Goal: Transaction & Acquisition: Book appointment/travel/reservation

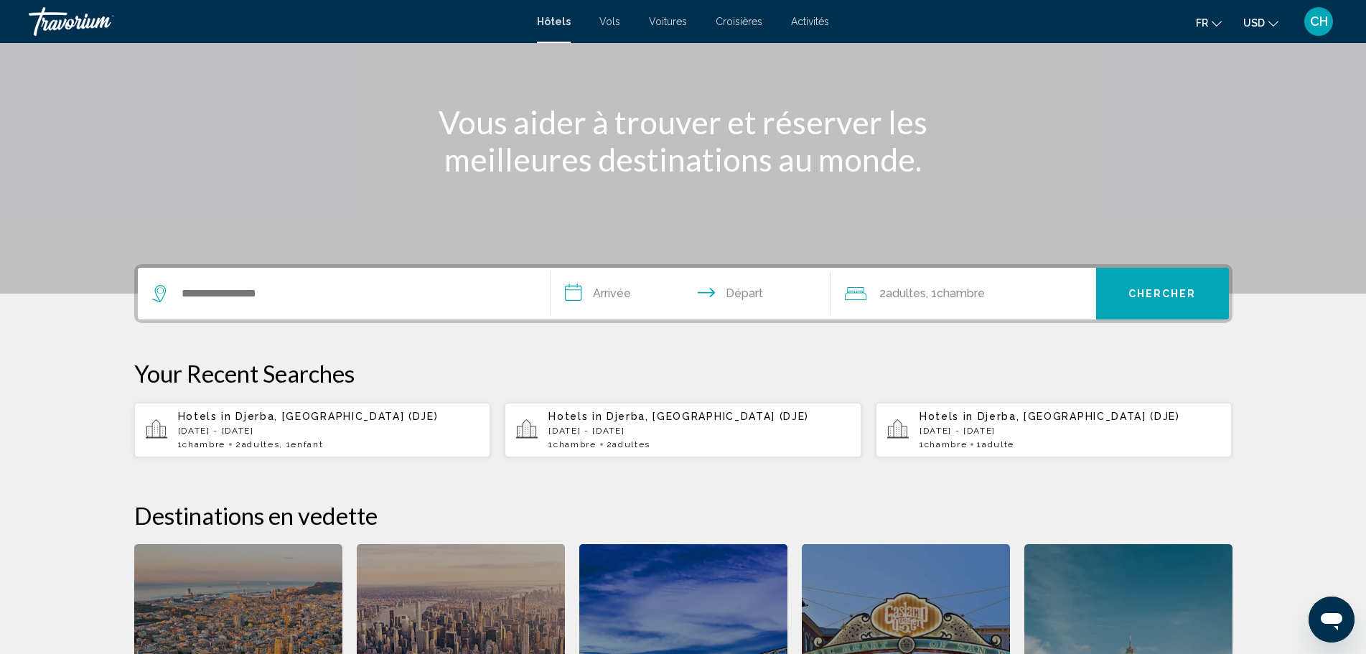
scroll to position [287, 0]
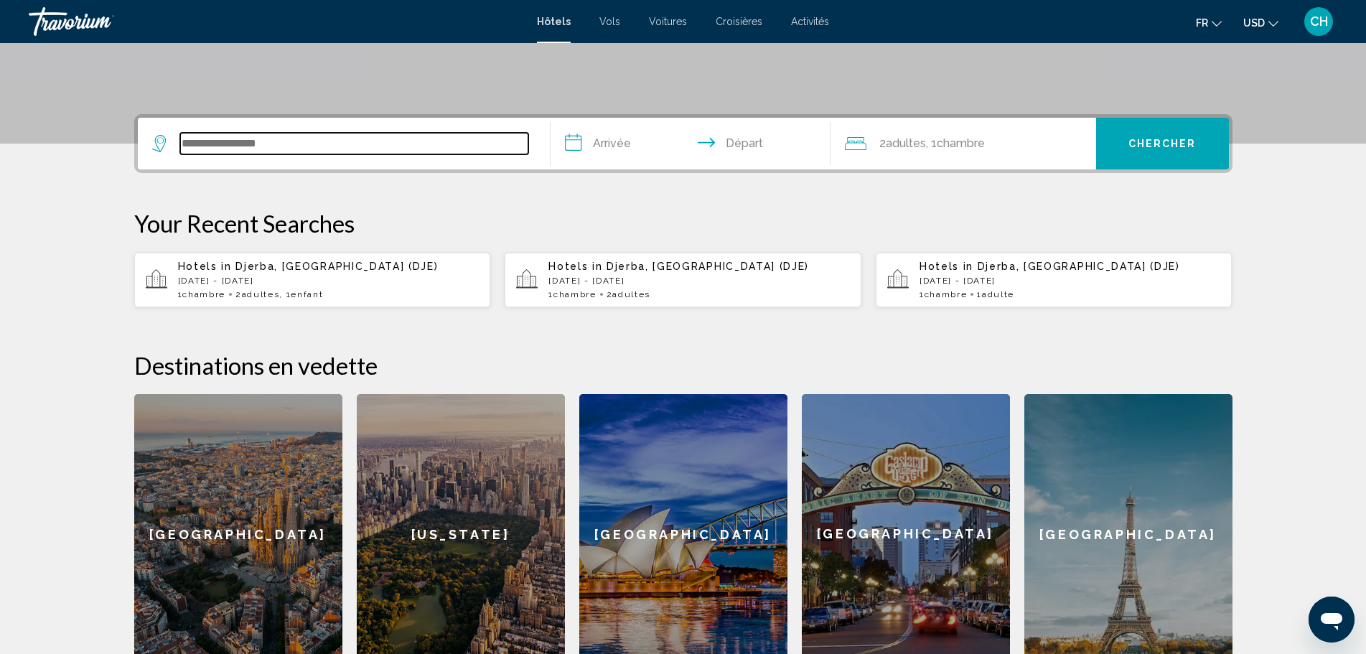
click at [360, 136] on input "Search widget" at bounding box center [354, 144] width 348 height 22
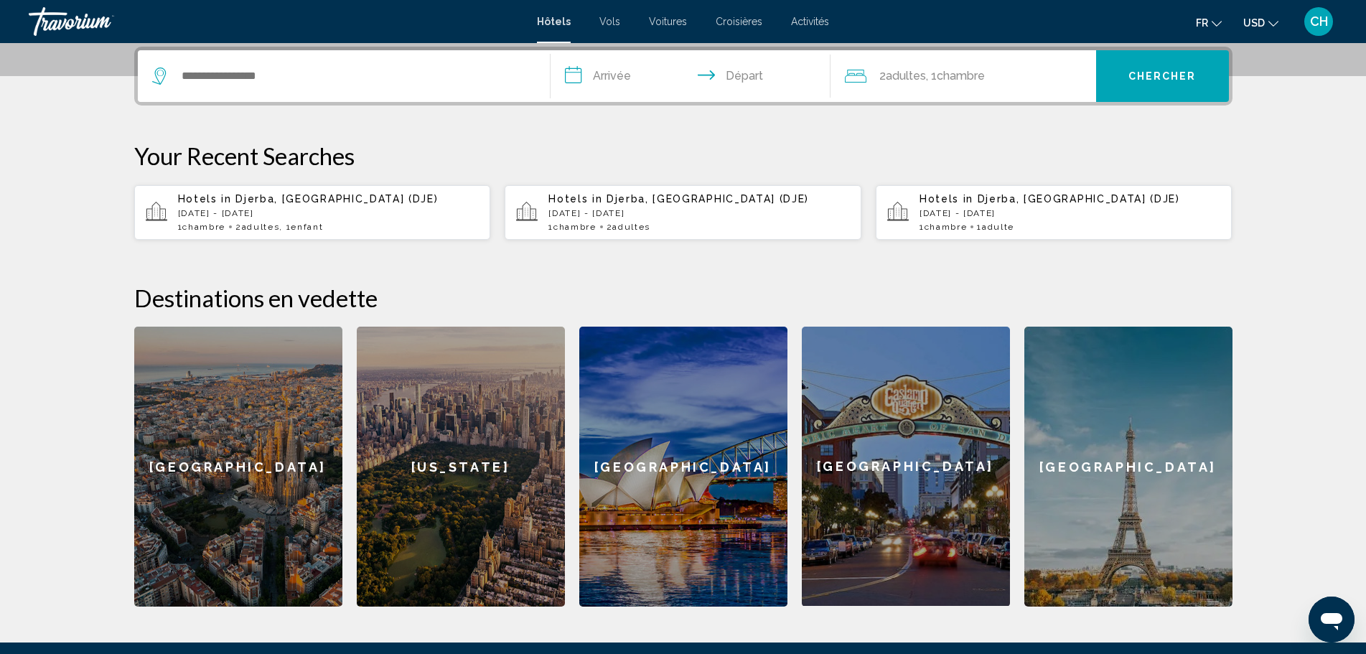
drag, startPoint x: 296, startPoint y: 63, endPoint x: 307, endPoint y: 63, distance: 10.8
click at [307, 63] on div "Search widget" at bounding box center [343, 76] width 383 height 52
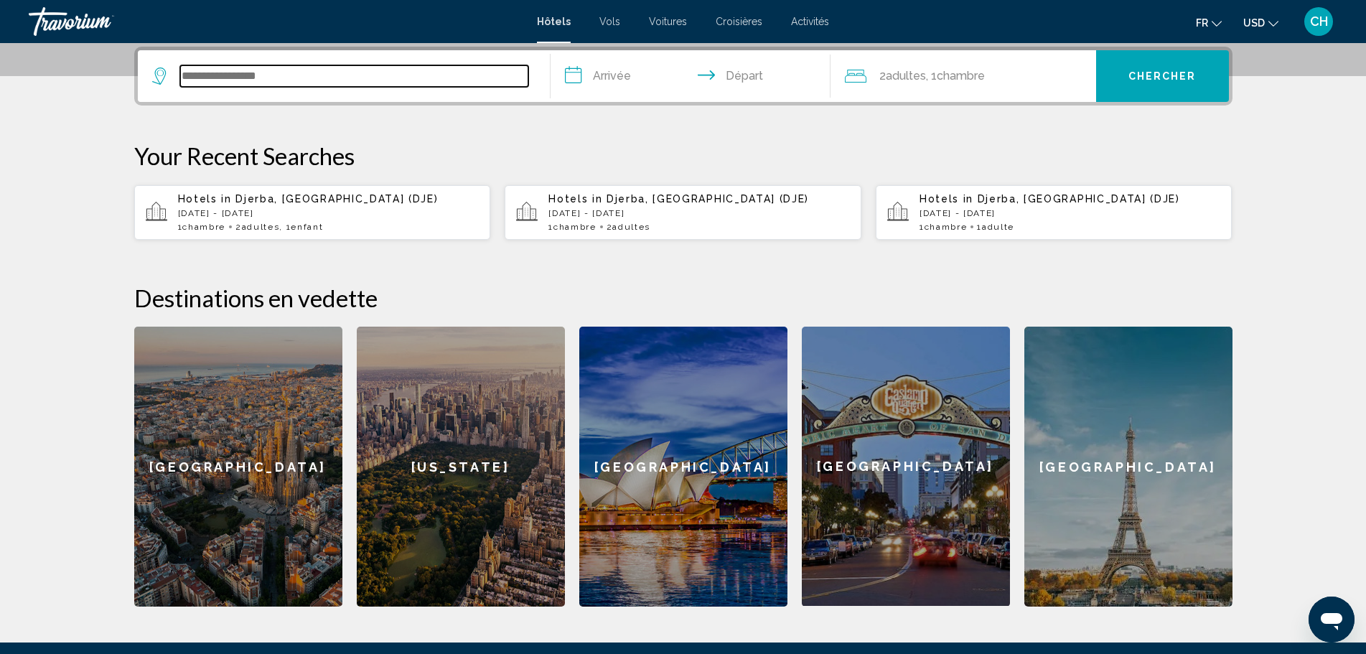
click at [309, 73] on input "Search widget" at bounding box center [354, 76] width 348 height 22
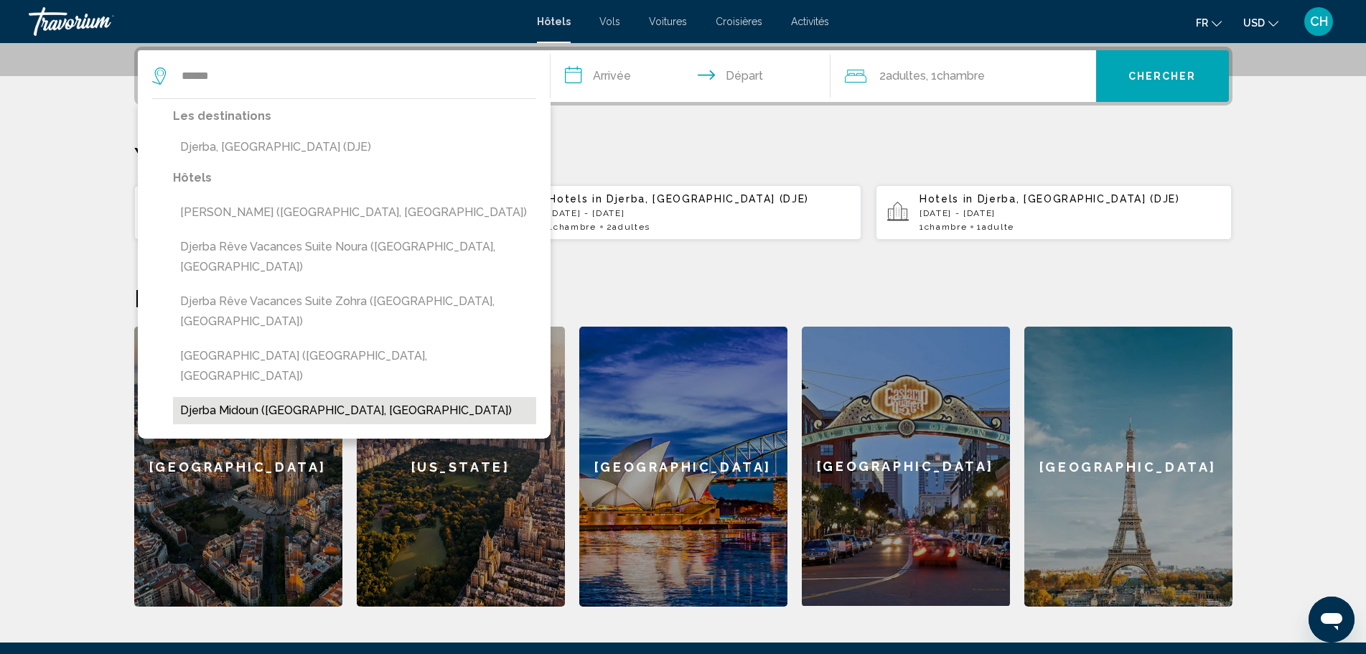
click at [307, 397] on button "Djerba midoun ([GEOGRAPHIC_DATA], [GEOGRAPHIC_DATA])" at bounding box center [354, 410] width 363 height 27
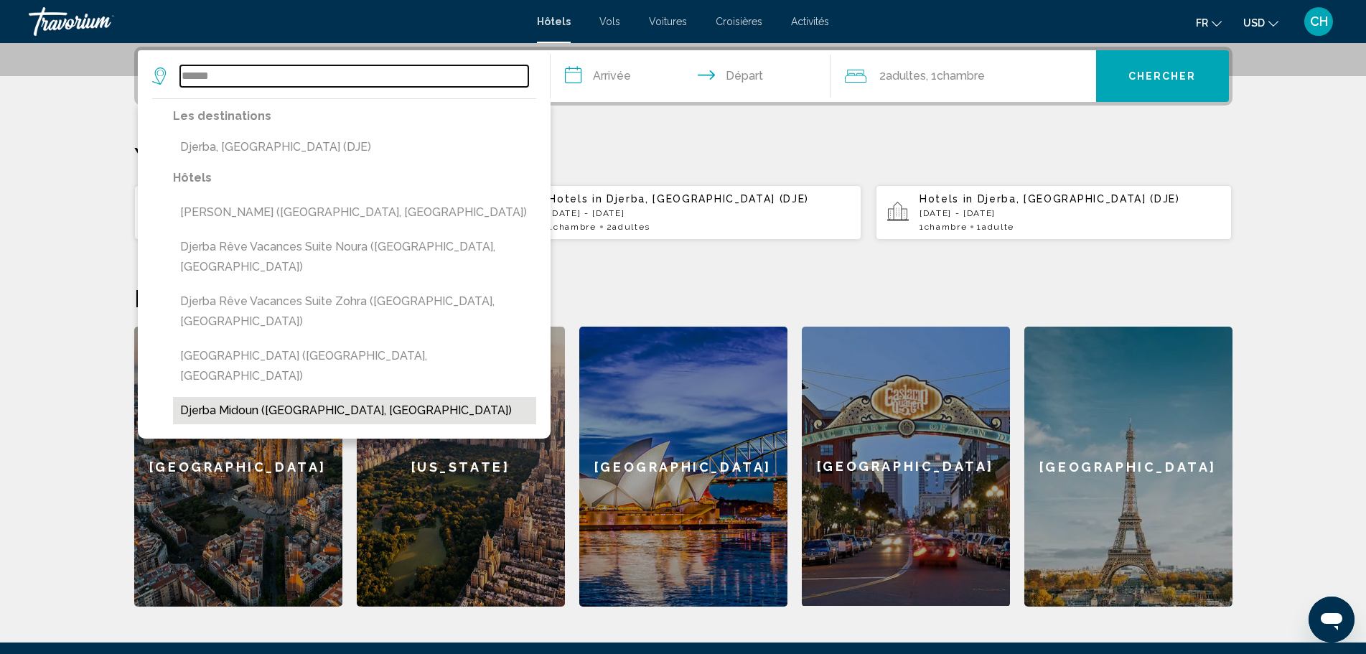
type input "**********"
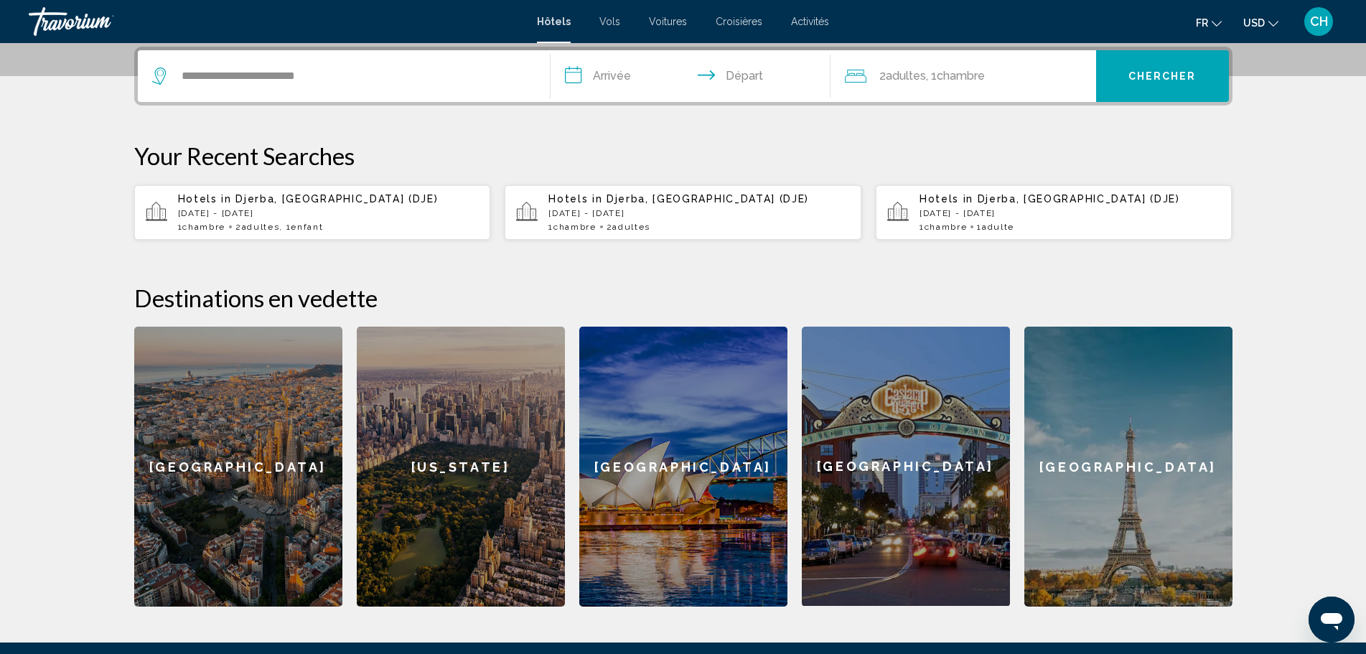
click at [631, 78] on input "**********" at bounding box center [694, 78] width 286 height 56
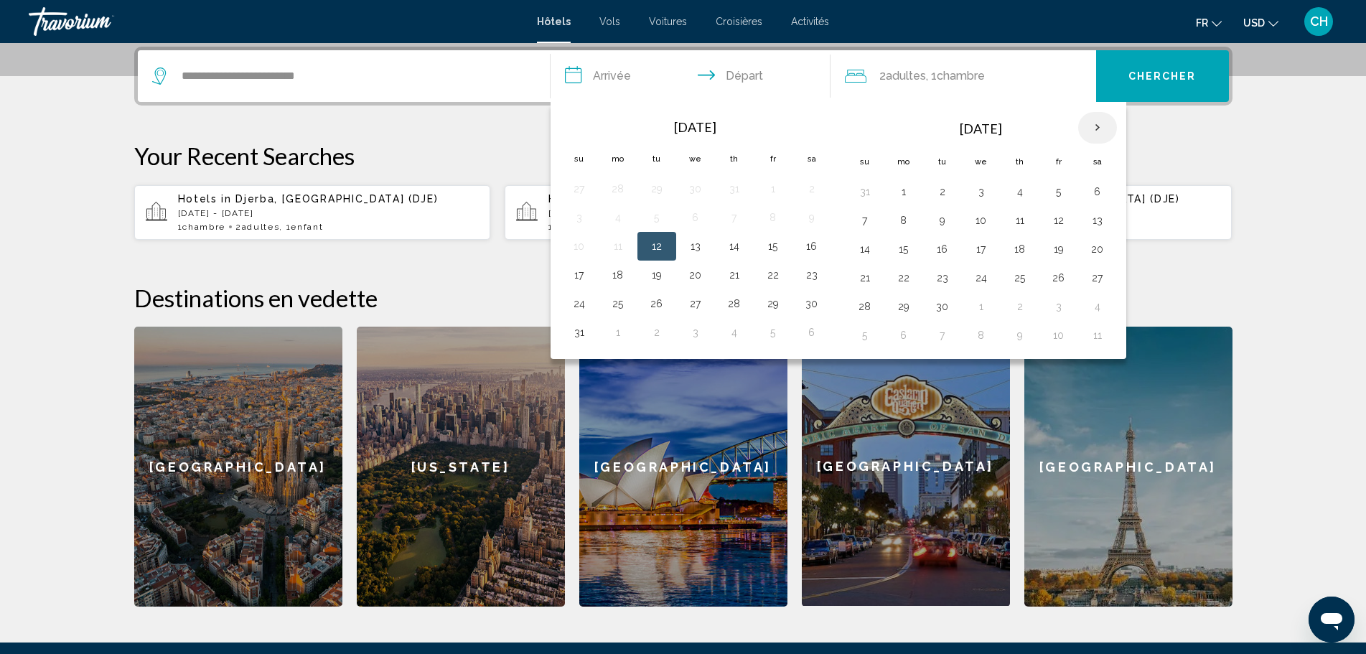
click at [1100, 123] on th "Next month" at bounding box center [1097, 128] width 39 height 32
click at [1101, 124] on th "Next month" at bounding box center [1097, 128] width 39 height 32
click at [577, 129] on th "Previous month" at bounding box center [579, 128] width 39 height 32
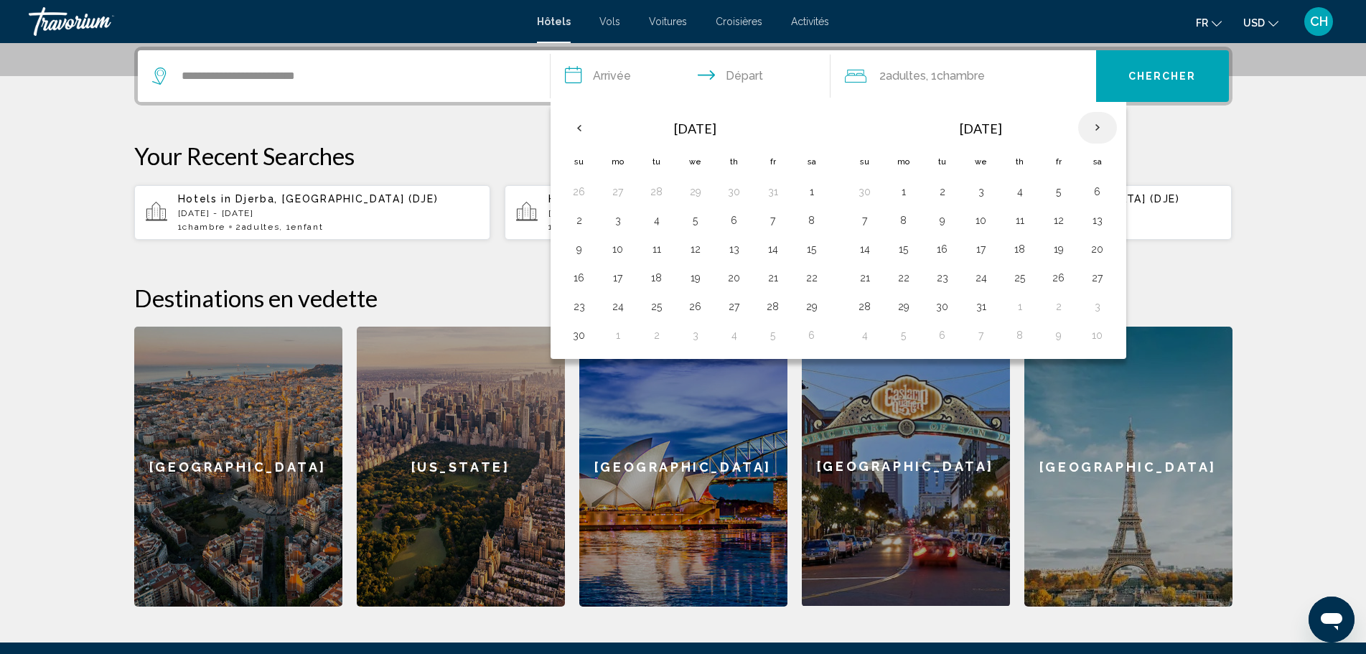
click at [1097, 127] on th "Next month" at bounding box center [1097, 128] width 39 height 32
click at [982, 222] on button "4" at bounding box center [981, 220] width 23 height 20
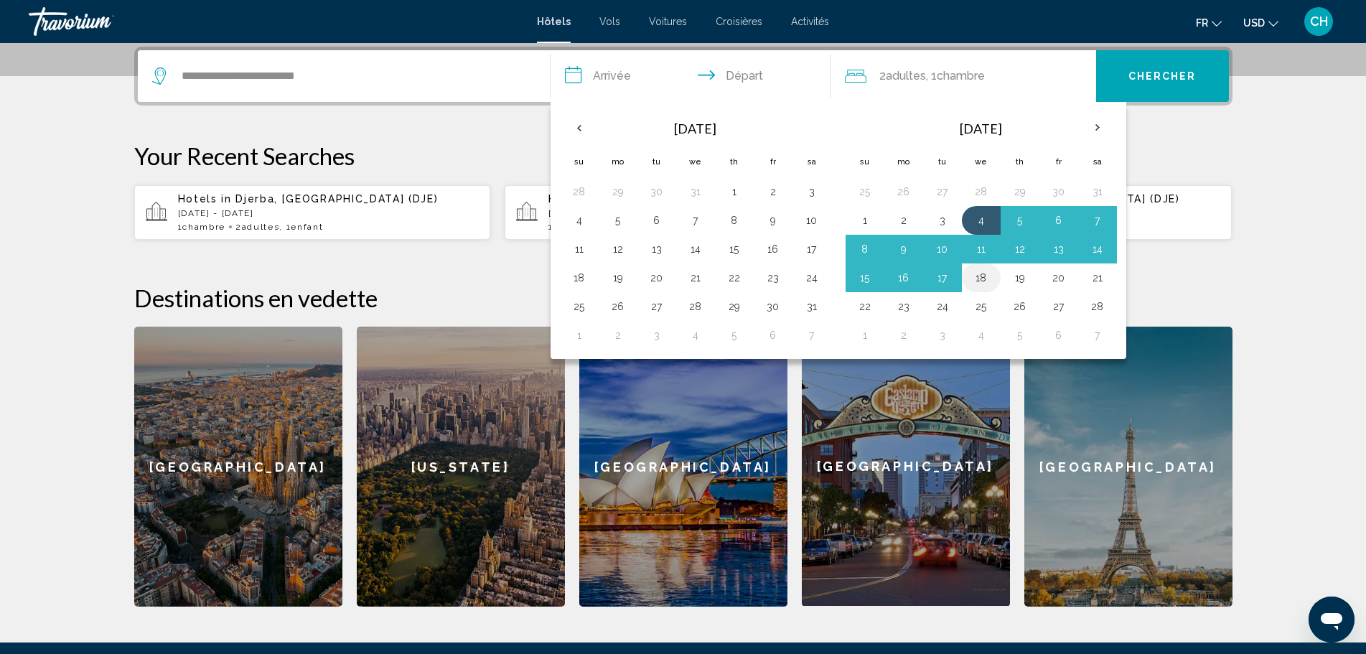
click at [987, 282] on button "18" at bounding box center [981, 278] width 23 height 20
type input "**********"
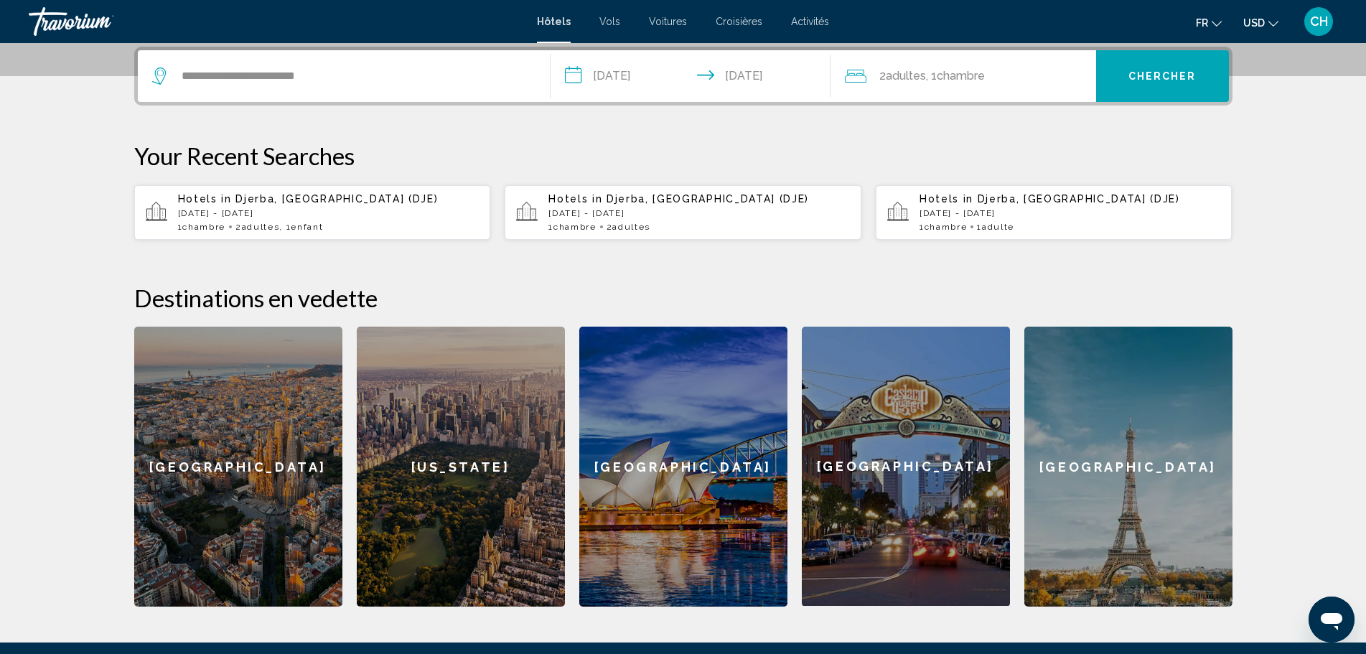
click at [1033, 82] on div "2 Adulte Adultes , 1 Chambre pièces" at bounding box center [970, 76] width 251 height 20
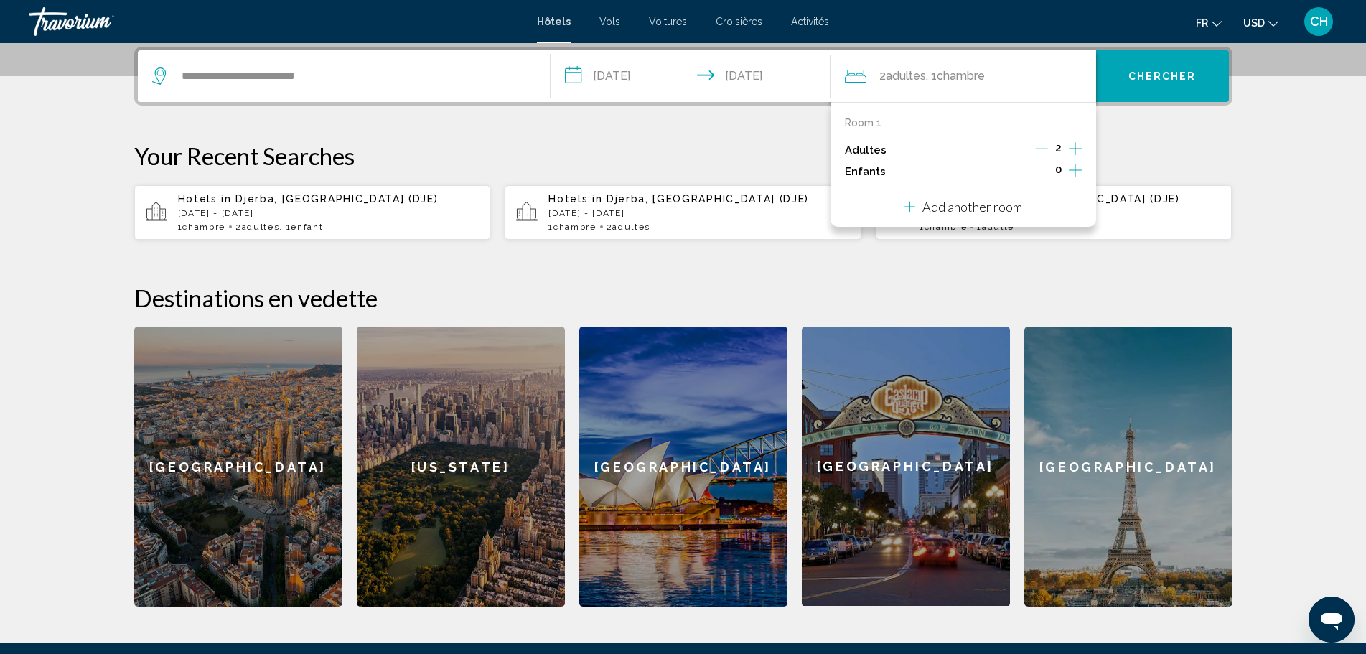
drag, startPoint x: 1039, startPoint y: 148, endPoint x: 1061, endPoint y: 144, distance: 21.8
click at [1039, 149] on icon "Decrement adults" at bounding box center [1041, 148] width 13 height 13
click at [1156, 73] on span "Chercher" at bounding box center [1163, 76] width 68 height 11
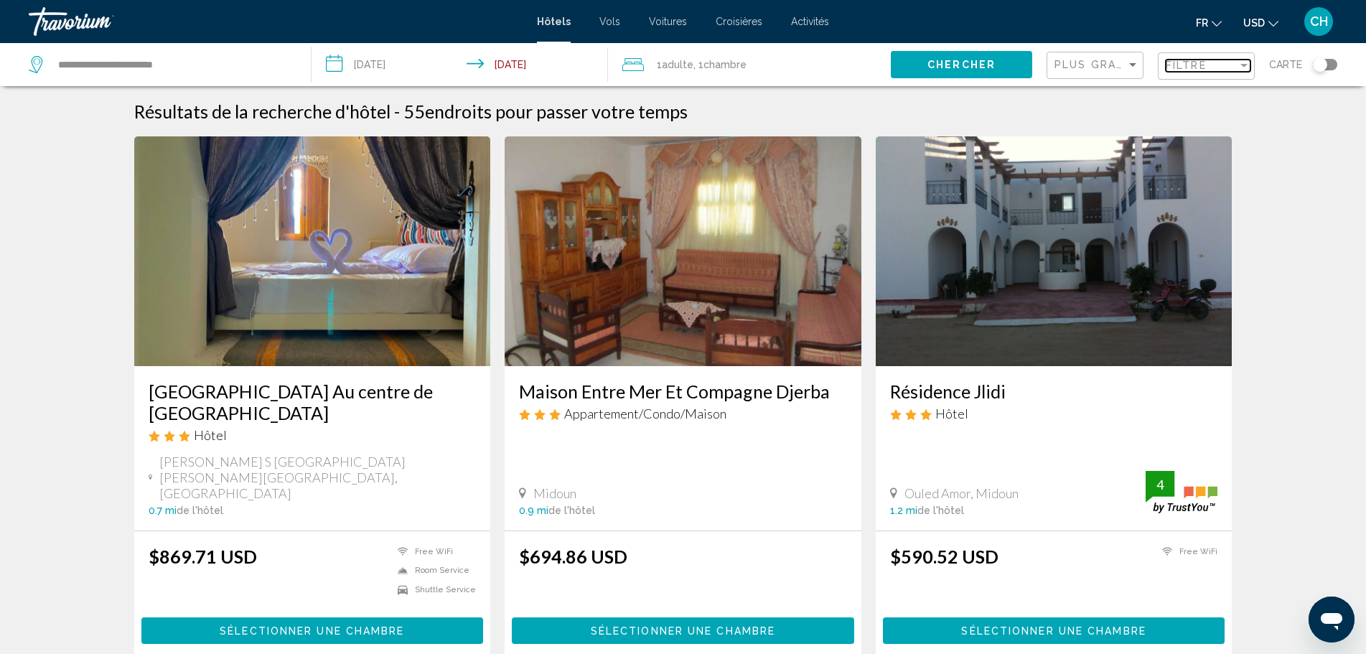
click at [1247, 62] on div "Filter" at bounding box center [1244, 65] width 13 height 11
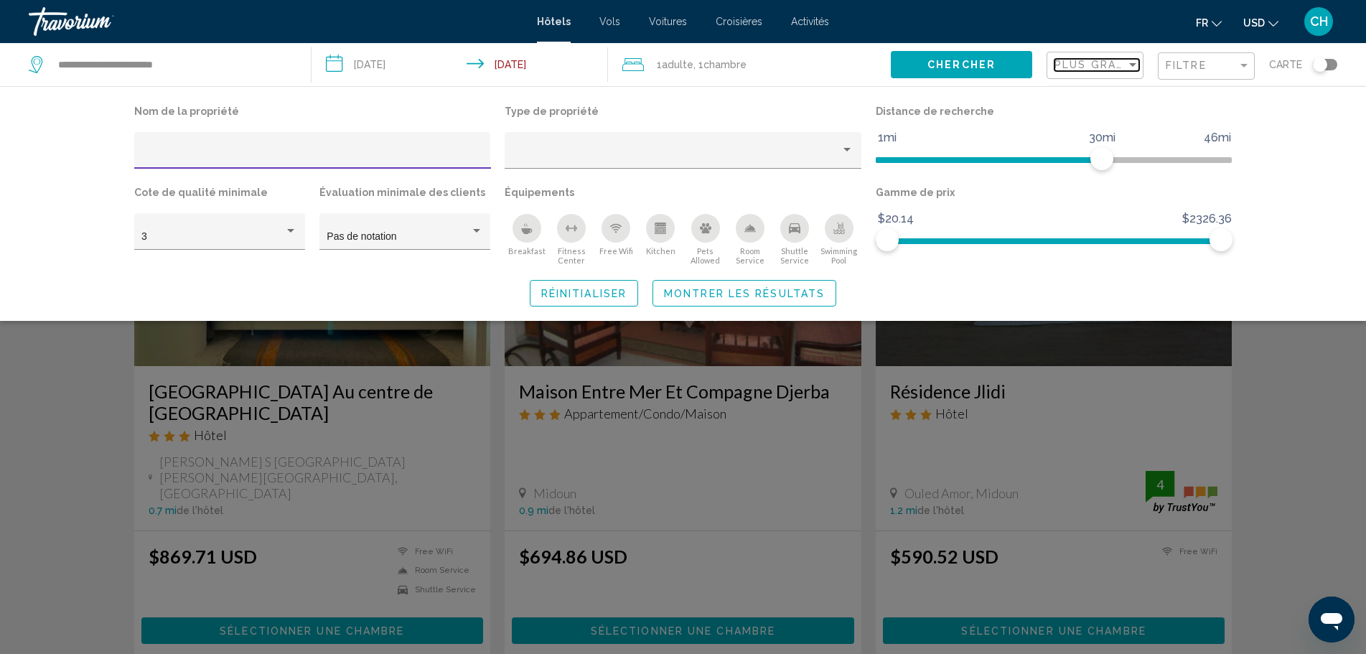
click at [1134, 61] on div "Sort by" at bounding box center [1133, 64] width 13 height 11
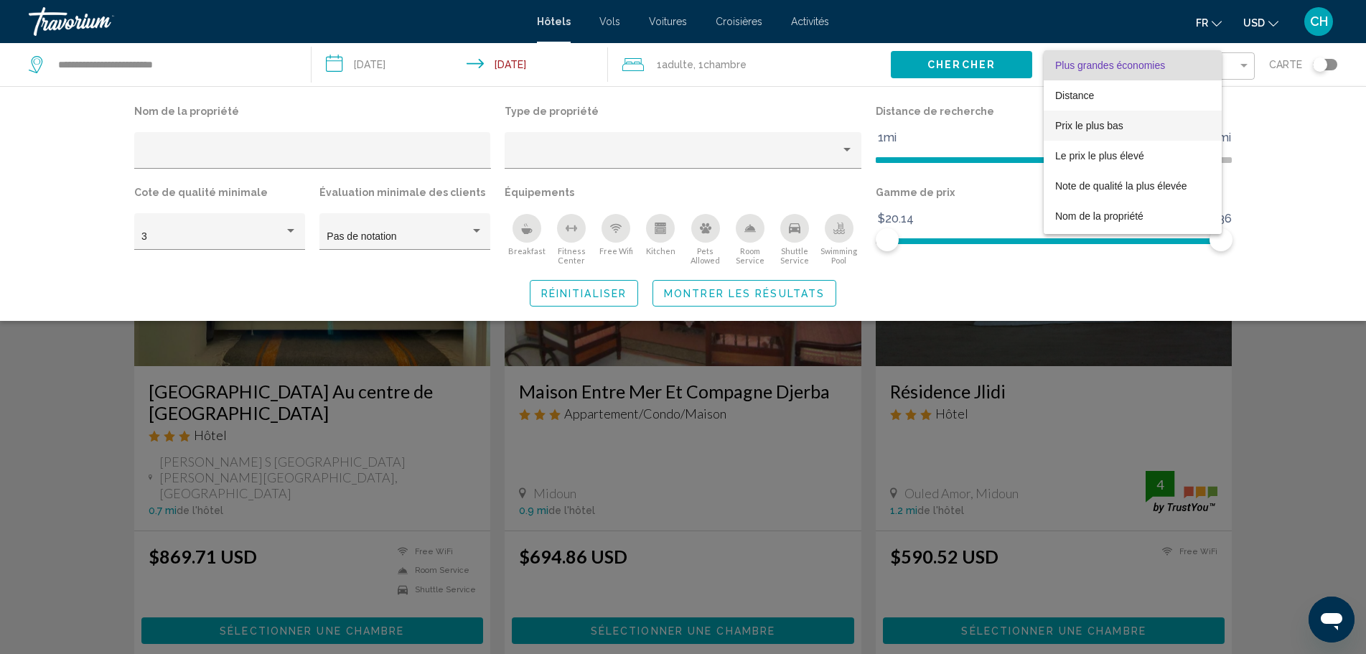
click at [1104, 126] on span "Prix le plus bas" at bounding box center [1090, 125] width 68 height 11
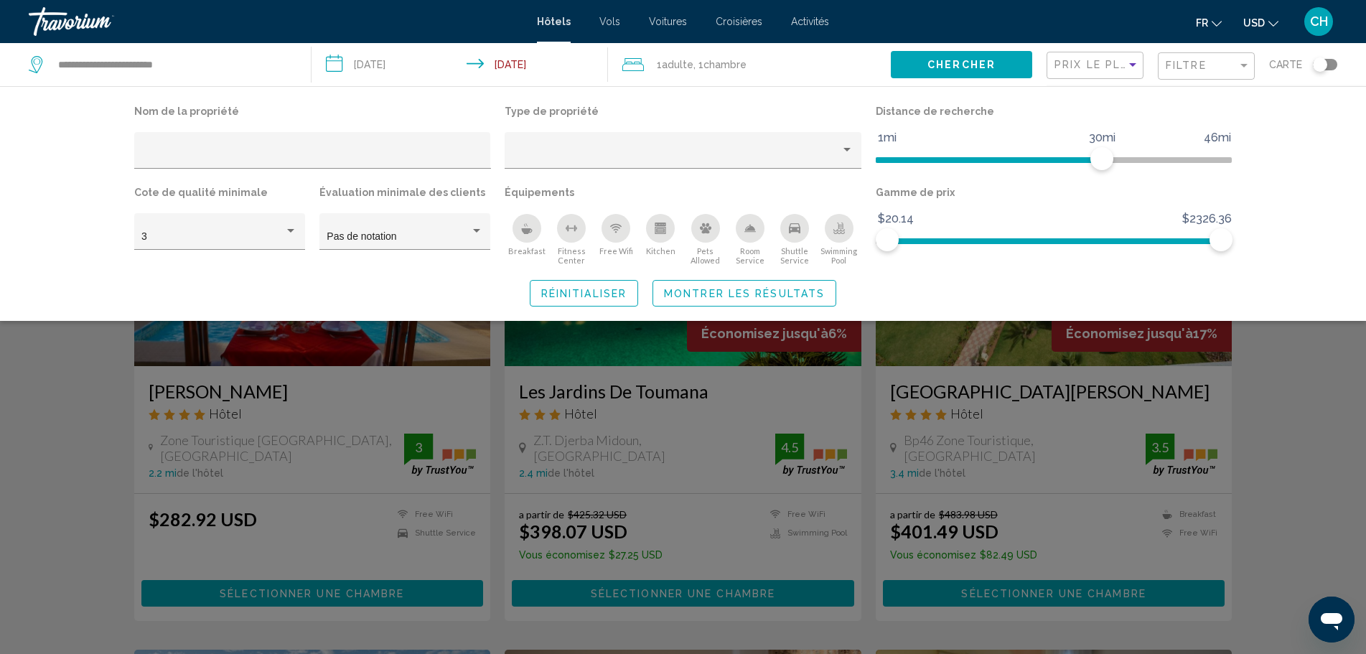
click at [1317, 409] on div "Search widget" at bounding box center [683, 434] width 1366 height 439
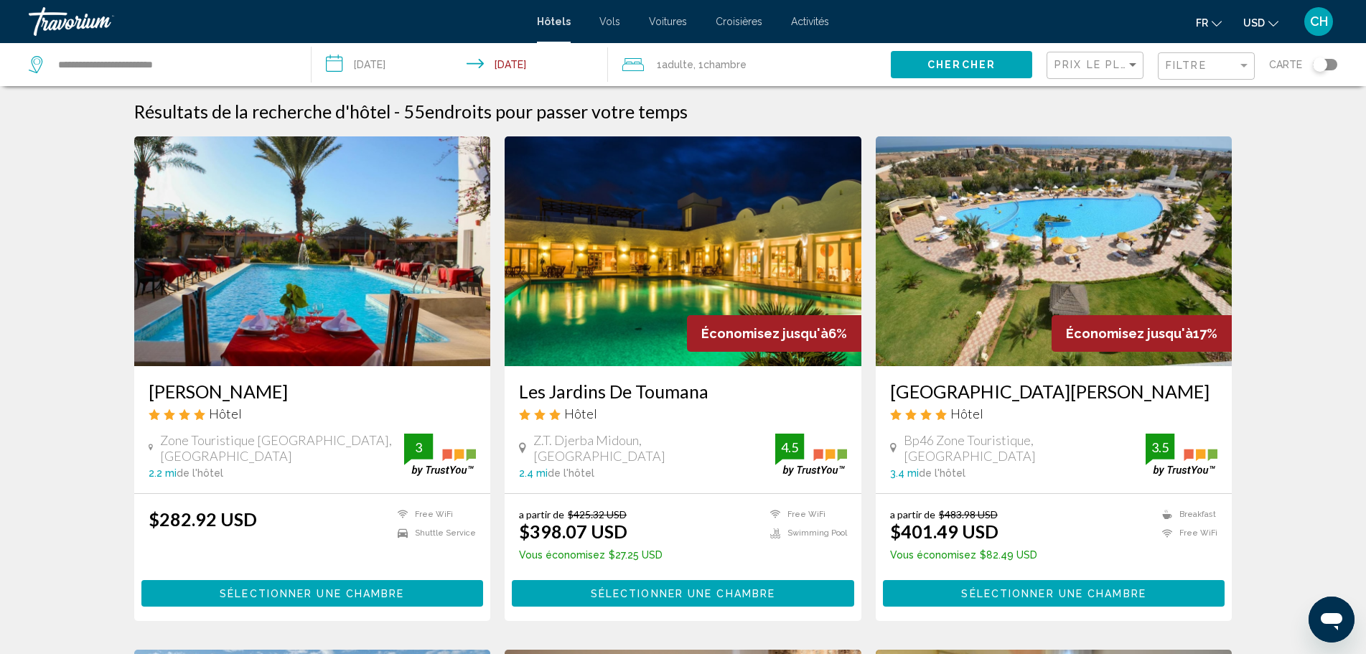
click at [1274, 27] on button "USD USD ($) MXN (Mex$) CAD (Can$) GBP (£) EUR (€) AUD (A$) NZD (NZ$) CNY (CN¥)" at bounding box center [1261, 22] width 35 height 21
click at [1226, 131] on button "EUR (€)" at bounding box center [1232, 132] width 73 height 19
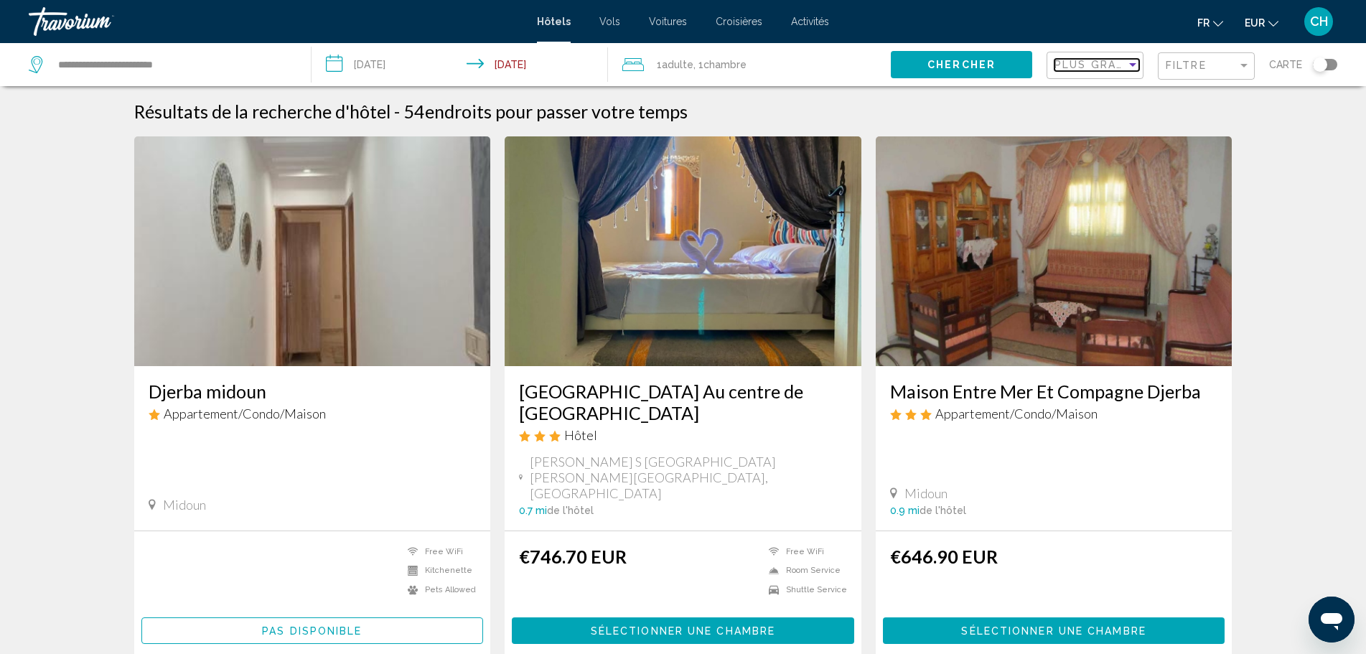
click at [1135, 65] on div "Sort by" at bounding box center [1132, 65] width 7 height 4
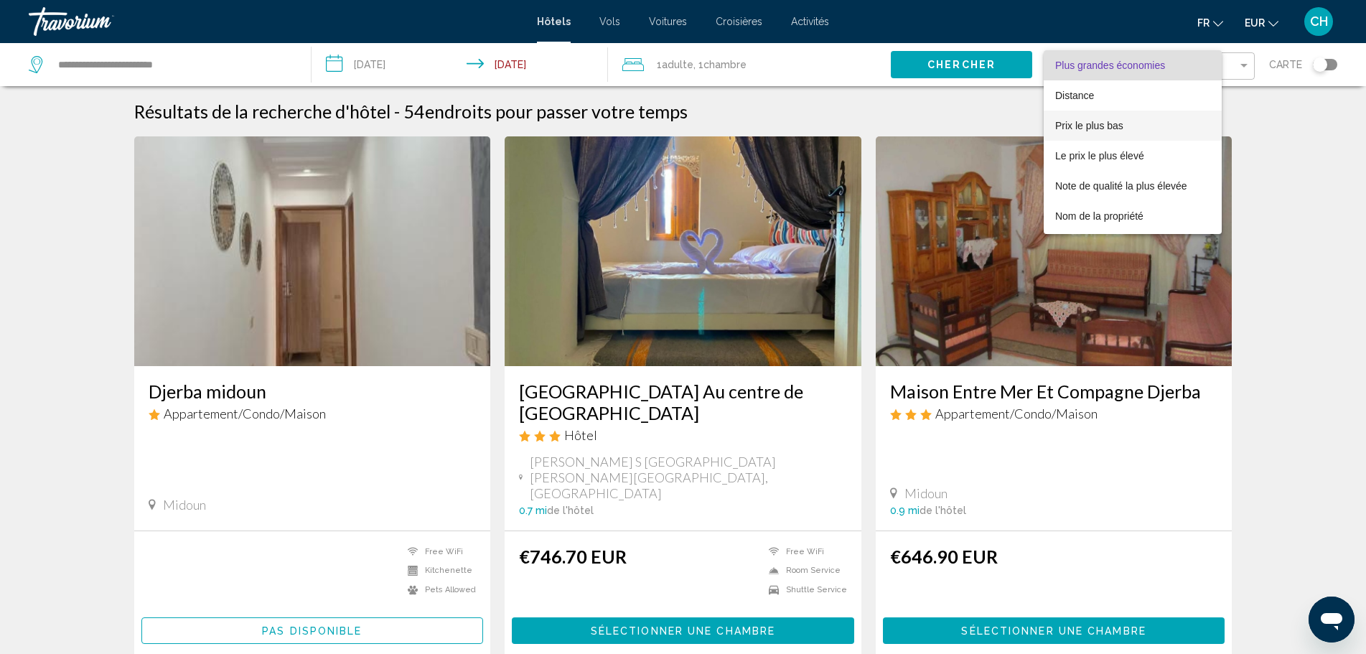
click at [1109, 128] on span "Prix le plus bas" at bounding box center [1090, 125] width 68 height 11
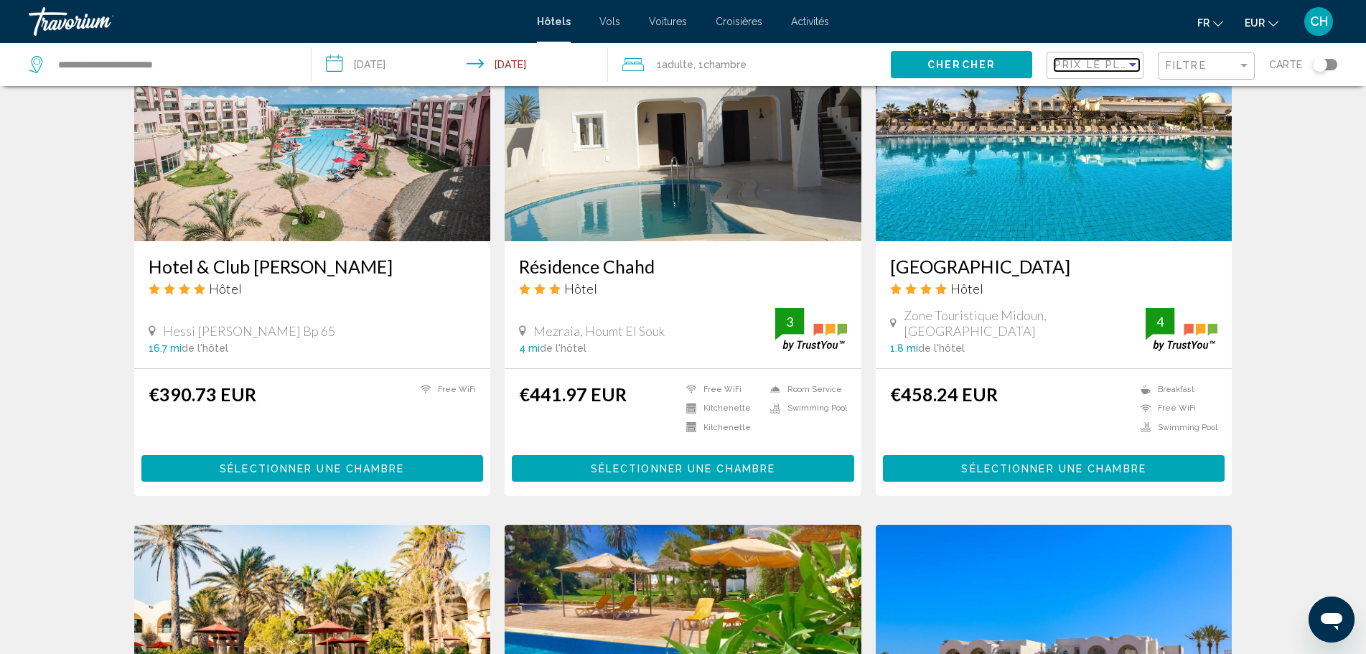
scroll to position [1149, 0]
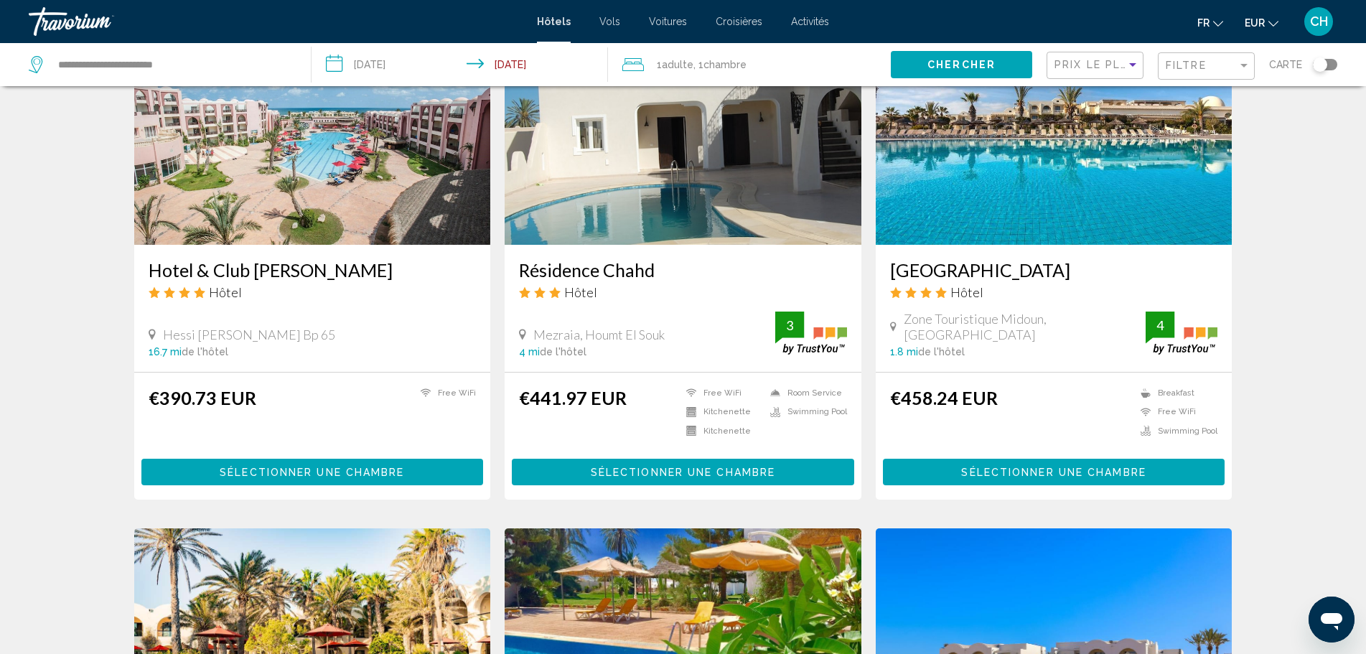
click at [1013, 468] on span "Sélectionner une chambre" at bounding box center [1053, 472] width 185 height 11
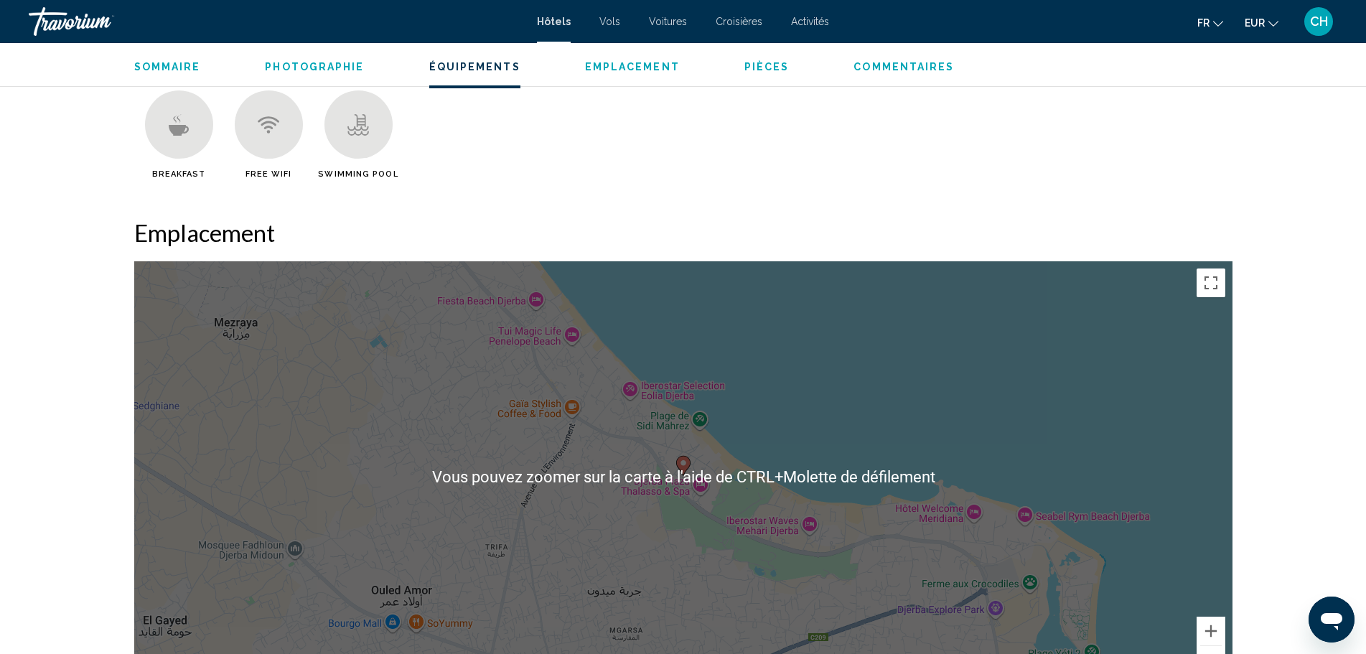
scroll to position [1149, 0]
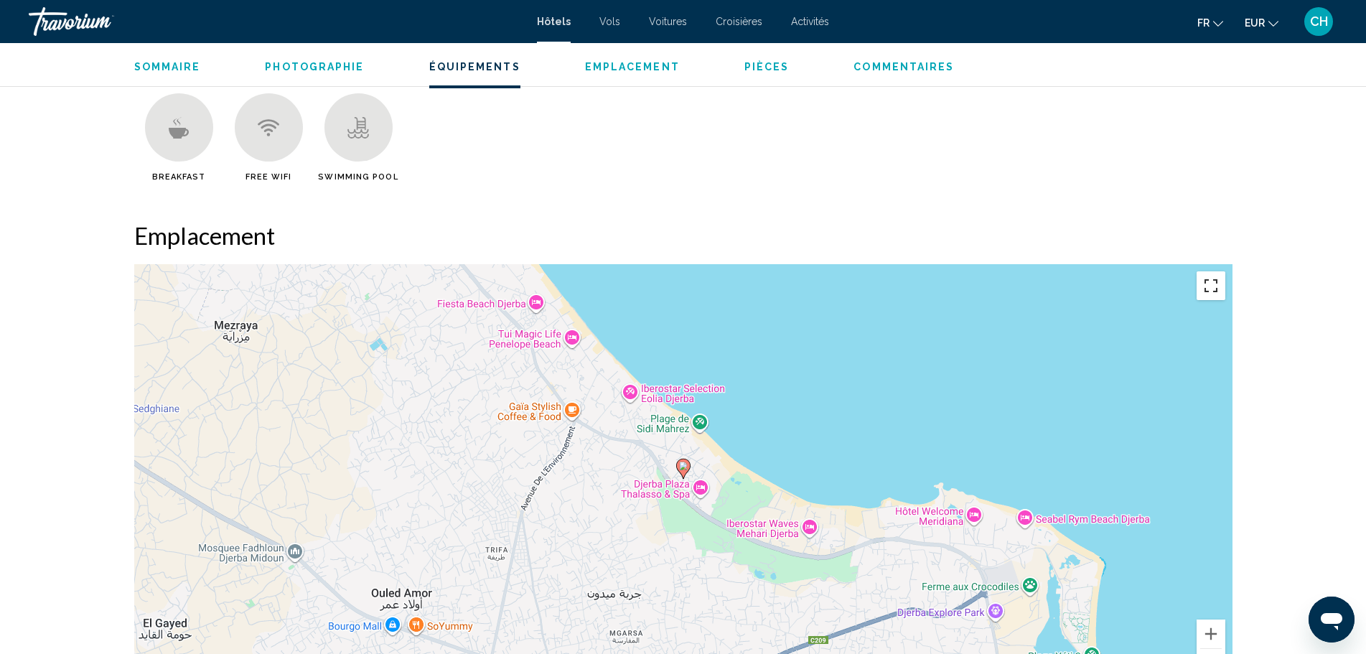
click at [1213, 292] on button "Passer en plein écran" at bounding box center [1211, 285] width 29 height 29
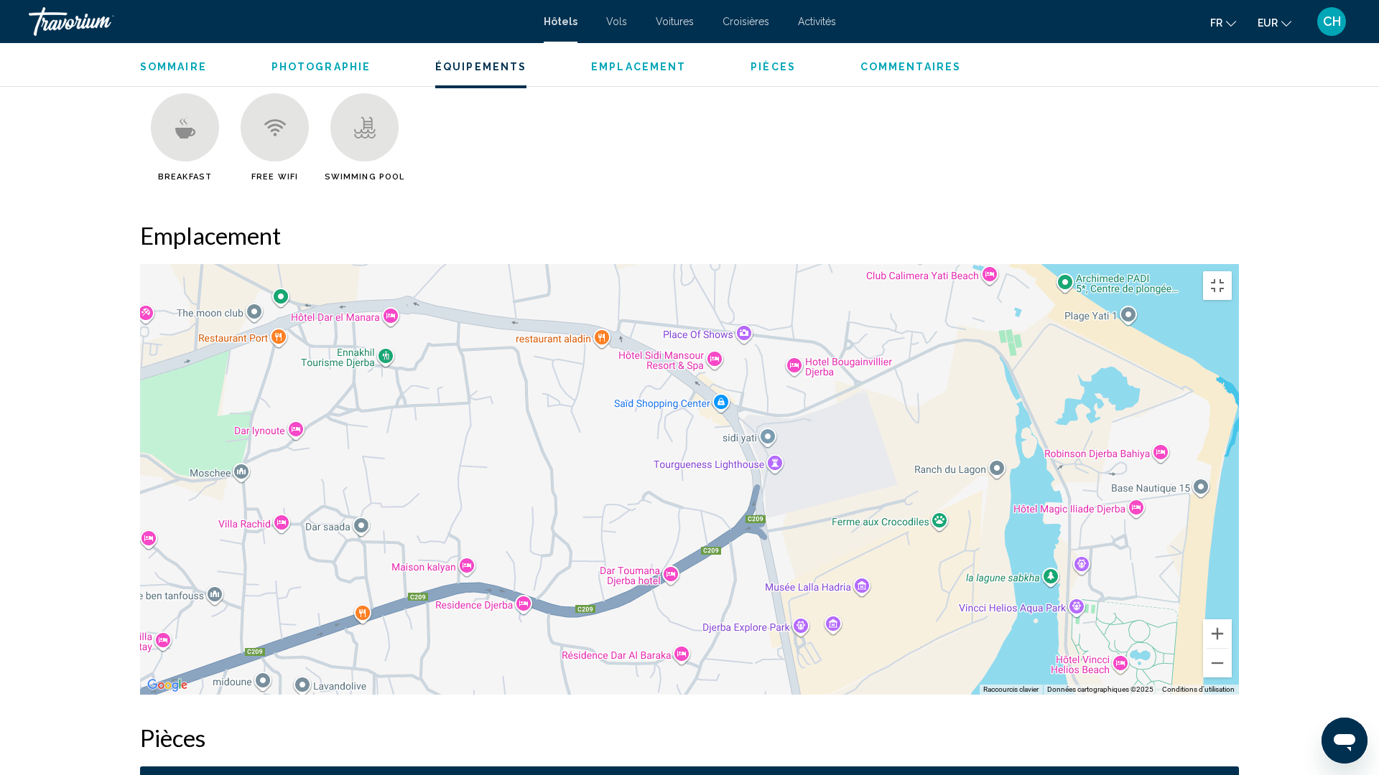
drag, startPoint x: 868, startPoint y: 554, endPoint x: 359, endPoint y: 247, distance: 594.7
click at [359, 264] on div "Pour activer le glissement avec le clavier, appuyez sur Alt+Entrée. Une fois ce…" at bounding box center [689, 479] width 1099 height 431
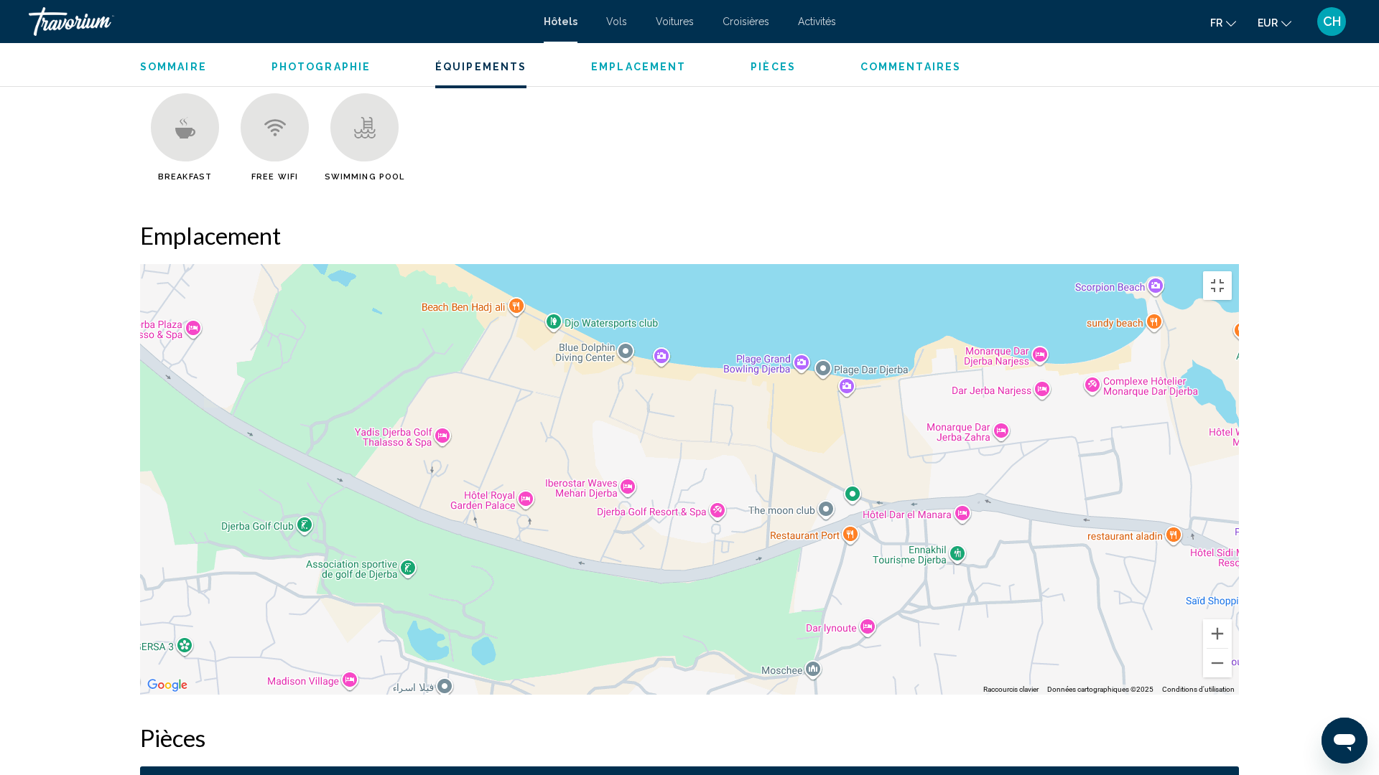
drag, startPoint x: 316, startPoint y: 210, endPoint x: 890, endPoint y: 406, distance: 606.3
click at [890, 406] on div "Main content" at bounding box center [689, 479] width 1099 height 431
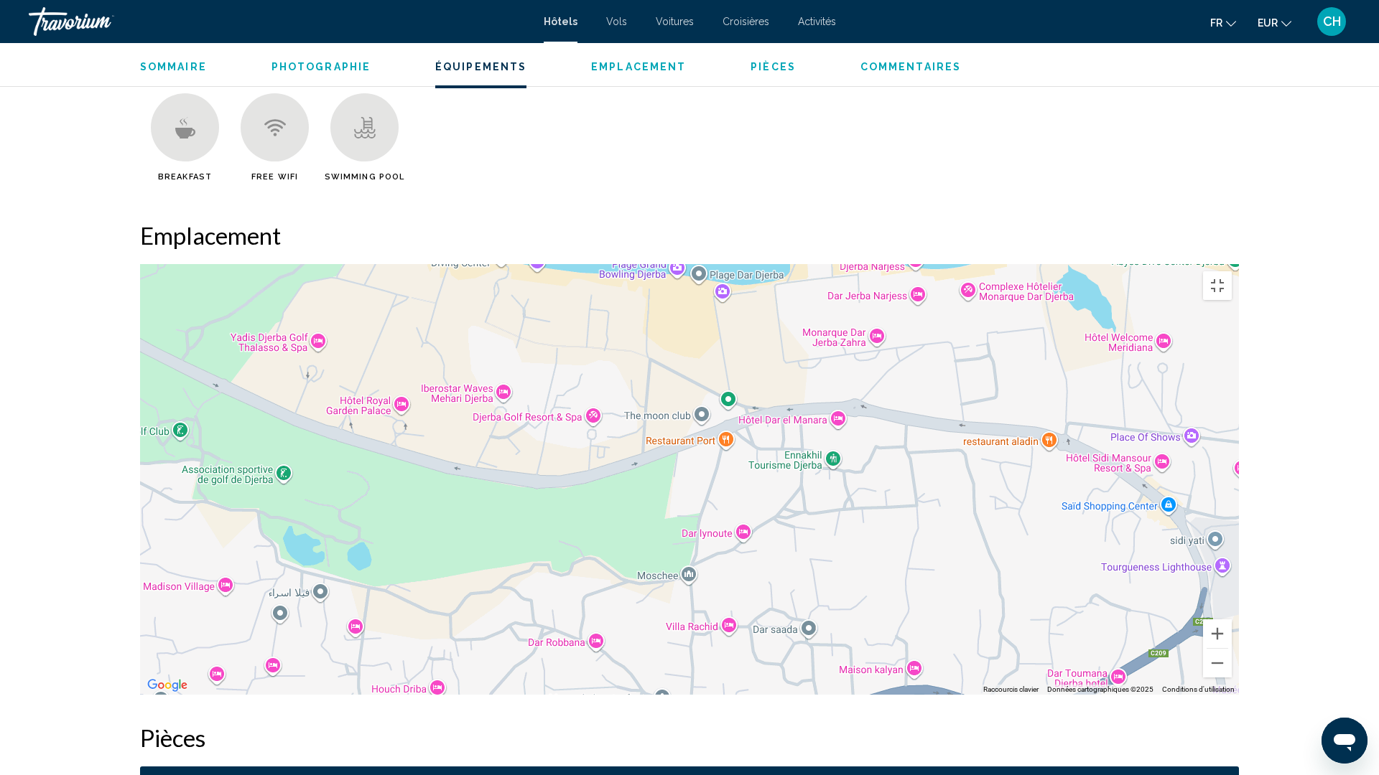
drag, startPoint x: 225, startPoint y: 361, endPoint x: 96, endPoint y: 262, distance: 162.9
click at [140, 264] on div "Pour activer le glissement avec le clavier, appuyez sur Alt+Entrée. Une fois ce…" at bounding box center [689, 479] width 1099 height 431
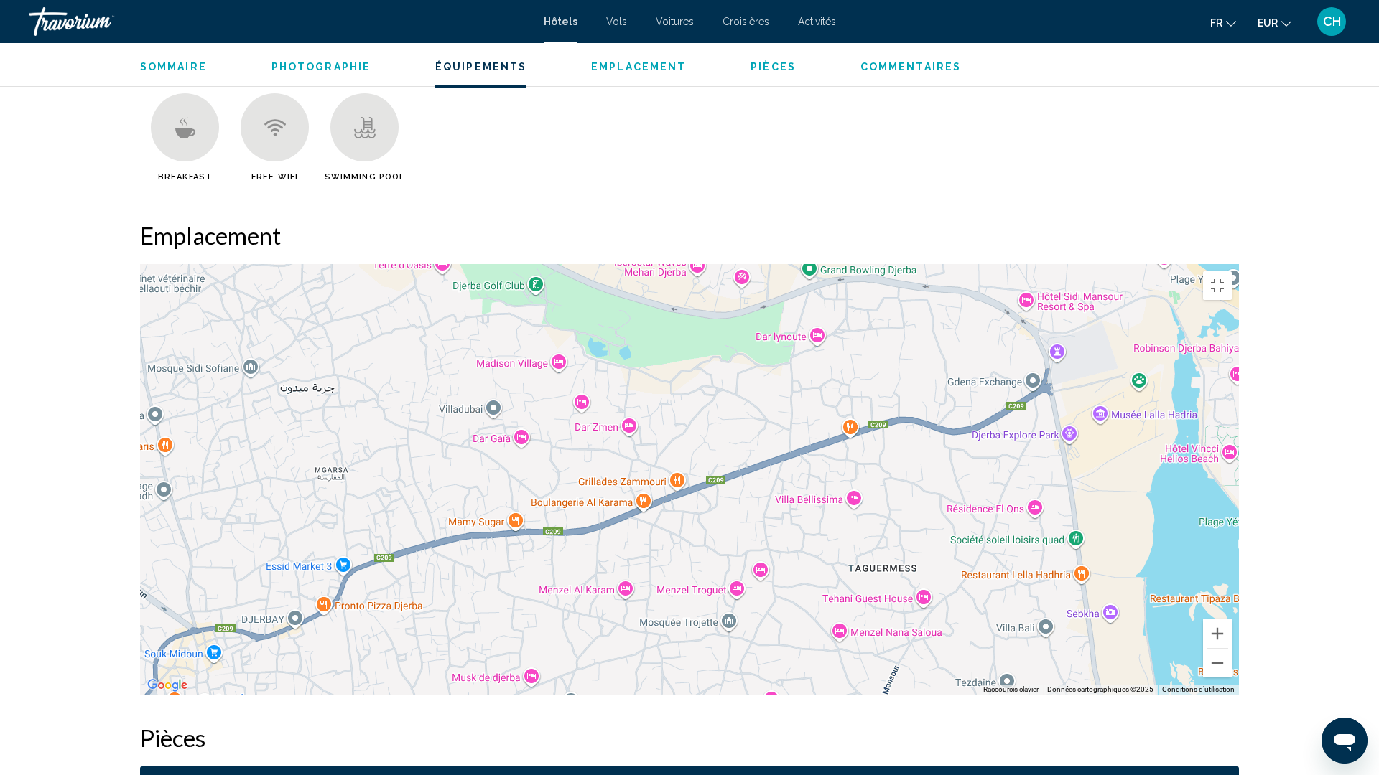
drag, startPoint x: 242, startPoint y: 470, endPoint x: 640, endPoint y: 368, distance: 411.2
click at [640, 368] on div "Pour activer le glissement avec le clavier, appuyez sur Alt+Entrée. Une fois ce…" at bounding box center [689, 479] width 1099 height 431
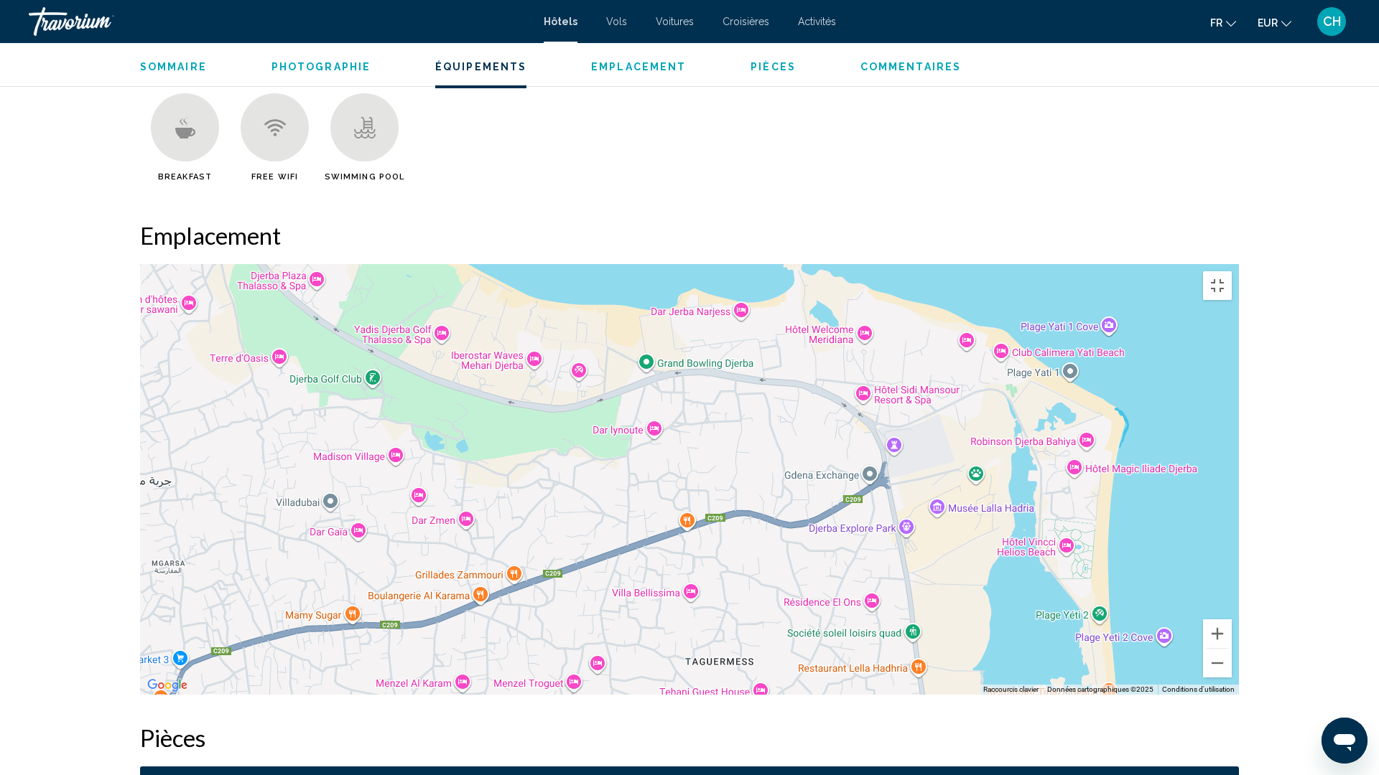
drag, startPoint x: 418, startPoint y: 192, endPoint x: 256, endPoint y: 287, distance: 187.3
click at [256, 287] on div "Pour activer le glissement avec le clavier, appuyez sur Alt+Entrée. Une fois ce…" at bounding box center [689, 479] width 1099 height 431
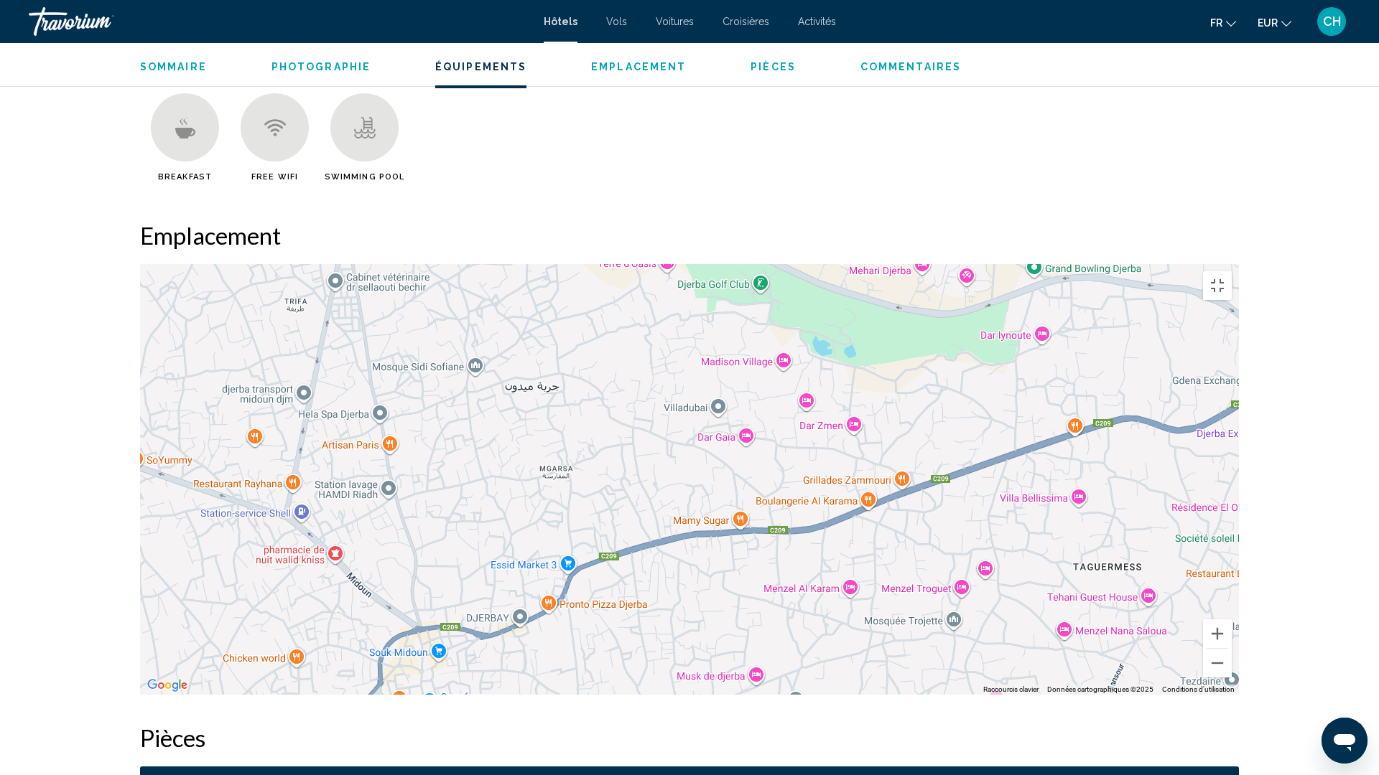
drag, startPoint x: 273, startPoint y: 584, endPoint x: 651, endPoint y: 492, distance: 388.9
click at [651, 492] on div "Pour activer le glissement avec le clavier, appuyez sur Alt+Entrée. Une fois ce…" at bounding box center [689, 479] width 1099 height 431
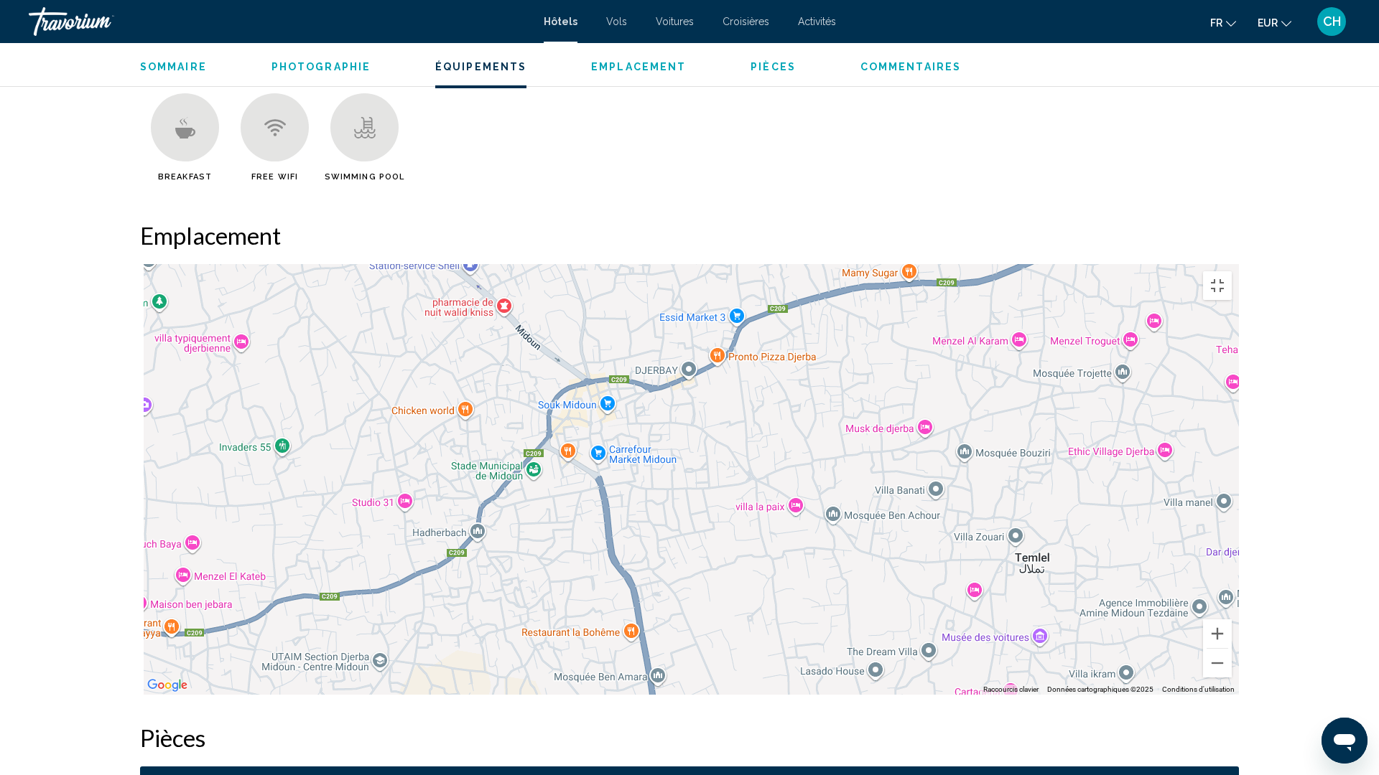
drag, startPoint x: 512, startPoint y: 590, endPoint x: 867, endPoint y: 307, distance: 454.3
click at [855, 326] on div "Pour activer le glissement avec le clavier, appuyez sur Alt+Entrée. Une fois ce…" at bounding box center [689, 479] width 1099 height 431
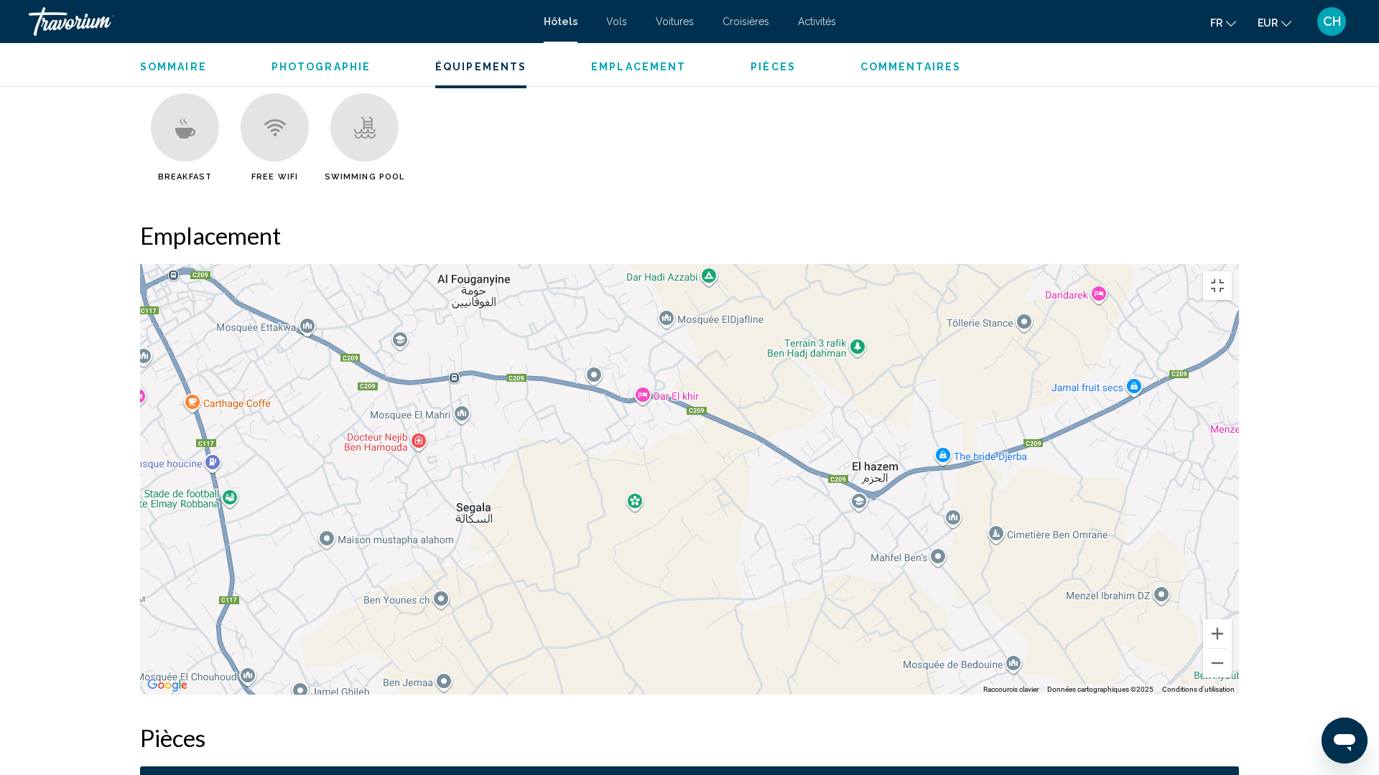
drag, startPoint x: 246, startPoint y: 498, endPoint x: 1249, endPoint y: 375, distance: 1010.6
click at [1239, 375] on div "Main content" at bounding box center [689, 479] width 1099 height 431
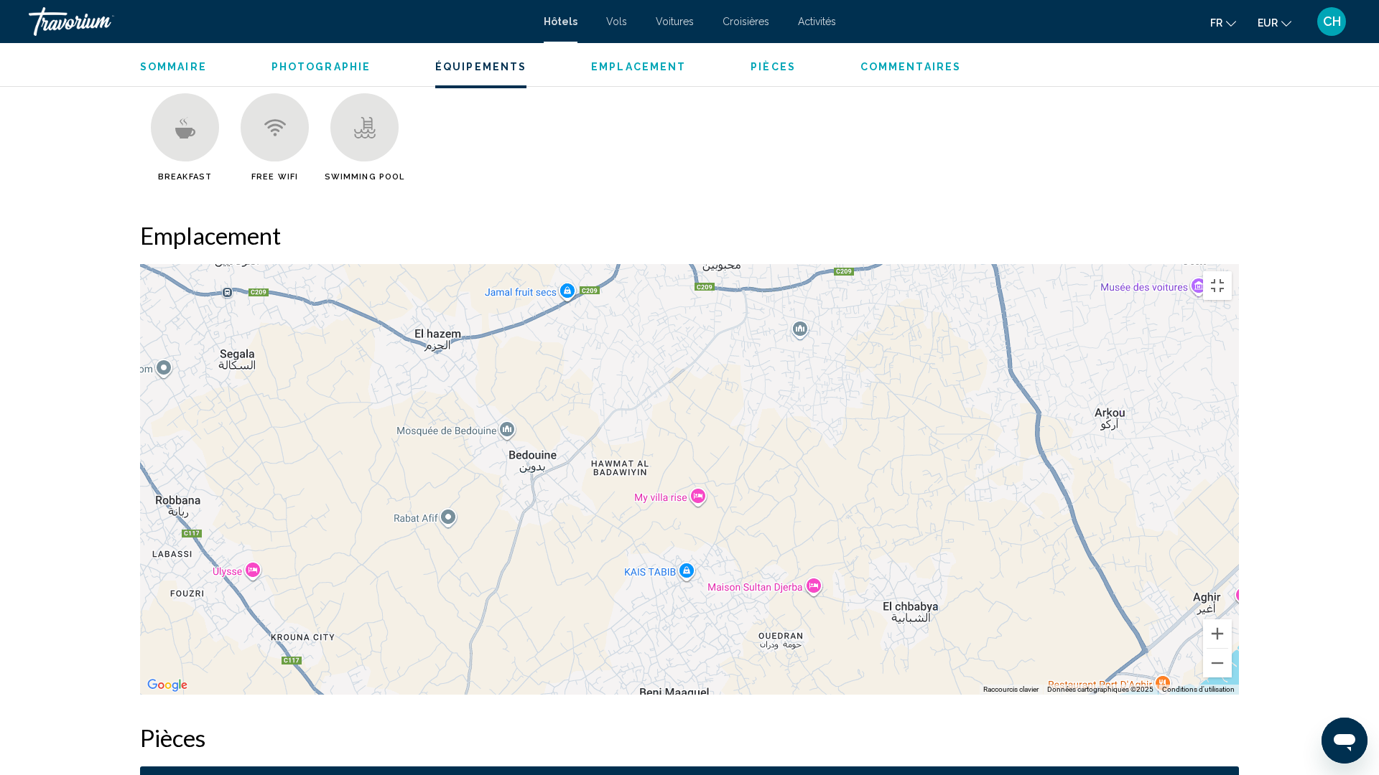
drag, startPoint x: 1056, startPoint y: 533, endPoint x: 431, endPoint y: 403, distance: 638.8
click at [433, 403] on div "Pour activer le glissement avec le clavier, appuyez sur Alt+Entrée. Une fois ce…" at bounding box center [689, 479] width 1099 height 431
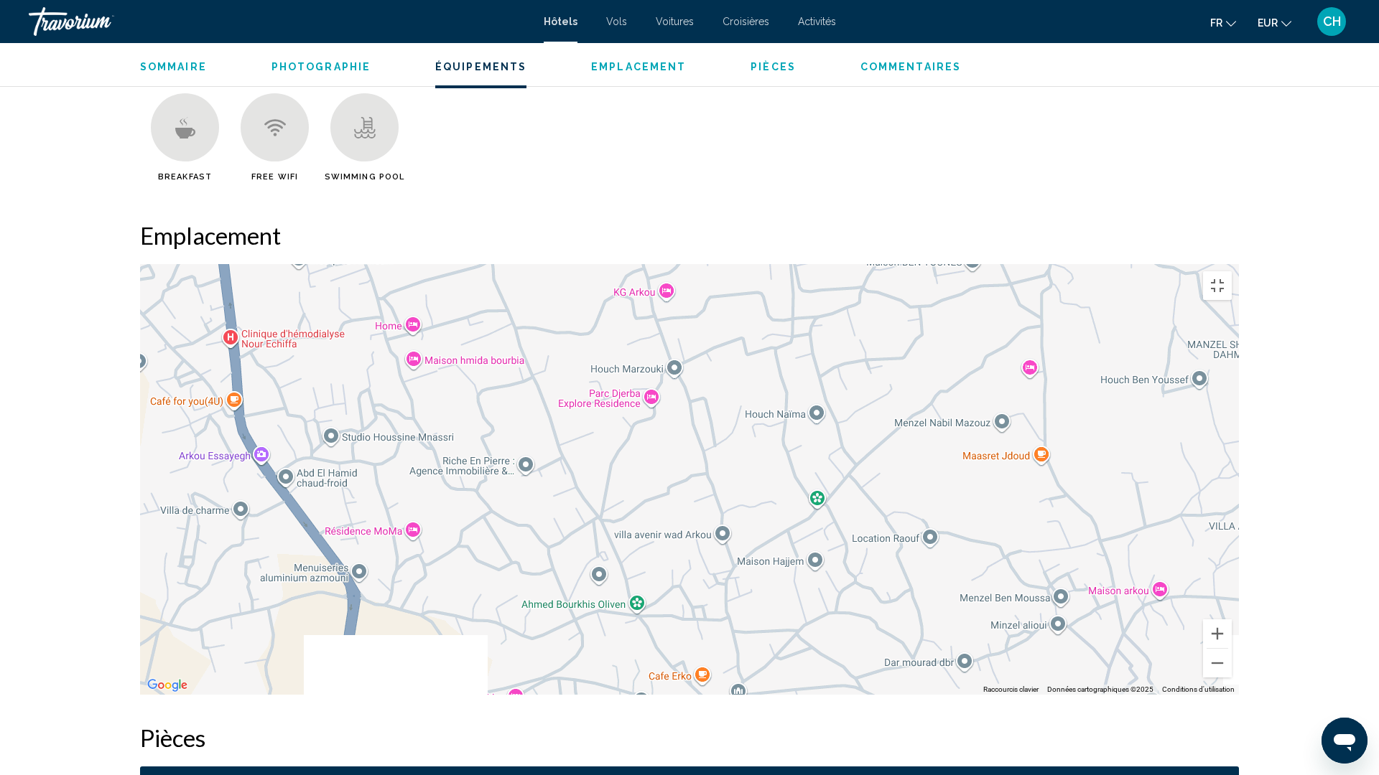
drag, startPoint x: 868, startPoint y: 446, endPoint x: 696, endPoint y: 174, distance: 321.1
click at [710, 264] on div "Main content" at bounding box center [689, 479] width 1099 height 431
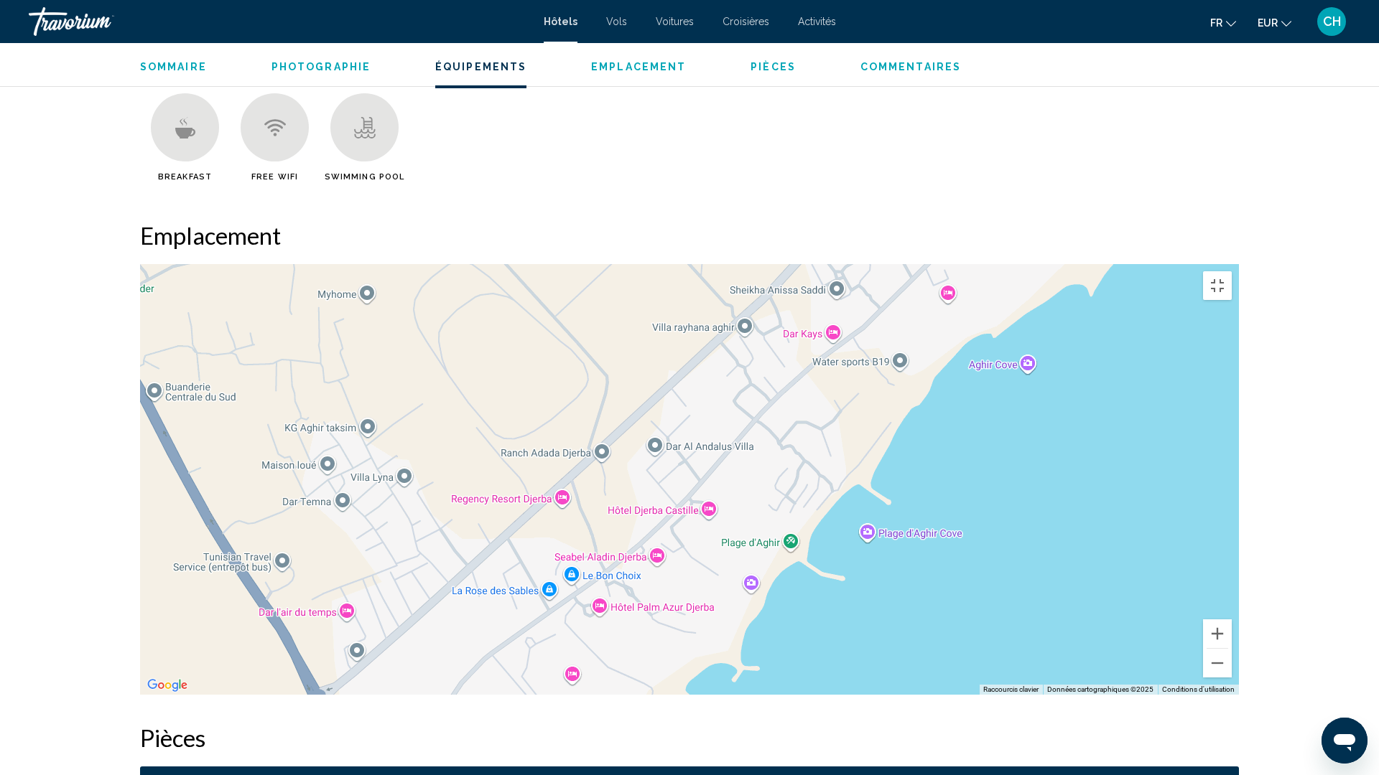
drag, startPoint x: 686, startPoint y: 349, endPoint x: 680, endPoint y: 244, distance: 105.0
click at [680, 264] on div "Main content" at bounding box center [689, 479] width 1099 height 431
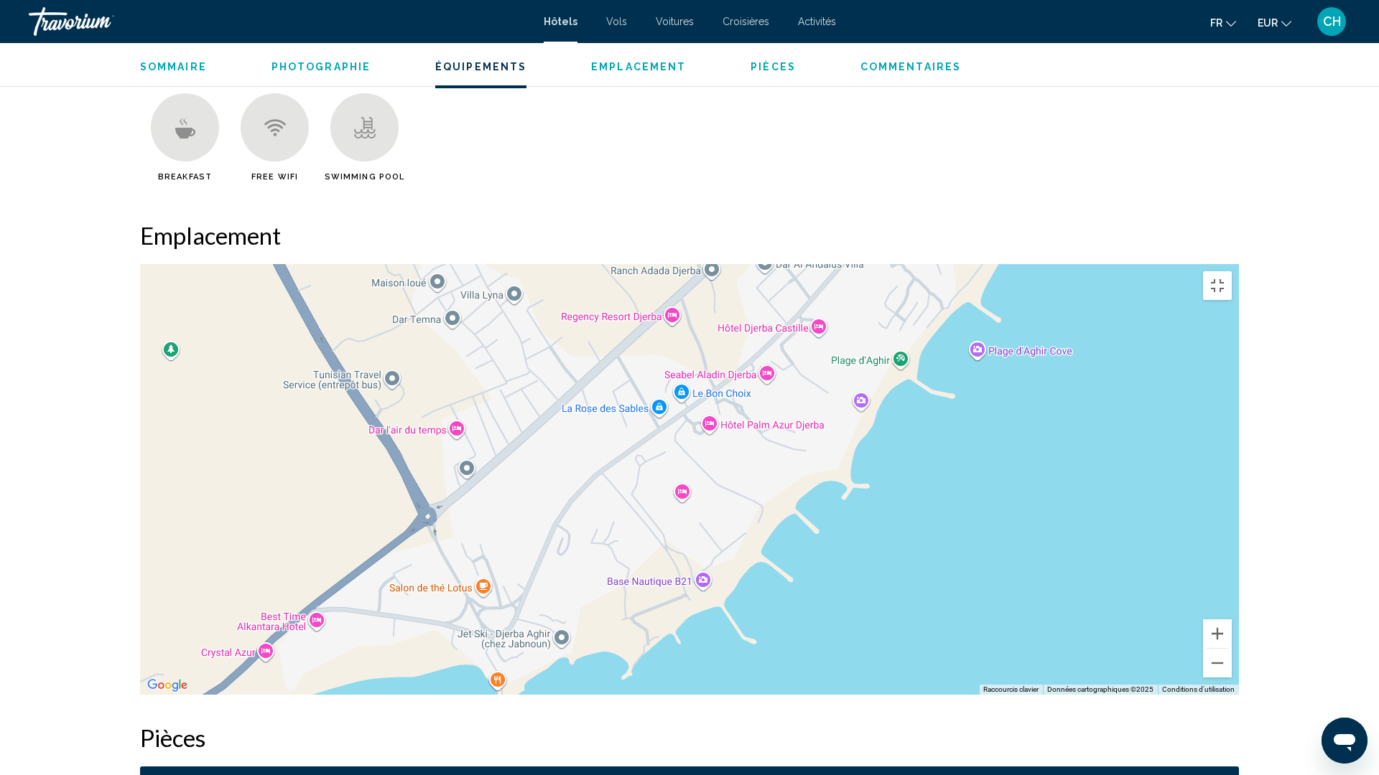
drag, startPoint x: 434, startPoint y: 572, endPoint x: 546, endPoint y: 419, distance: 190.2
click at [546, 419] on div "Main content" at bounding box center [689, 479] width 1099 height 431
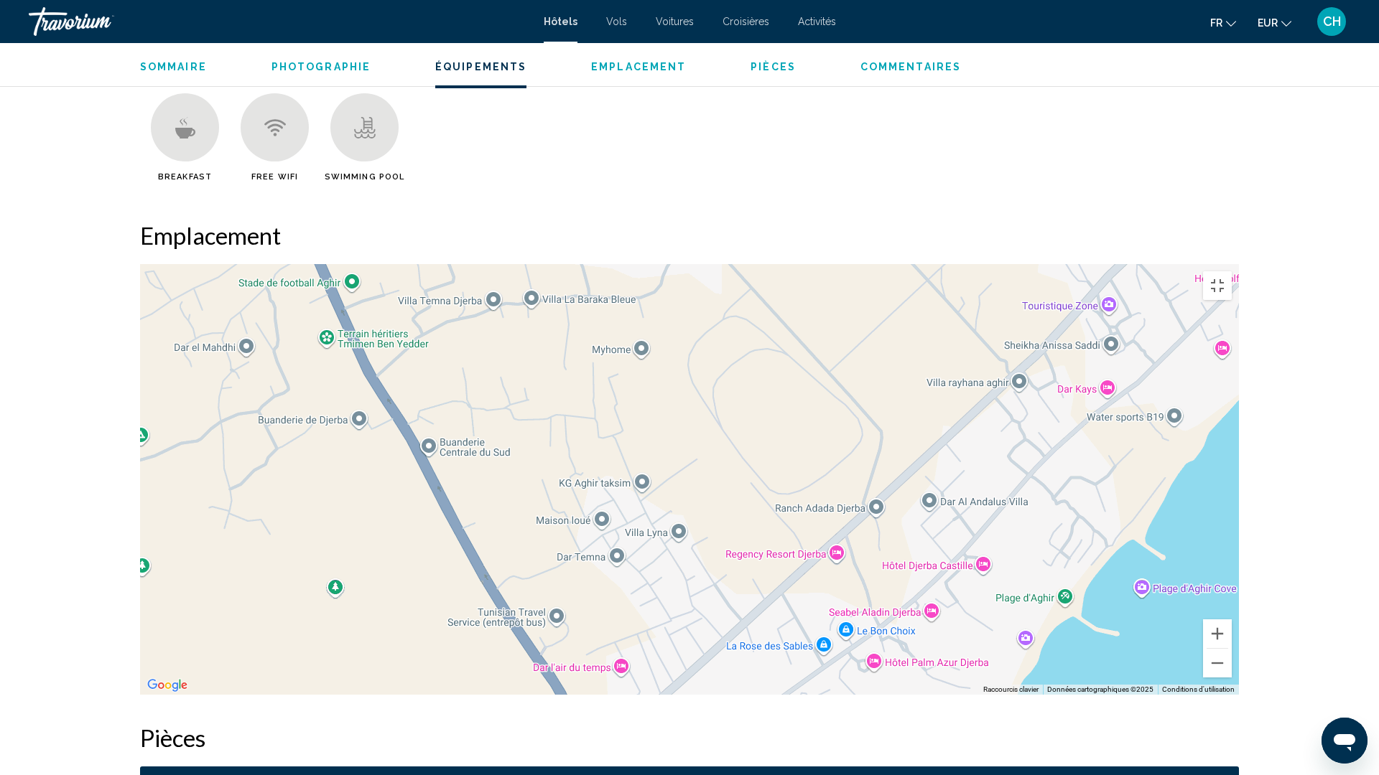
drag, startPoint x: 629, startPoint y: 505, endPoint x: 780, endPoint y: 678, distance: 229.5
click at [752, 653] on div "Main content" at bounding box center [689, 479] width 1099 height 431
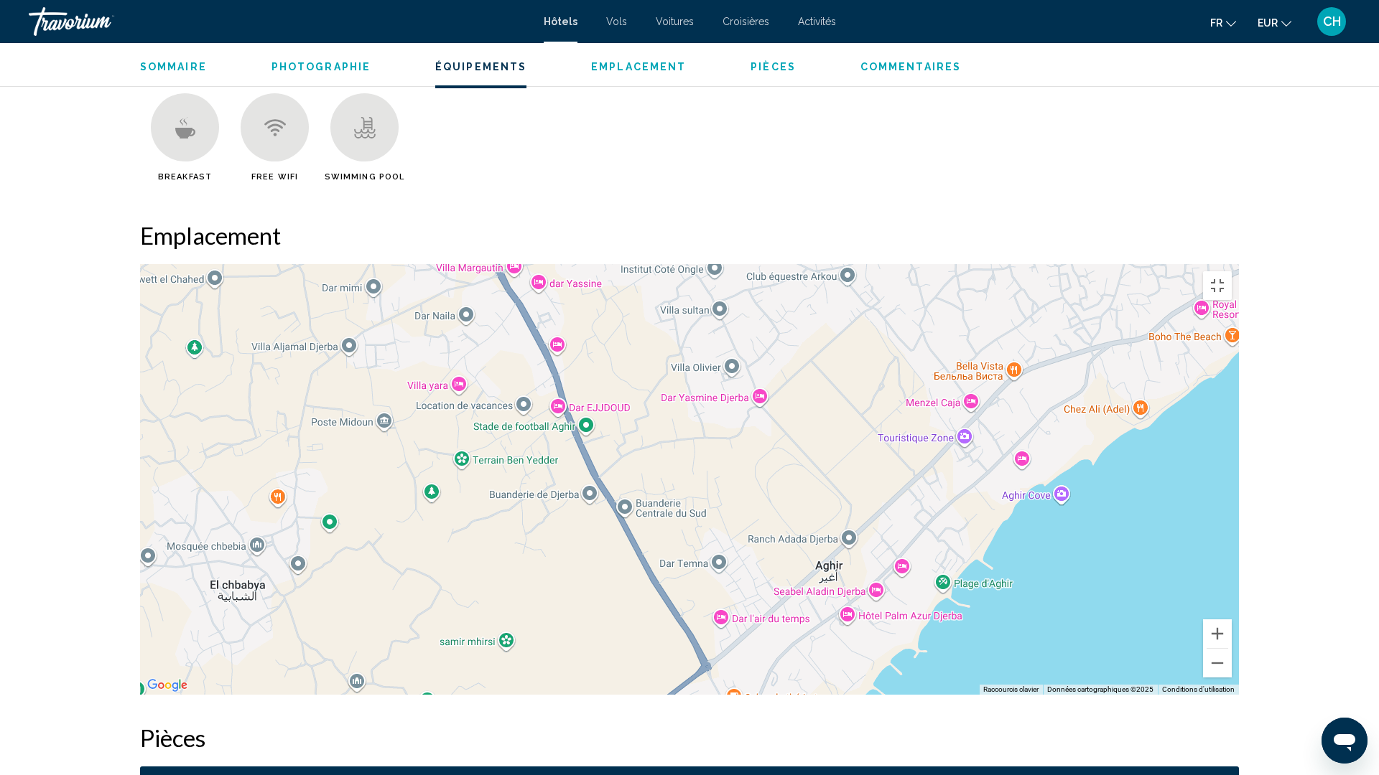
drag, startPoint x: 765, startPoint y: 633, endPoint x: 695, endPoint y: 421, distance: 223.2
click at [697, 429] on div "Main content" at bounding box center [689, 479] width 1099 height 431
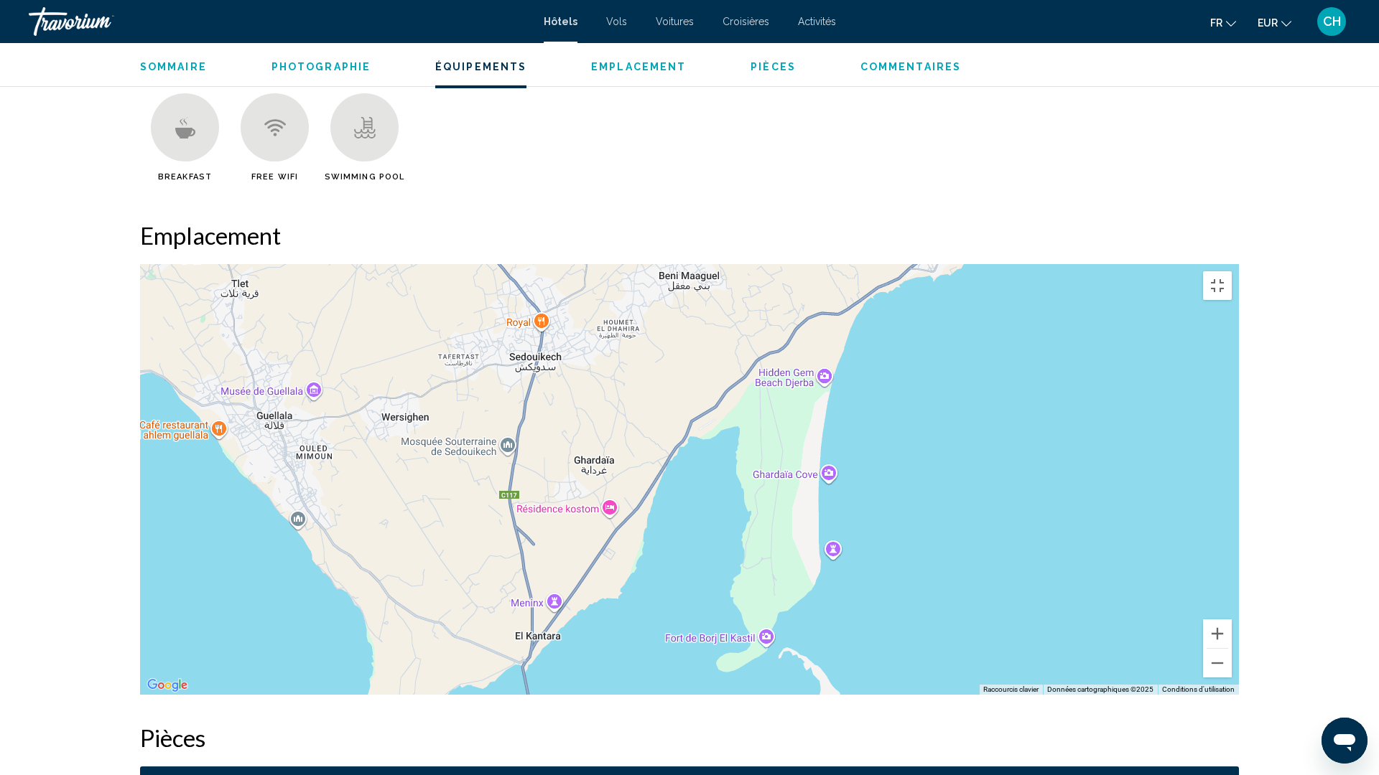
drag, startPoint x: 635, startPoint y: 490, endPoint x: 676, endPoint y: 220, distance: 273.1
click at [676, 264] on div "Pour activer le glissement avec le clavier, appuyez sur Alt+Entrée. Une fois ce…" at bounding box center [689, 479] width 1099 height 431
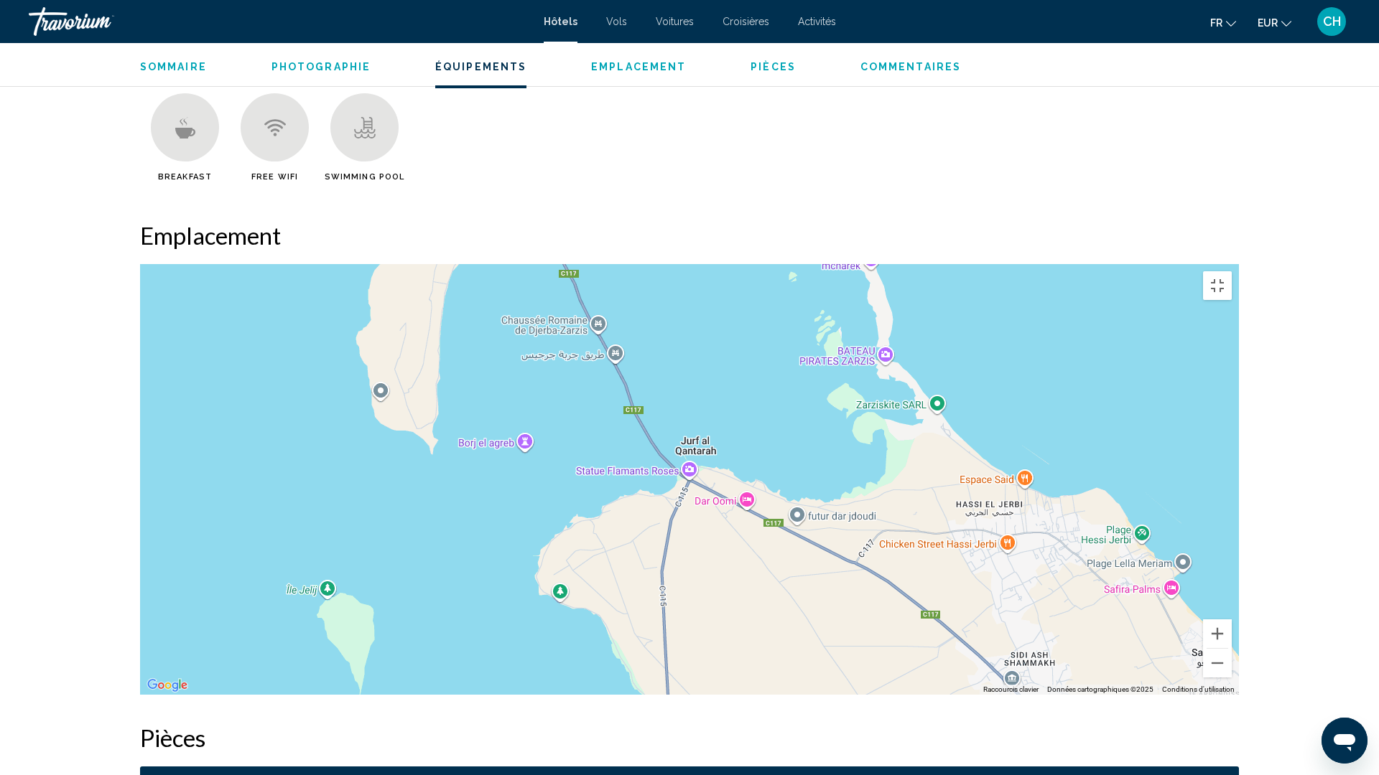
drag, startPoint x: 576, startPoint y: 561, endPoint x: 602, endPoint y: 106, distance: 456.0
click at [602, 264] on div "Pour activer le glissement avec le clavier, appuyez sur Alt+Entrée. Une fois ce…" at bounding box center [689, 479] width 1099 height 431
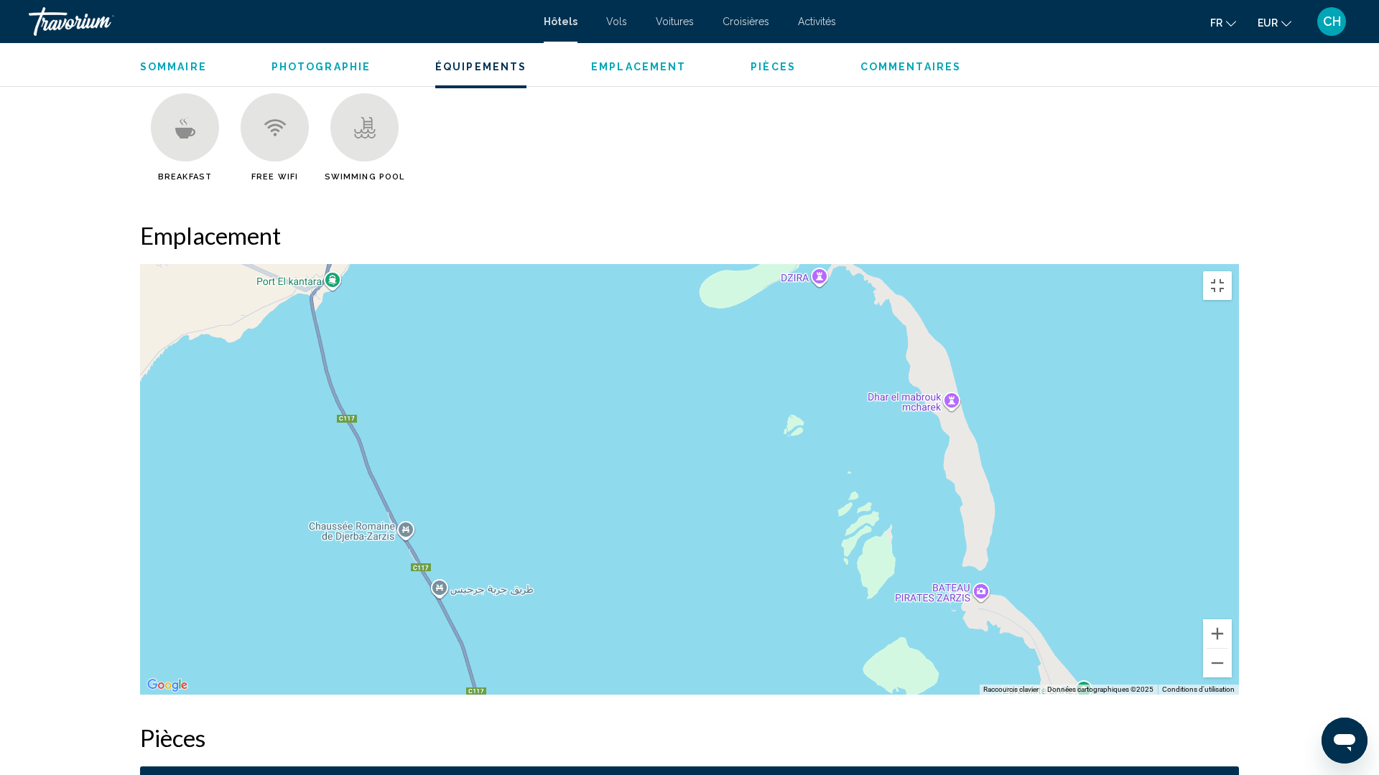
drag, startPoint x: 595, startPoint y: 152, endPoint x: 629, endPoint y: 630, distance: 480.2
click at [638, 651] on div "Main content" at bounding box center [689, 479] width 1099 height 431
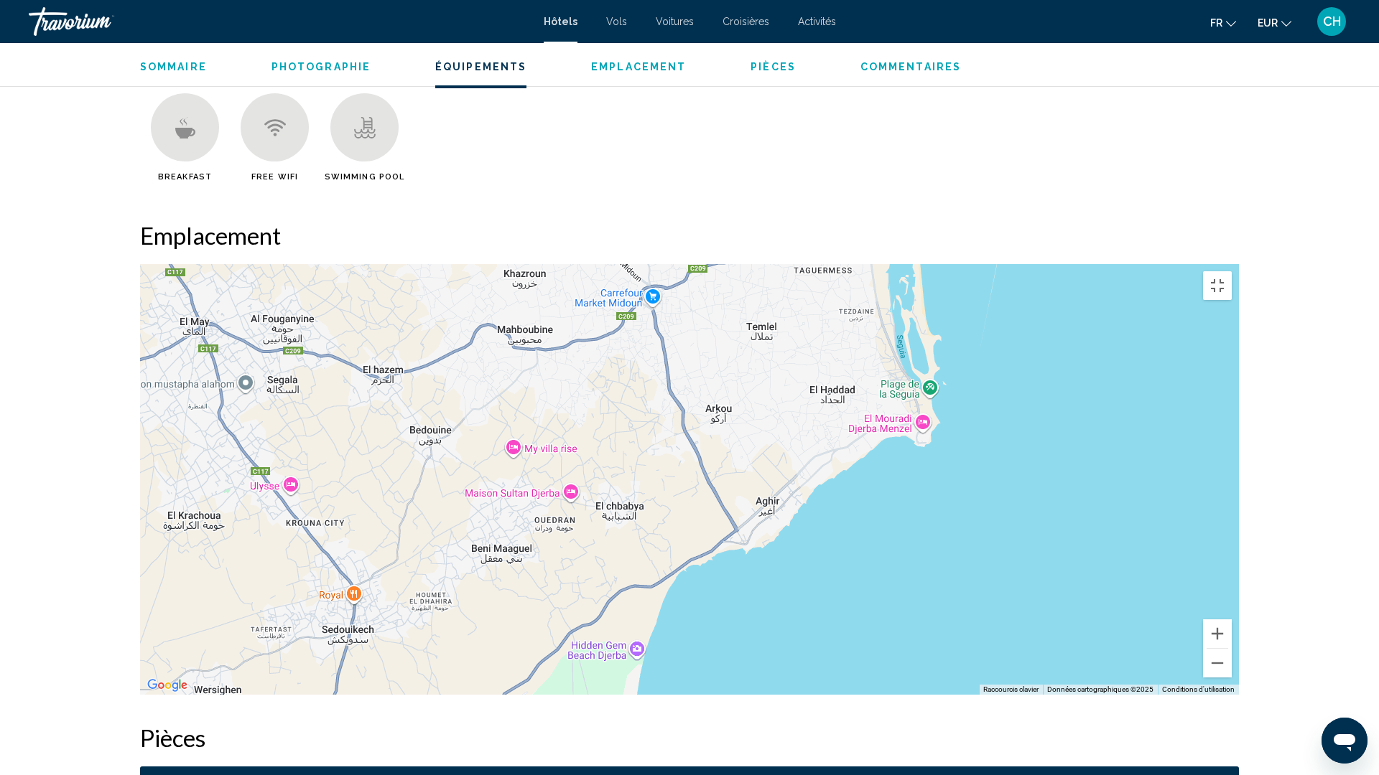
drag, startPoint x: 898, startPoint y: 176, endPoint x: 743, endPoint y: 590, distance: 441.7
click at [742, 623] on div "Main content" at bounding box center [689, 479] width 1099 height 431
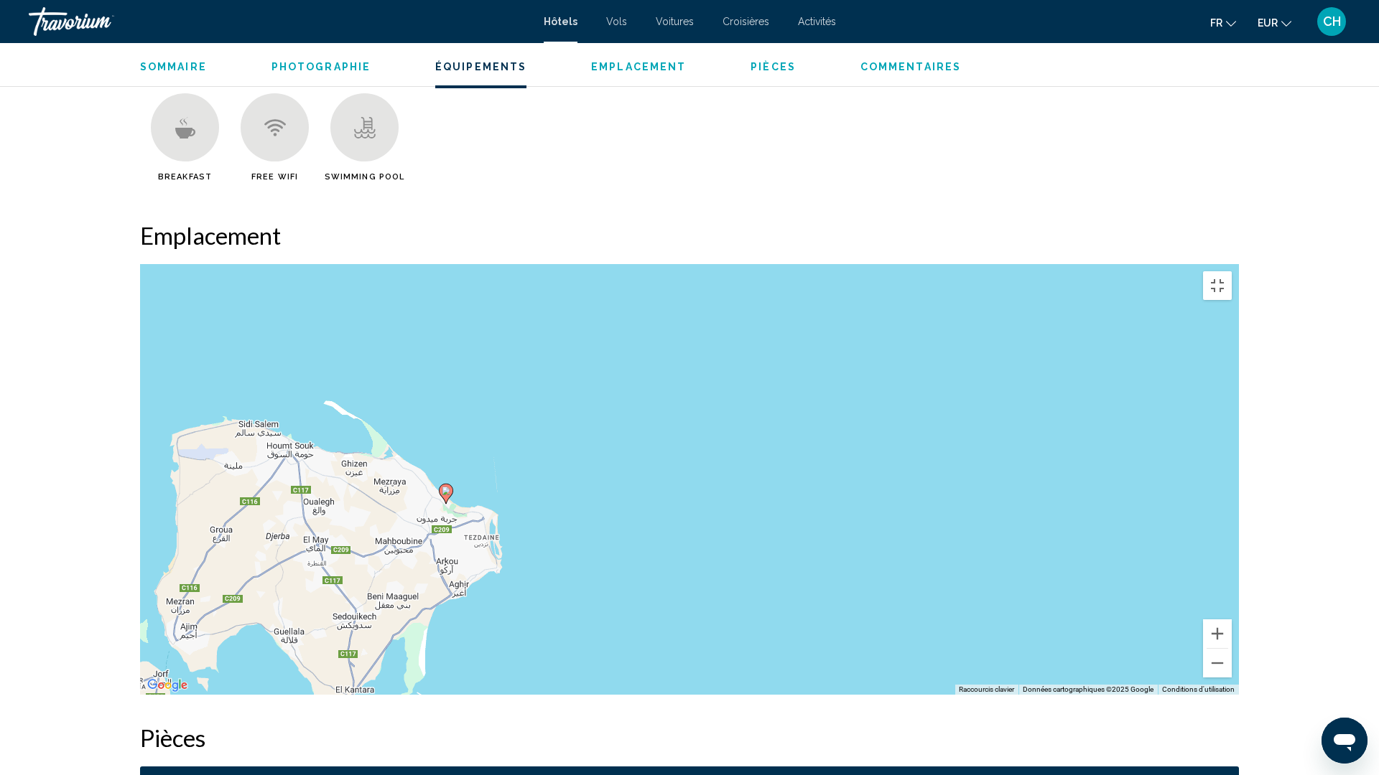
drag, startPoint x: 1007, startPoint y: 287, endPoint x: 791, endPoint y: 206, distance: 230.9
click at [791, 264] on div "Pour activer le glissement avec le clavier, appuyez sur Alt+Entrée. Une fois ce…" at bounding box center [689, 479] width 1099 height 431
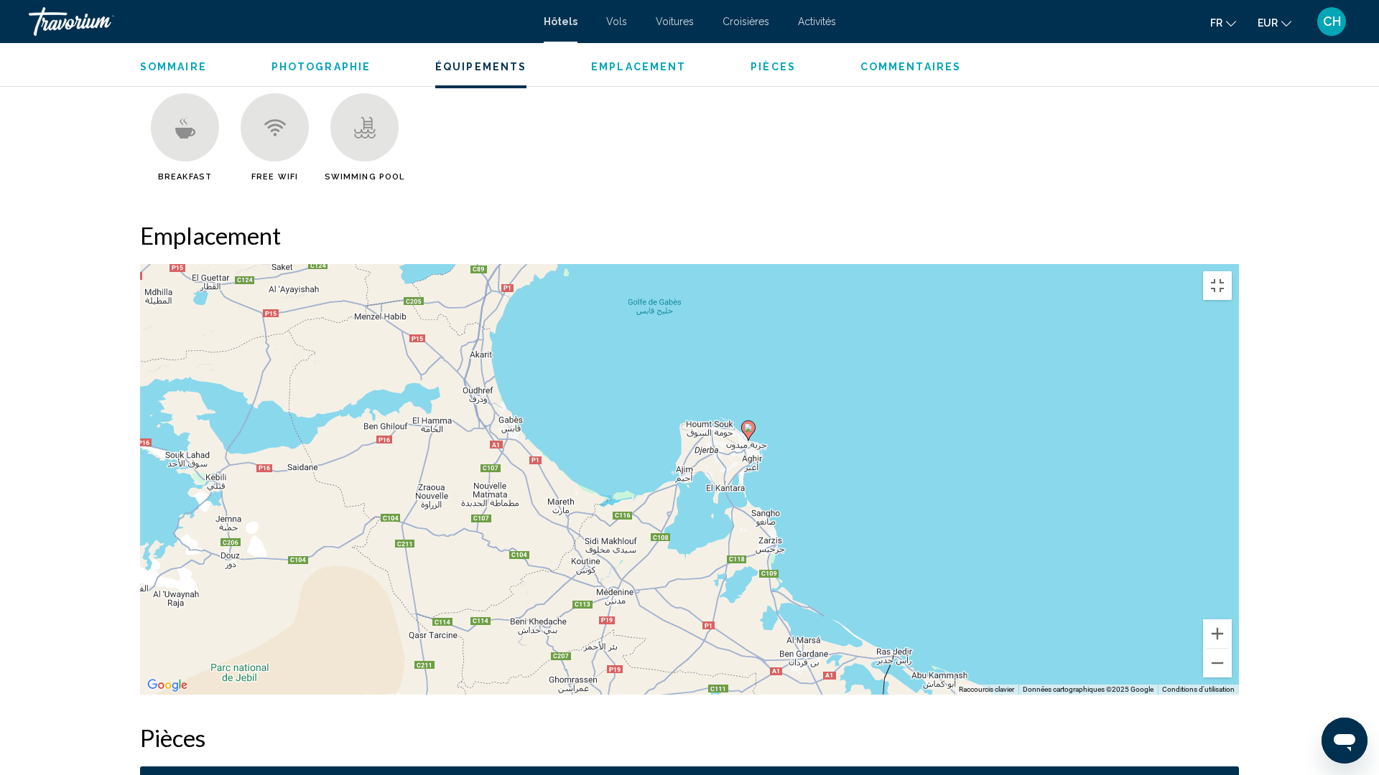
drag, startPoint x: 842, startPoint y: 176, endPoint x: 877, endPoint y: 302, distance: 130.5
click at [877, 302] on div "Pour activer le glissement avec le clavier, appuyez sur Alt+Entrée. Une fois ce…" at bounding box center [689, 479] width 1099 height 431
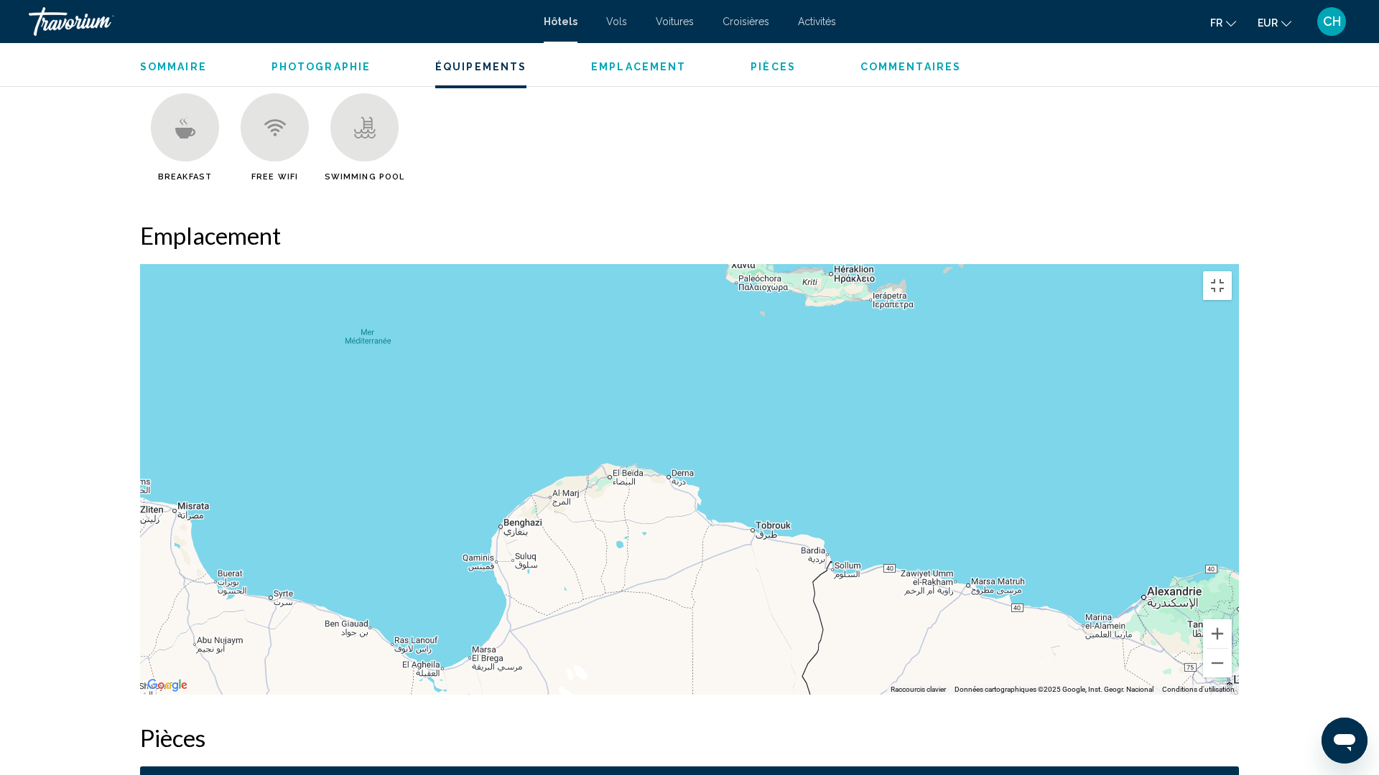
drag, startPoint x: 938, startPoint y: 226, endPoint x: 0, endPoint y: 215, distance: 938.5
click at [140, 264] on div "Pour activer le glissement avec le clavier, appuyez sur Alt+Entrée. Une fois ce…" at bounding box center [689, 479] width 1099 height 431
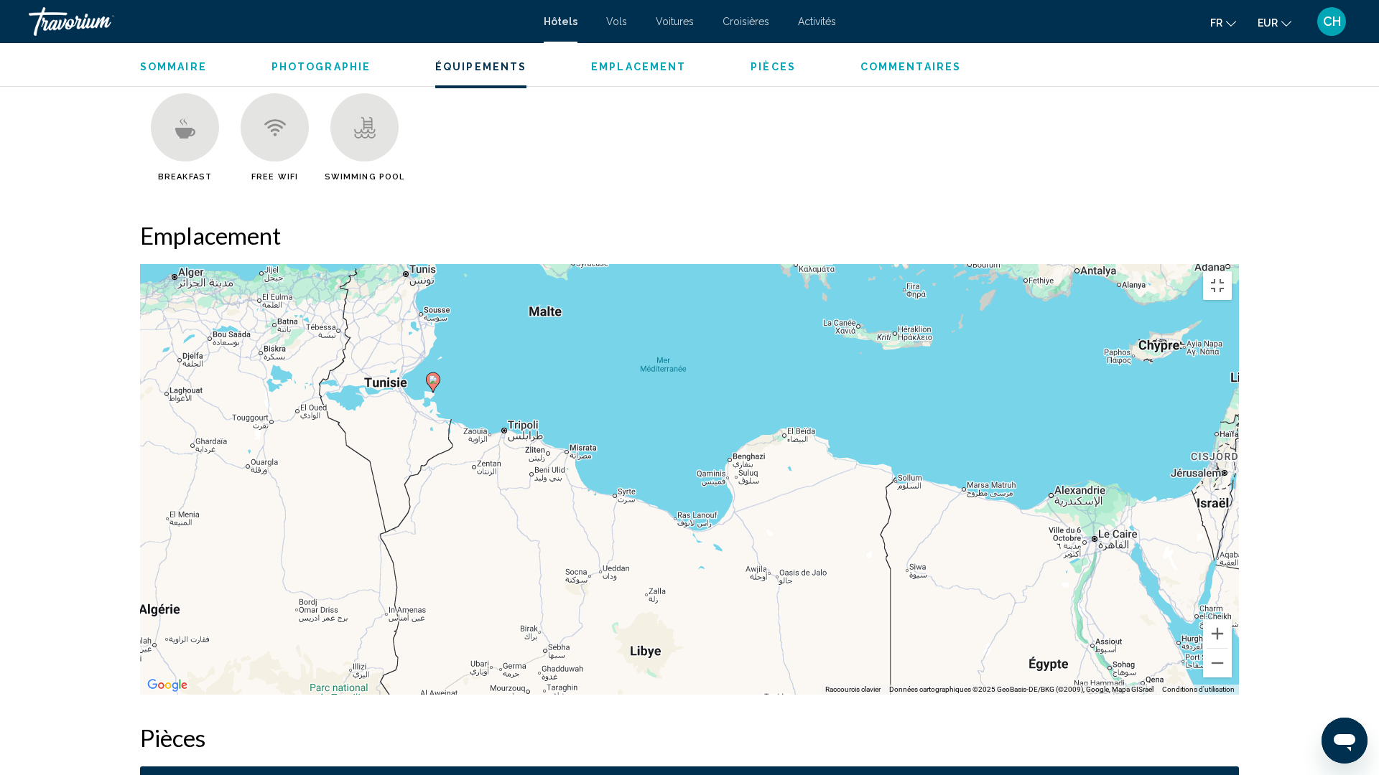
drag, startPoint x: 346, startPoint y: 266, endPoint x: 838, endPoint y: 302, distance: 493.2
click at [838, 302] on div "Pour activer le glissement avec le clavier, appuyez sur Alt+Entrée. Une fois ce…" at bounding box center [689, 479] width 1099 height 431
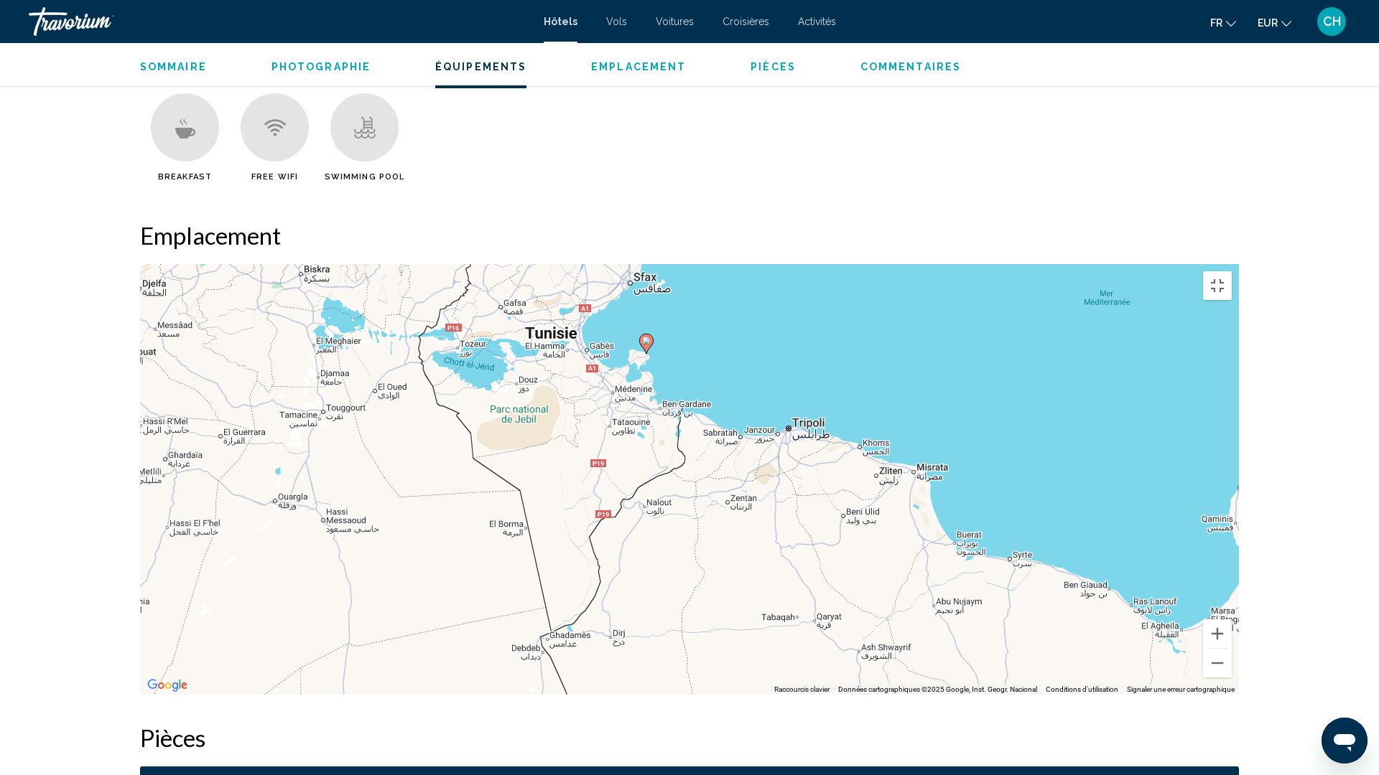
drag, startPoint x: 656, startPoint y: 274, endPoint x: 704, endPoint y: 213, distance: 78.2
click at [704, 264] on div "Pour activer le glissement avec le clavier, appuyez sur Alt+Entrée. Une fois ce…" at bounding box center [689, 479] width 1099 height 431
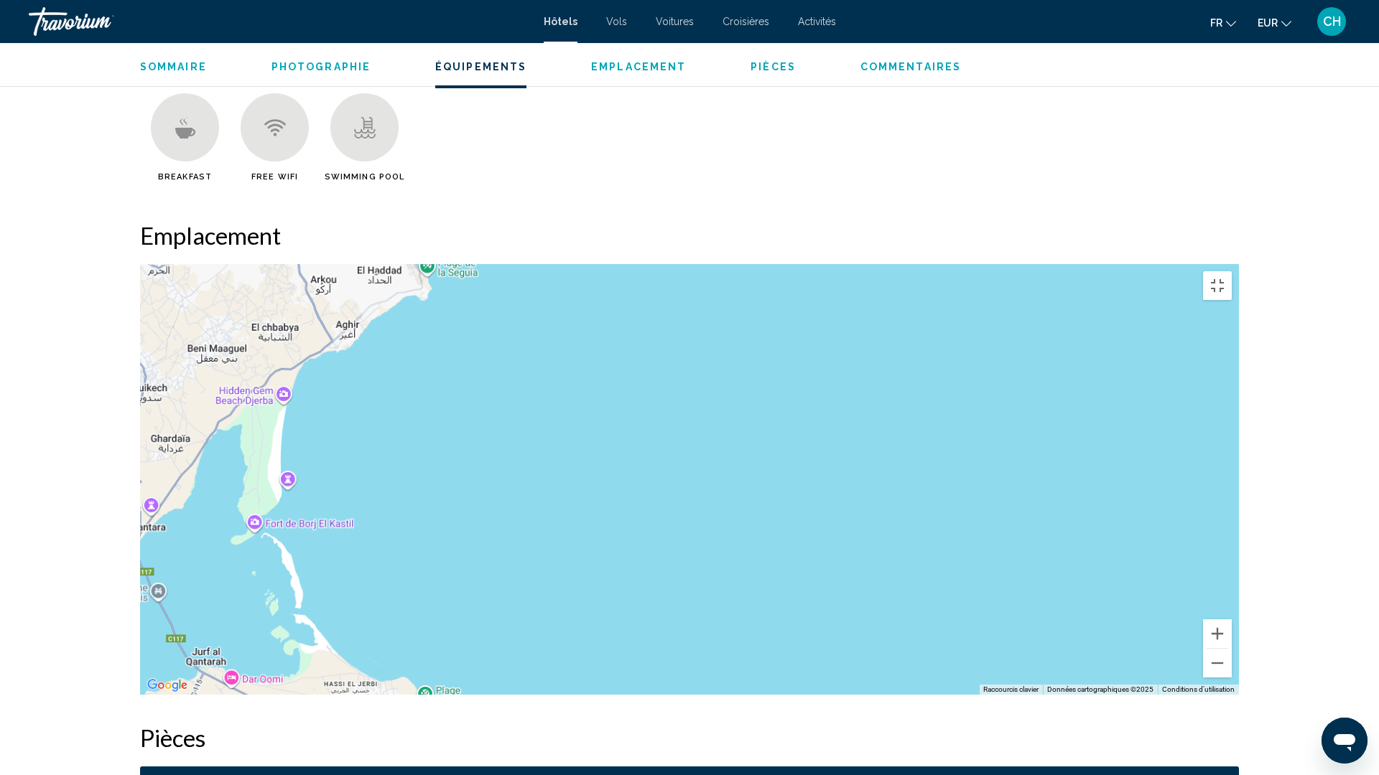
drag, startPoint x: 523, startPoint y: 223, endPoint x: 916, endPoint y: 399, distance: 430.7
click at [935, 416] on div "Pour activer le glissement avec le clavier, appuyez sur Alt+Entrée. Une fois ce…" at bounding box center [689, 479] width 1099 height 431
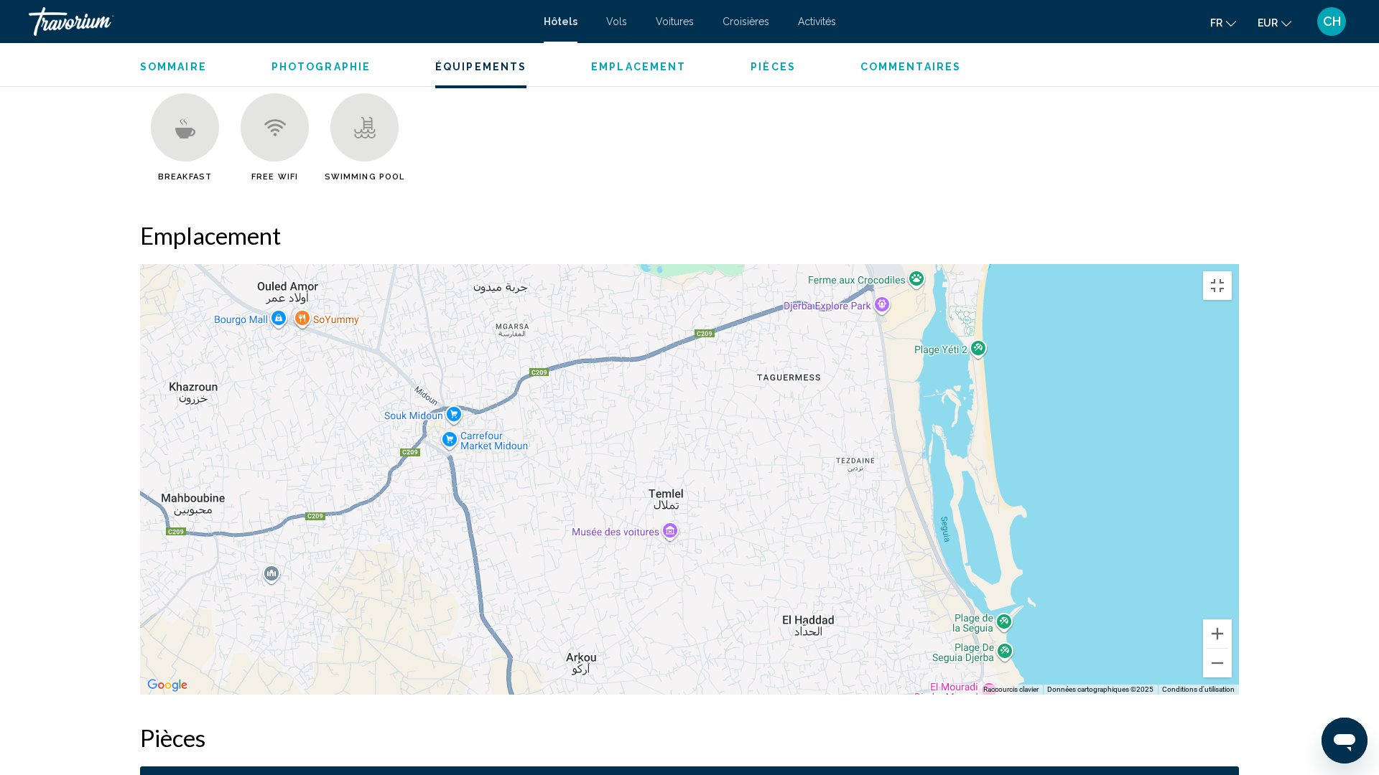
drag, startPoint x: 942, startPoint y: 184, endPoint x: 1212, endPoint y: 572, distance: 472.5
click at [1212, 572] on div "Pour activer le glissement avec le clavier, appuyez sur Alt+Entrée. Une fois ce…" at bounding box center [689, 479] width 1099 height 431
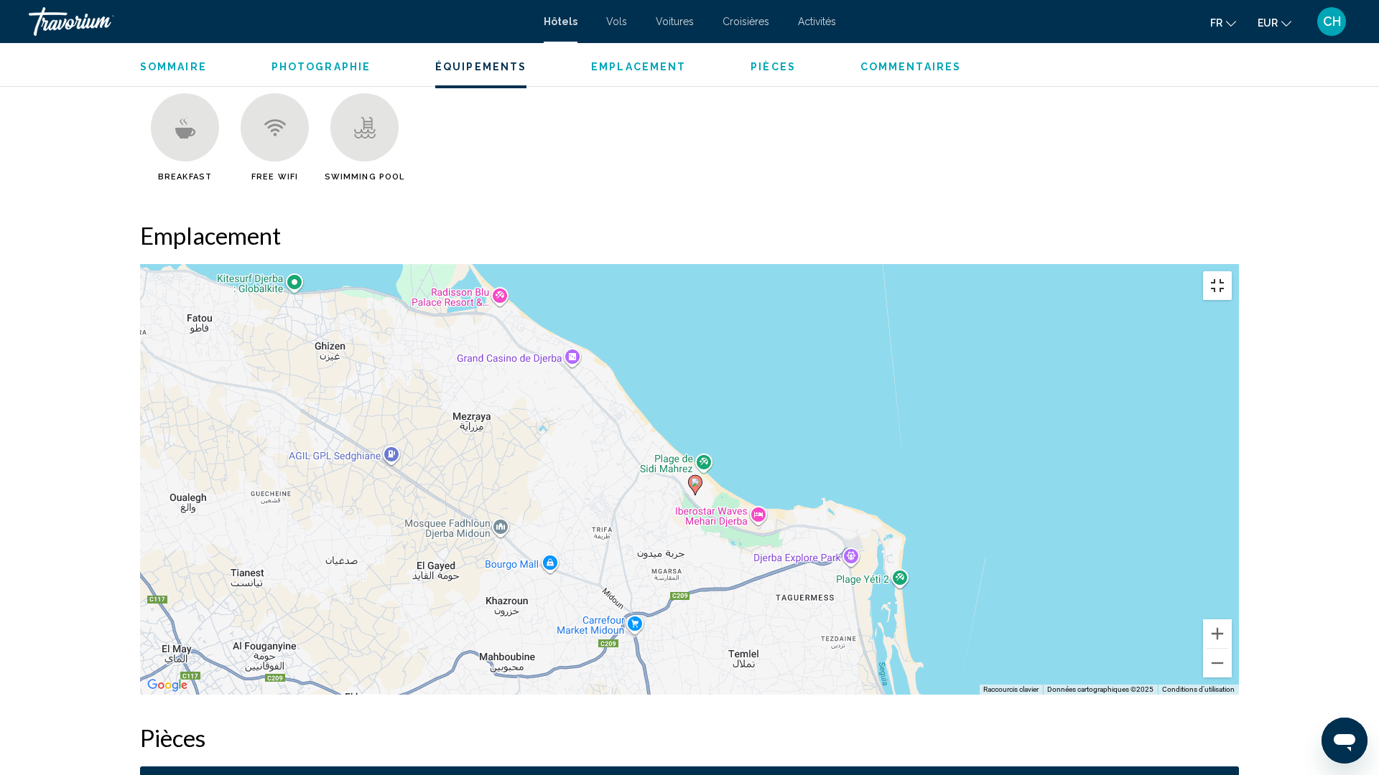
click at [1231, 271] on button "Passer en plein écran" at bounding box center [1217, 285] width 29 height 29
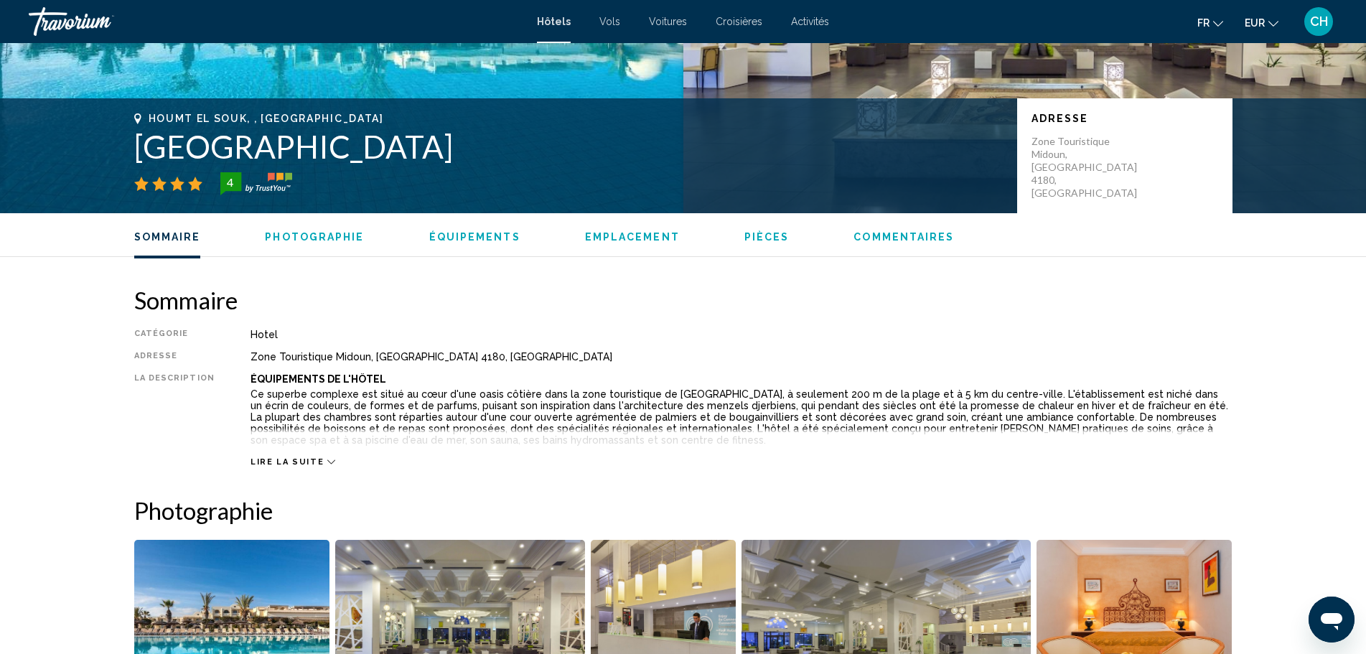
scroll to position [215, 0]
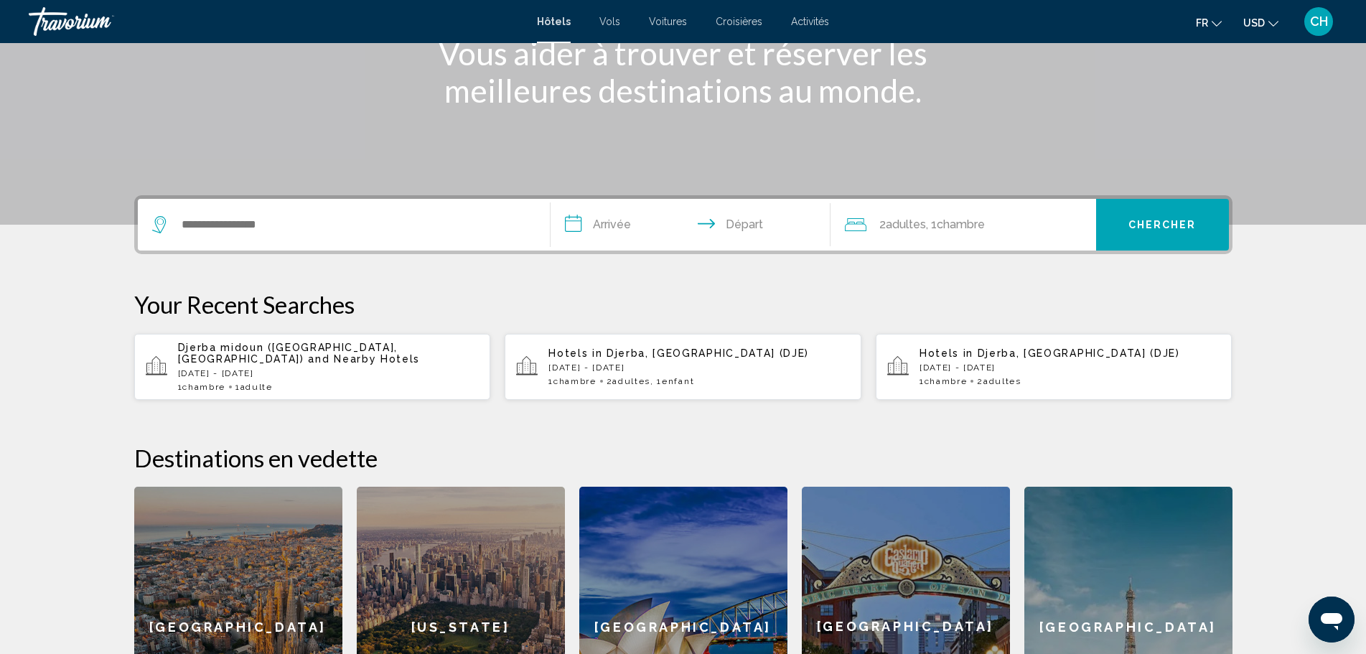
scroll to position [215, 0]
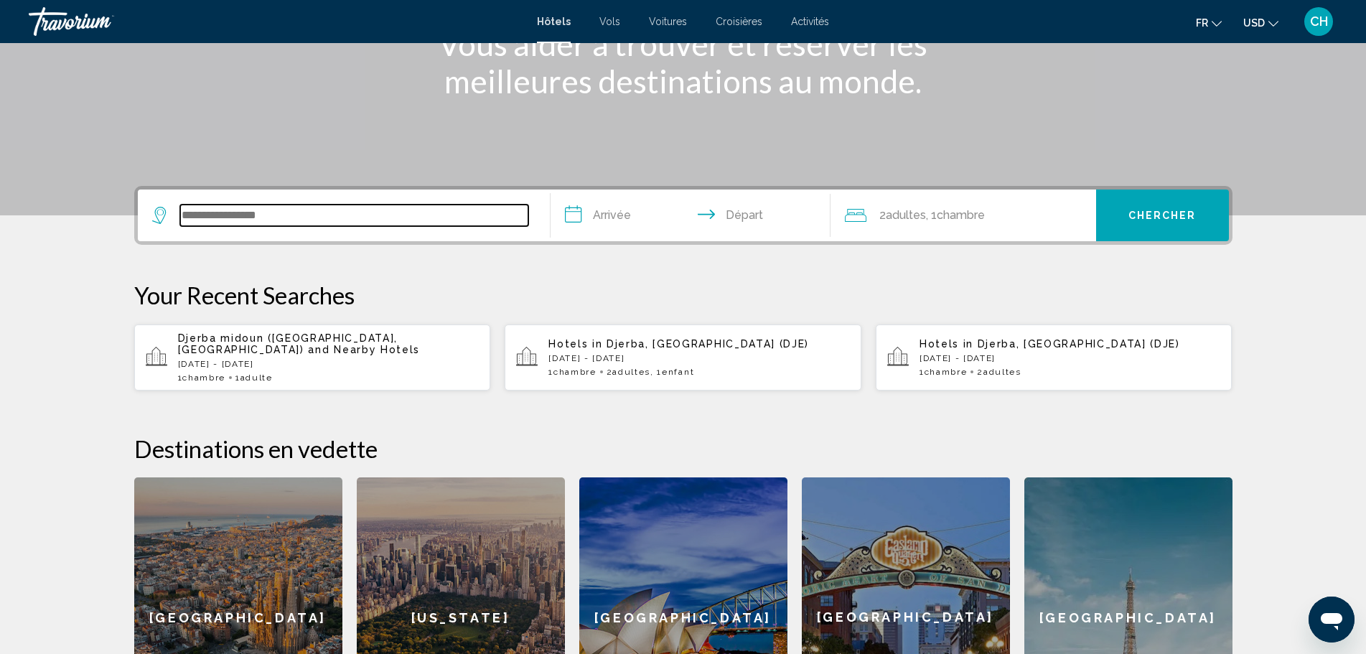
click at [313, 212] on input "Search widget" at bounding box center [354, 216] width 348 height 22
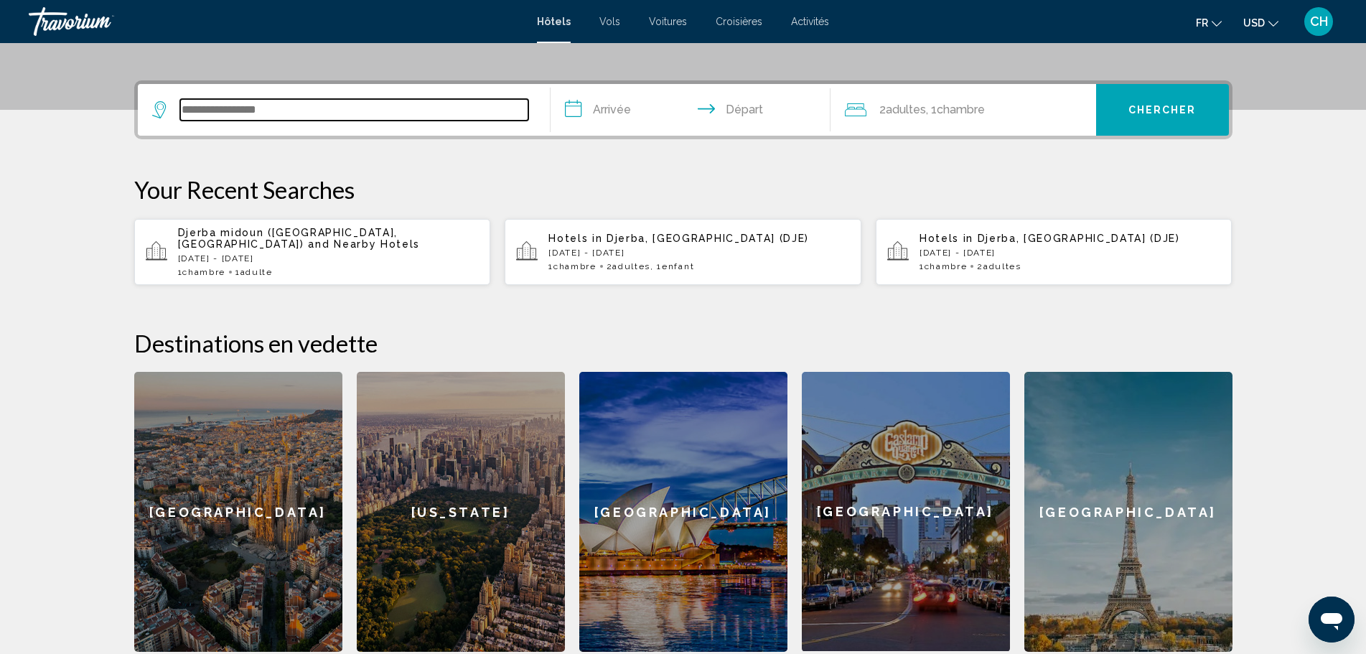
scroll to position [355, 0]
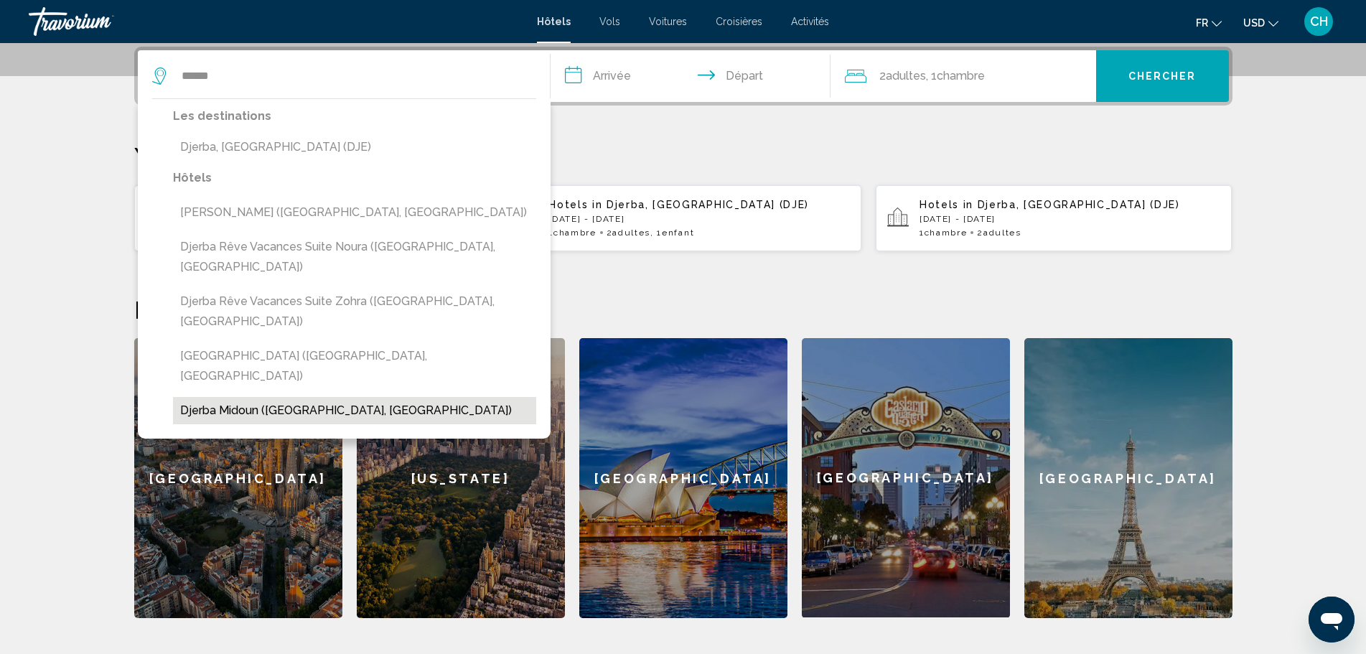
click at [294, 397] on button "Djerba midoun ([GEOGRAPHIC_DATA], [GEOGRAPHIC_DATA])" at bounding box center [354, 410] width 363 height 27
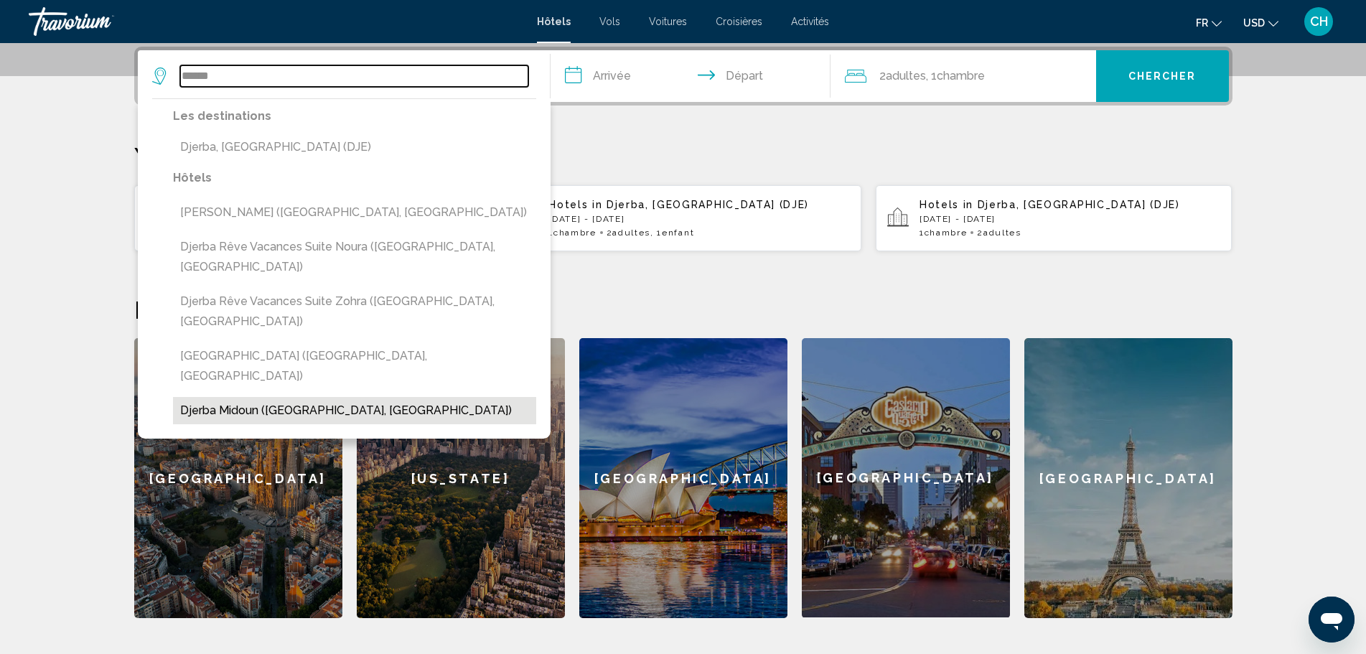
type input "**********"
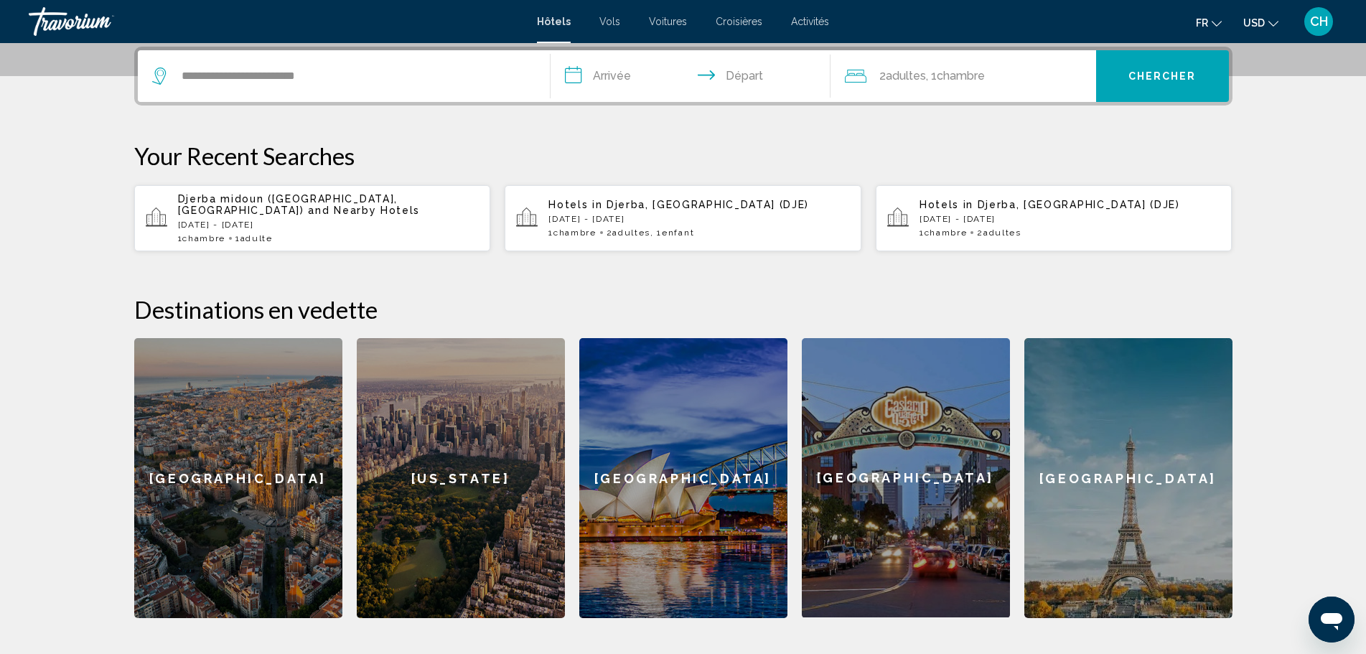
click at [648, 75] on input "**********" at bounding box center [694, 78] width 286 height 56
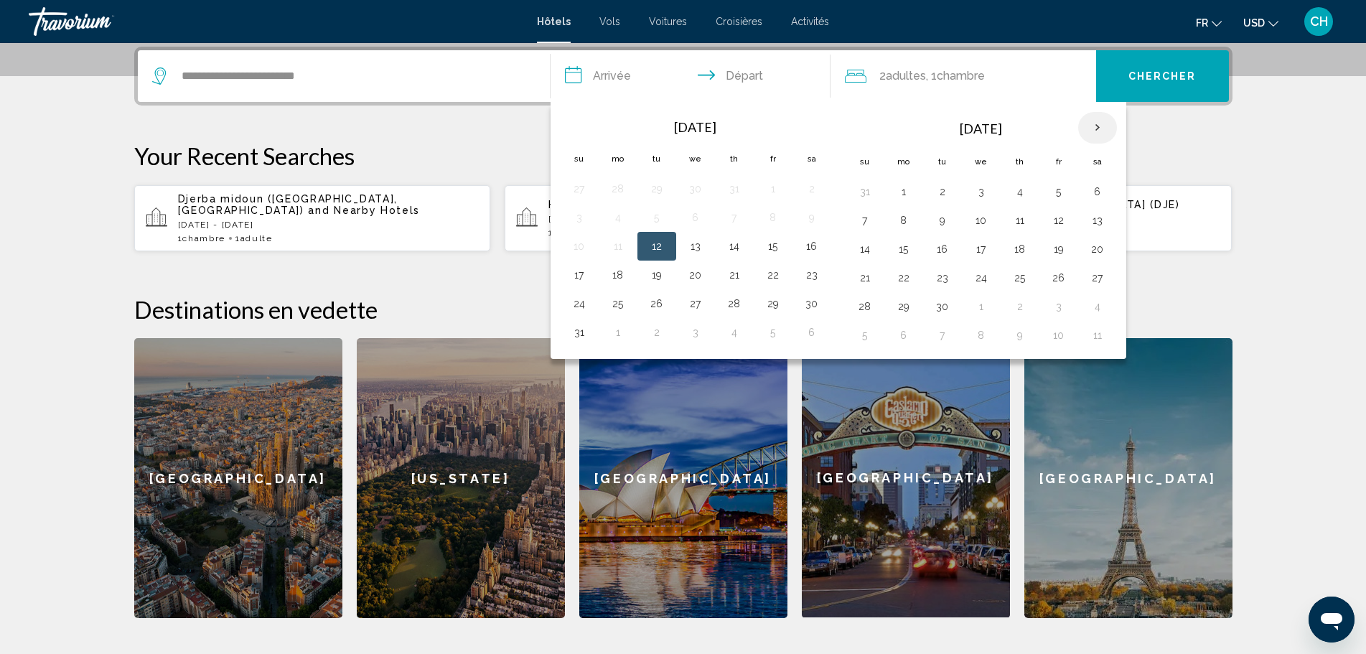
click at [1101, 127] on th "Next month" at bounding box center [1097, 128] width 39 height 32
click at [1101, 126] on th "Next month" at bounding box center [1097, 128] width 39 height 32
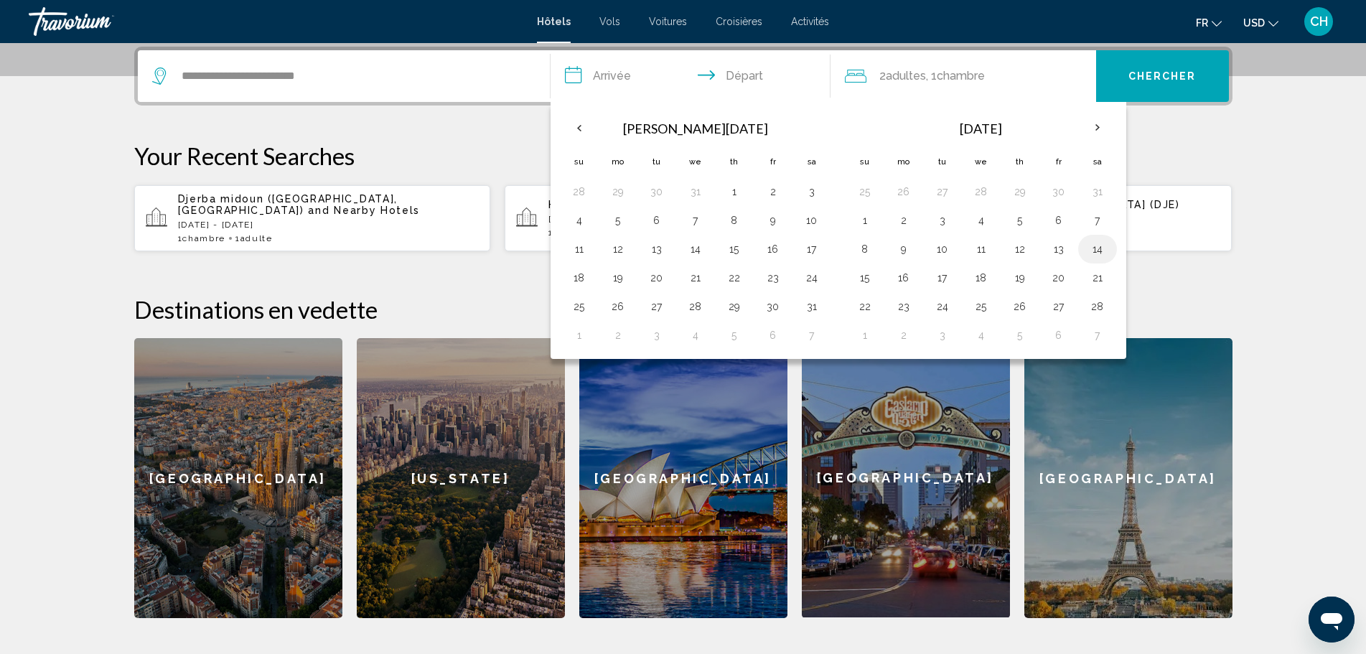
click at [1099, 250] on button "14" at bounding box center [1097, 249] width 23 height 20
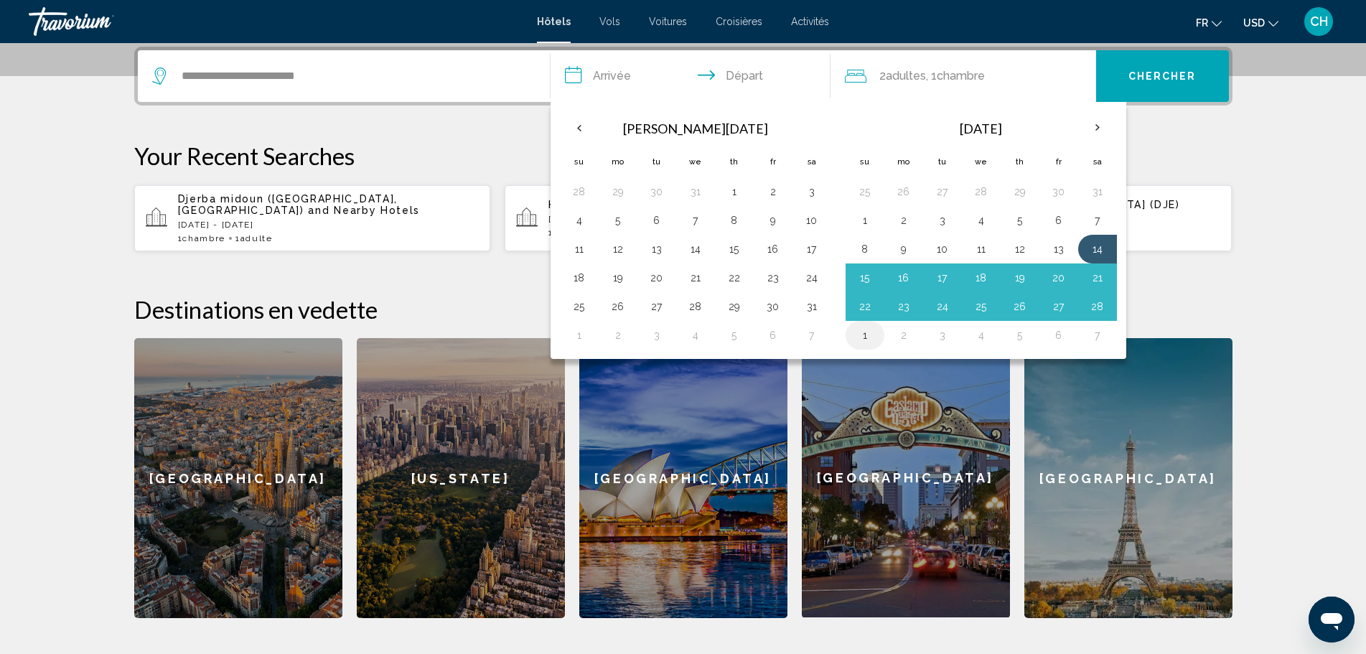
click at [864, 332] on button "1" at bounding box center [865, 335] width 23 height 20
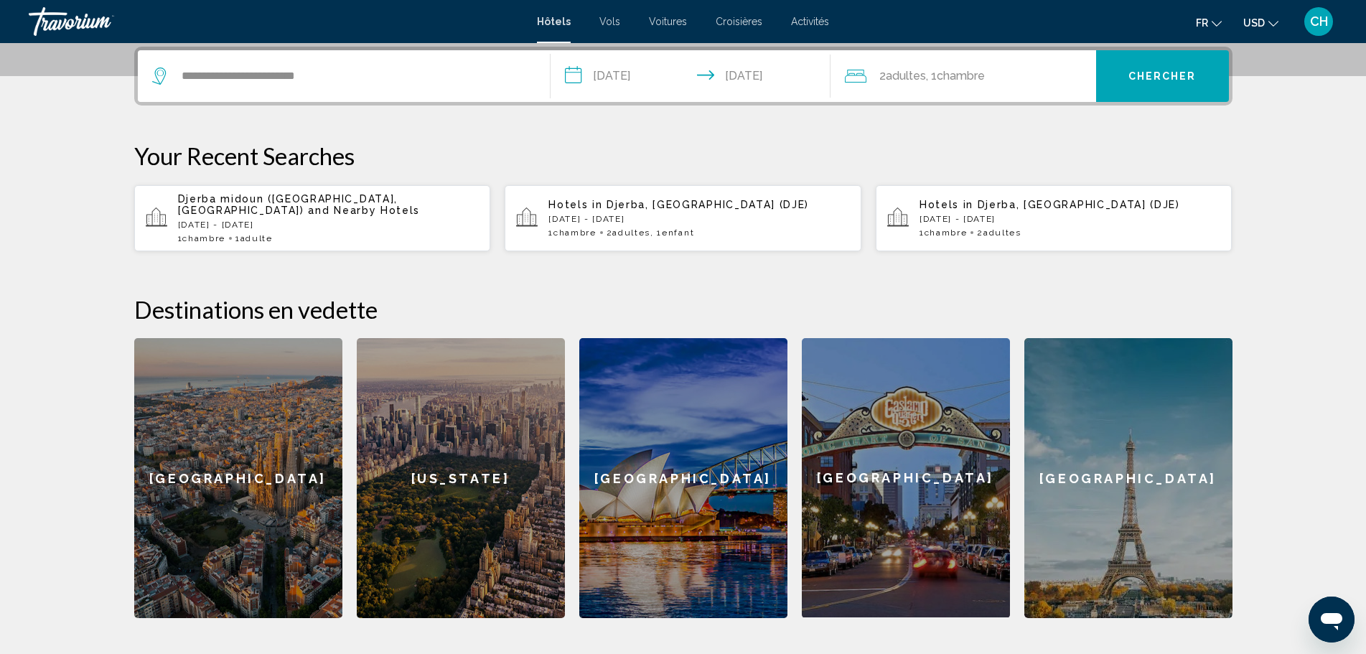
click at [1005, 82] on div "2 Adulte Adultes , 1 Chambre pièces" at bounding box center [970, 76] width 251 height 20
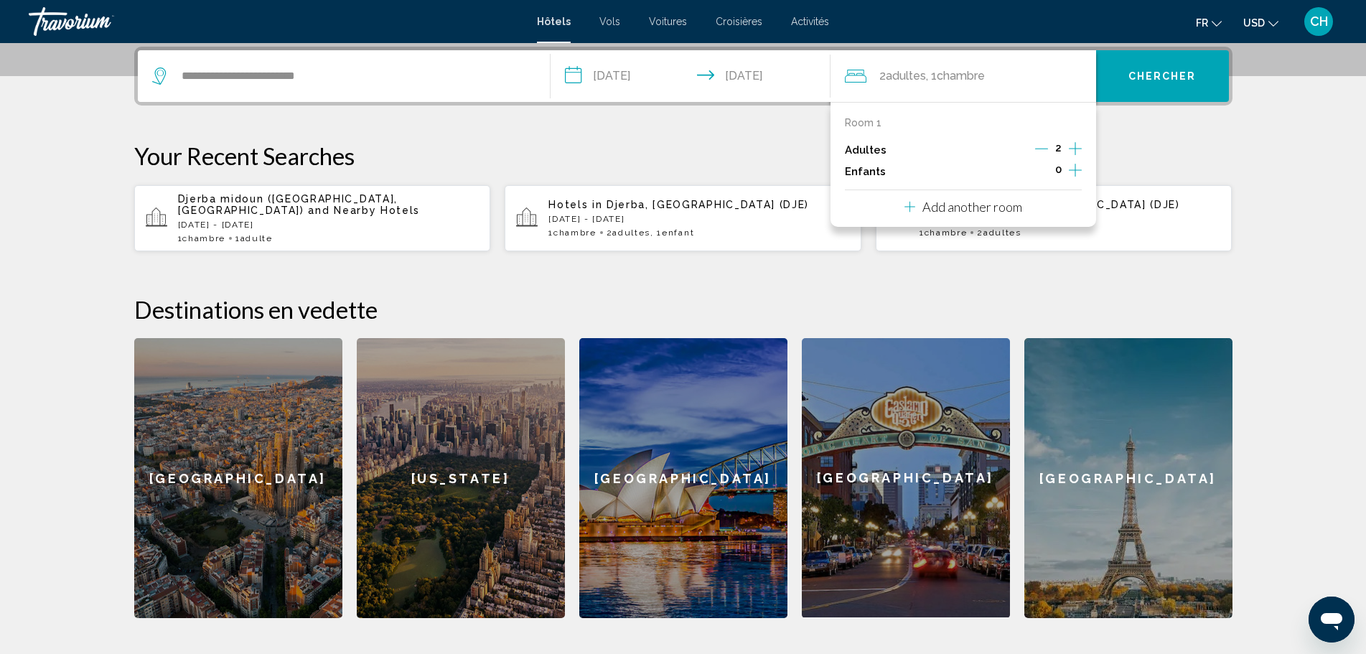
click at [1073, 167] on icon "Increment children" at bounding box center [1075, 170] width 13 height 17
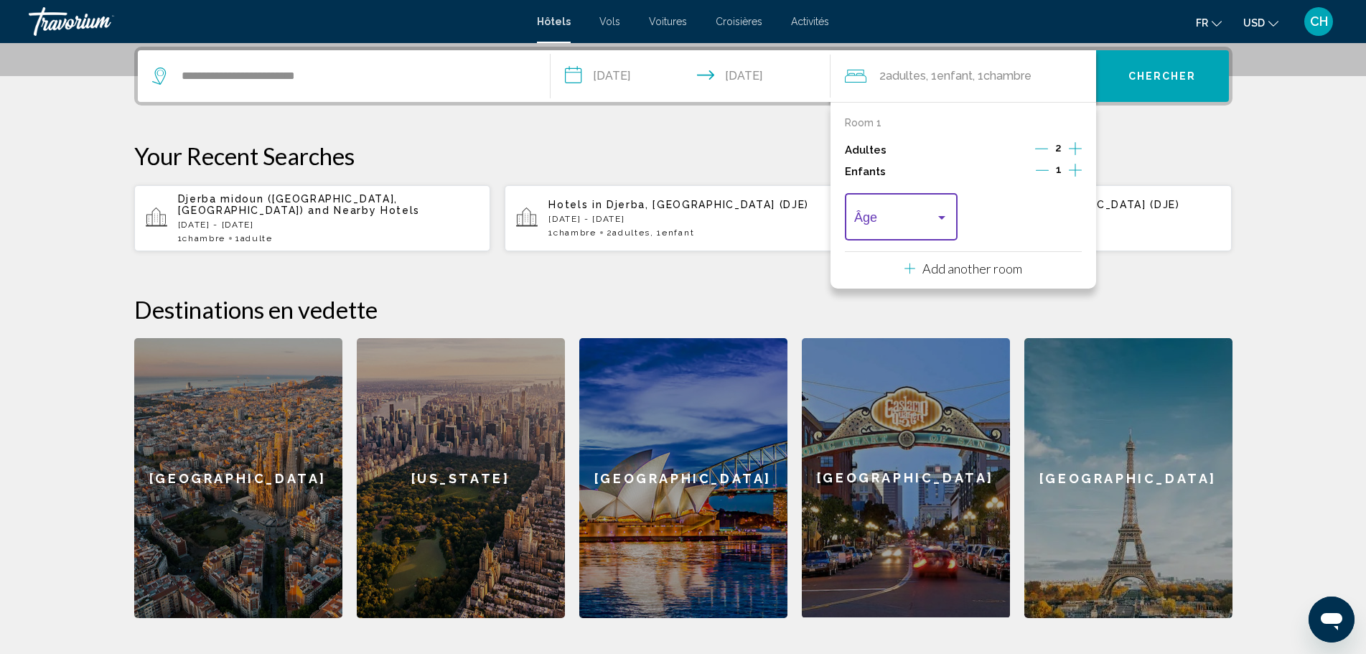
click at [943, 220] on div "Travelers: 2 adults, 1 child" at bounding box center [942, 217] width 13 height 11
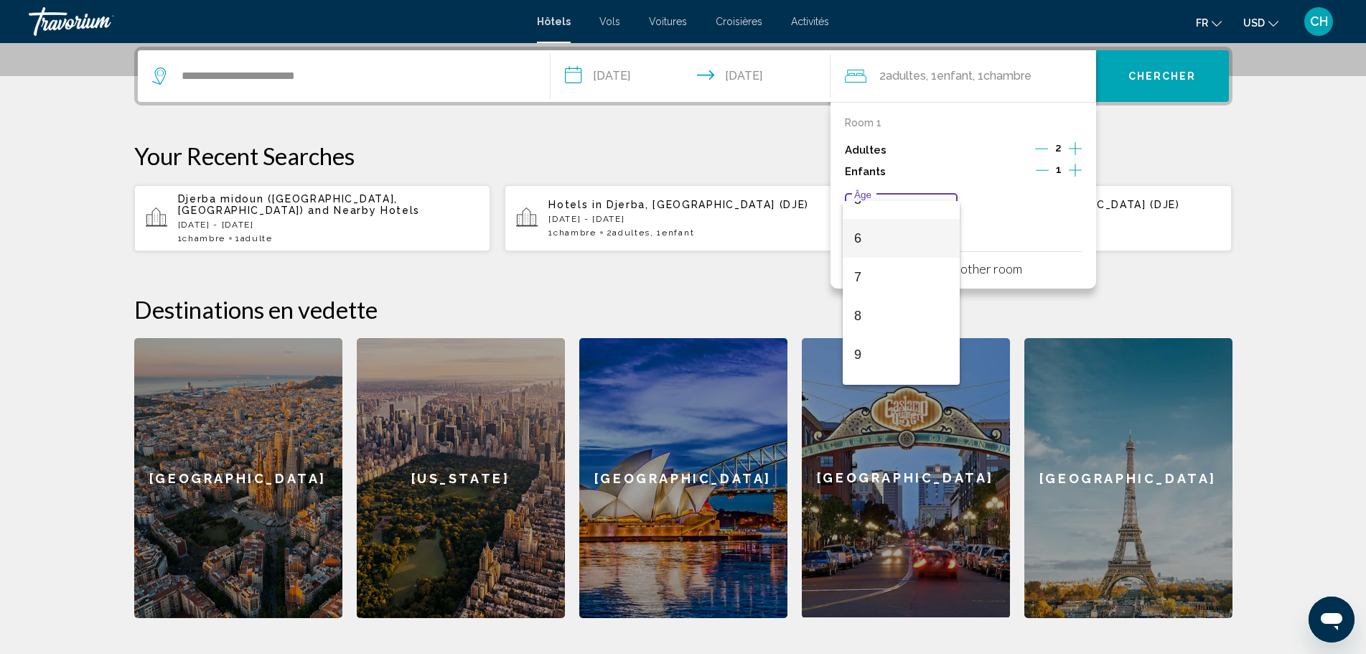
scroll to position [215, 0]
click at [880, 243] on span "6" at bounding box center [901, 237] width 94 height 39
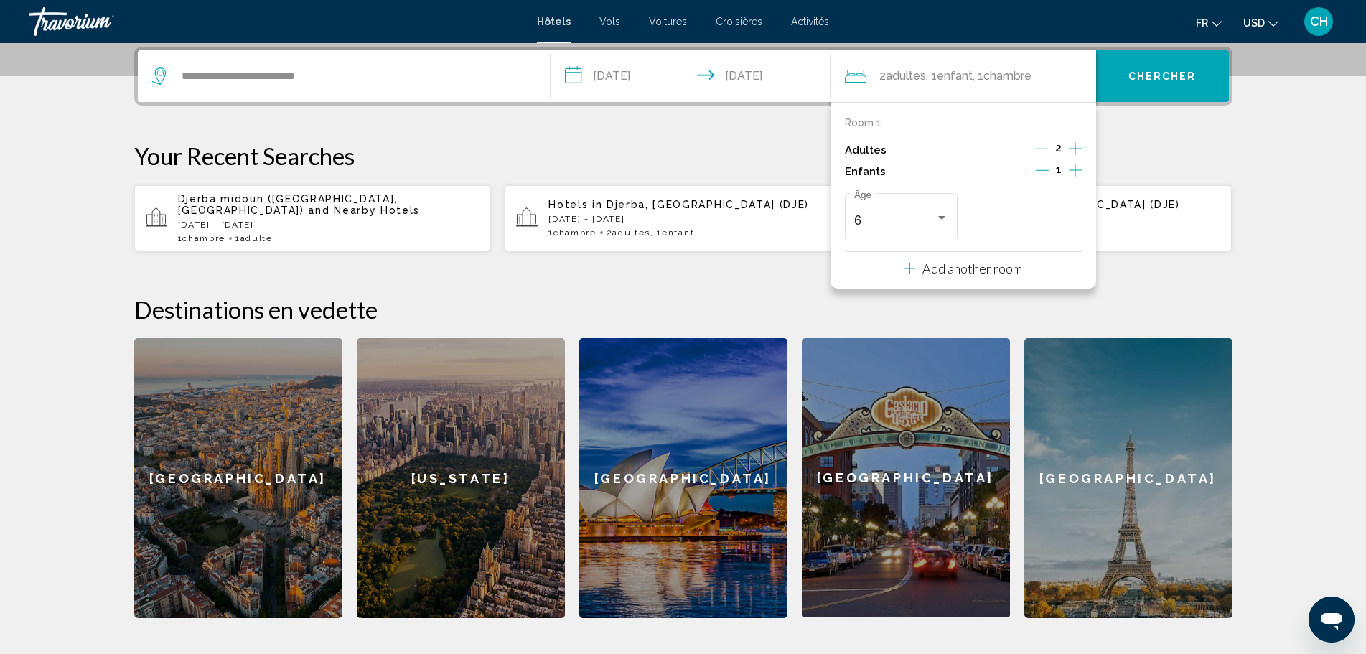
click at [626, 78] on input "**********" at bounding box center [694, 78] width 286 height 56
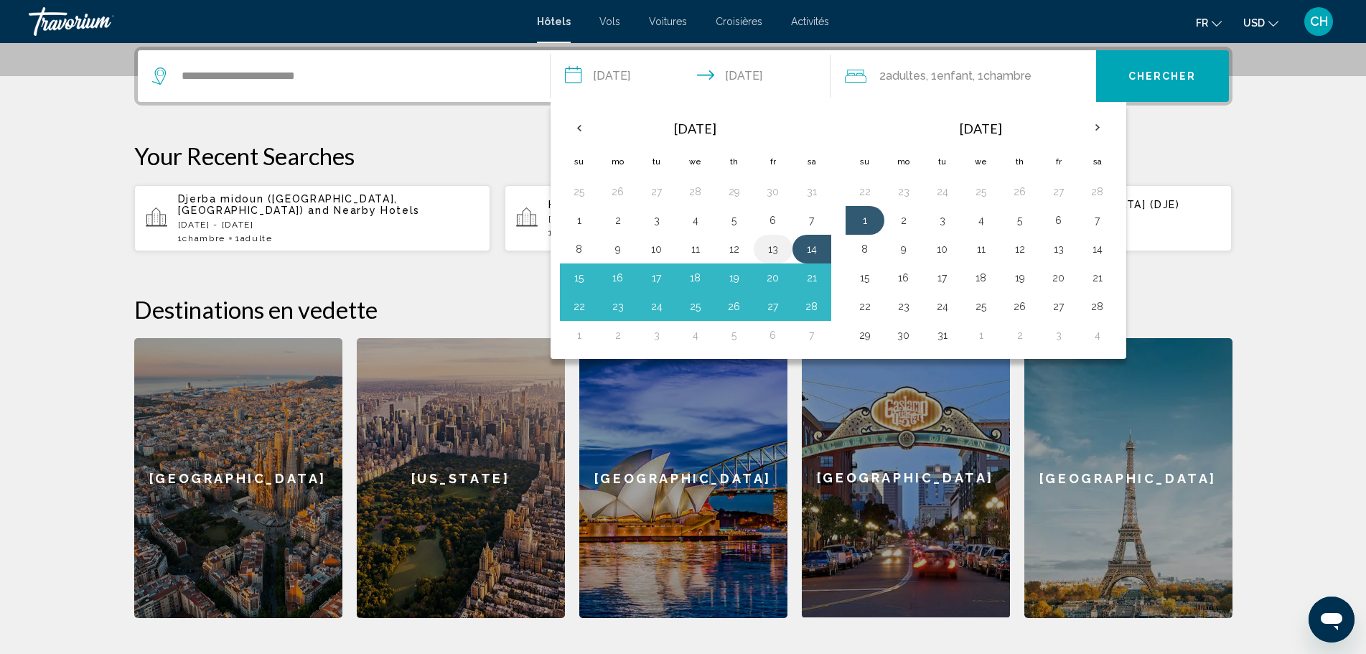
click at [770, 248] on button "13" at bounding box center [773, 249] width 23 height 20
click at [580, 337] on button "1" at bounding box center [579, 335] width 23 height 20
type input "**********"
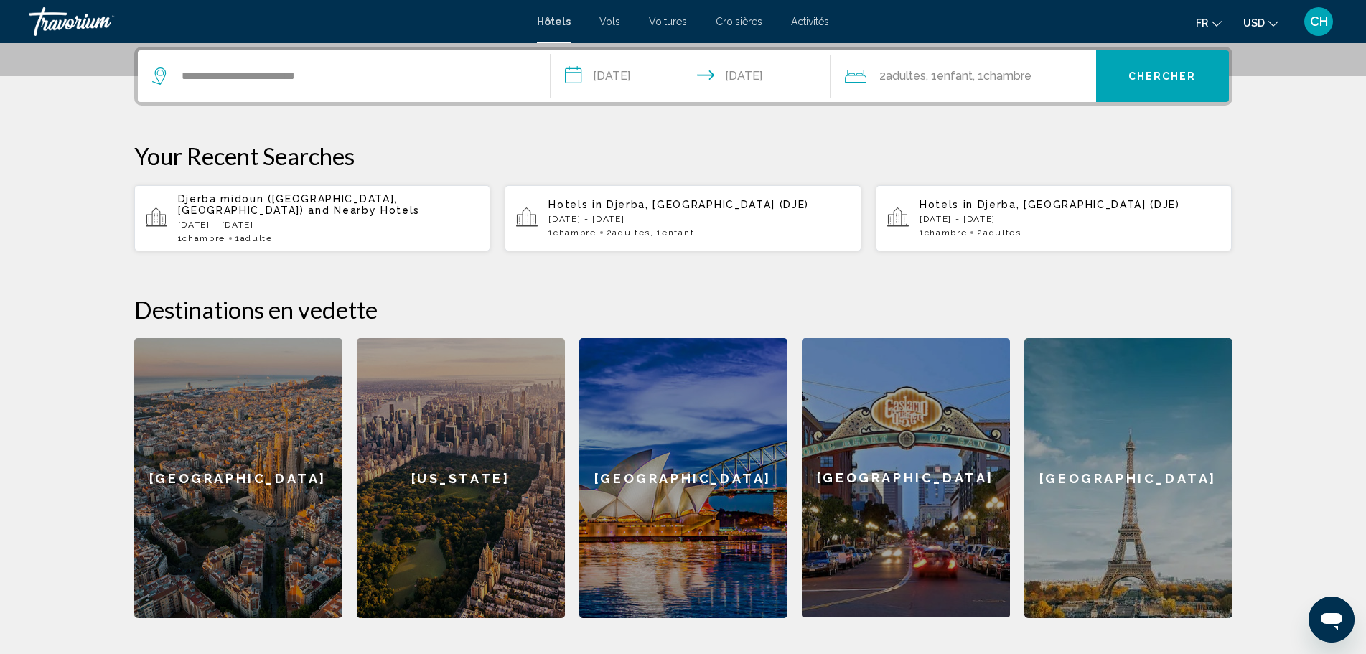
click at [1175, 82] on span "Chercher" at bounding box center [1163, 76] width 68 height 11
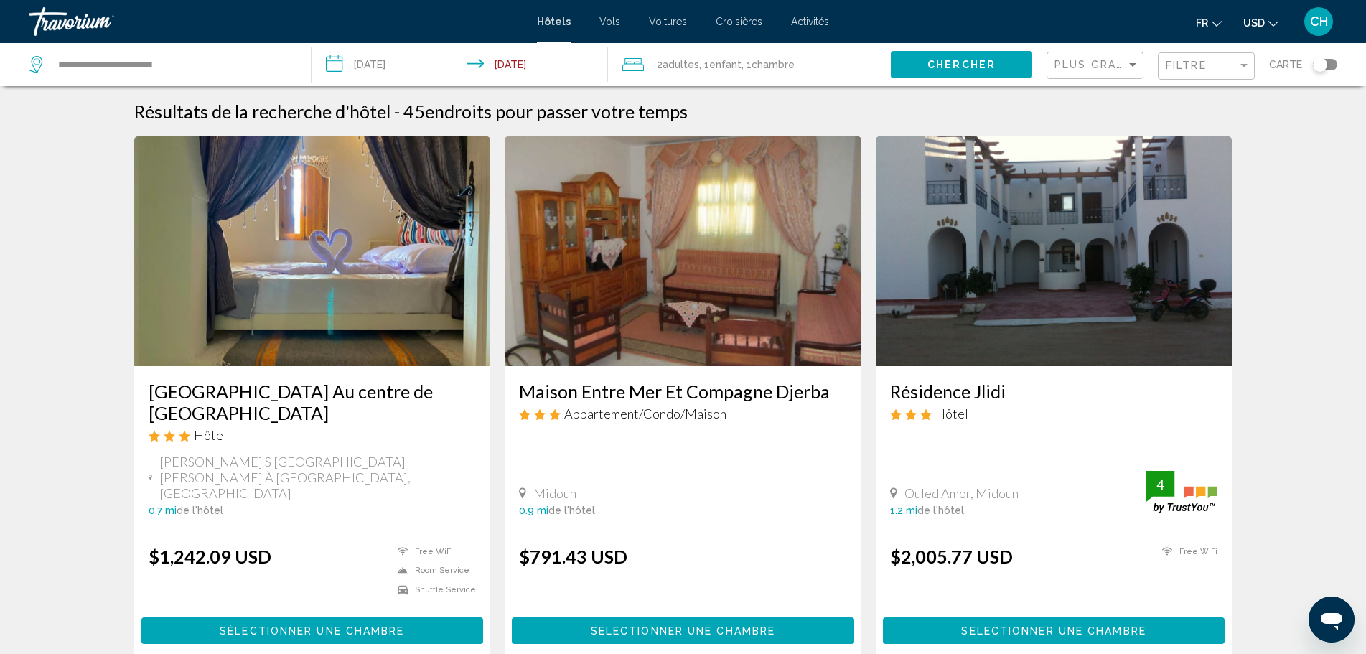
click at [1277, 24] on icon "Change currency" at bounding box center [1274, 24] width 10 height 10
click at [1225, 132] on button "EUR (€)" at bounding box center [1232, 132] width 73 height 19
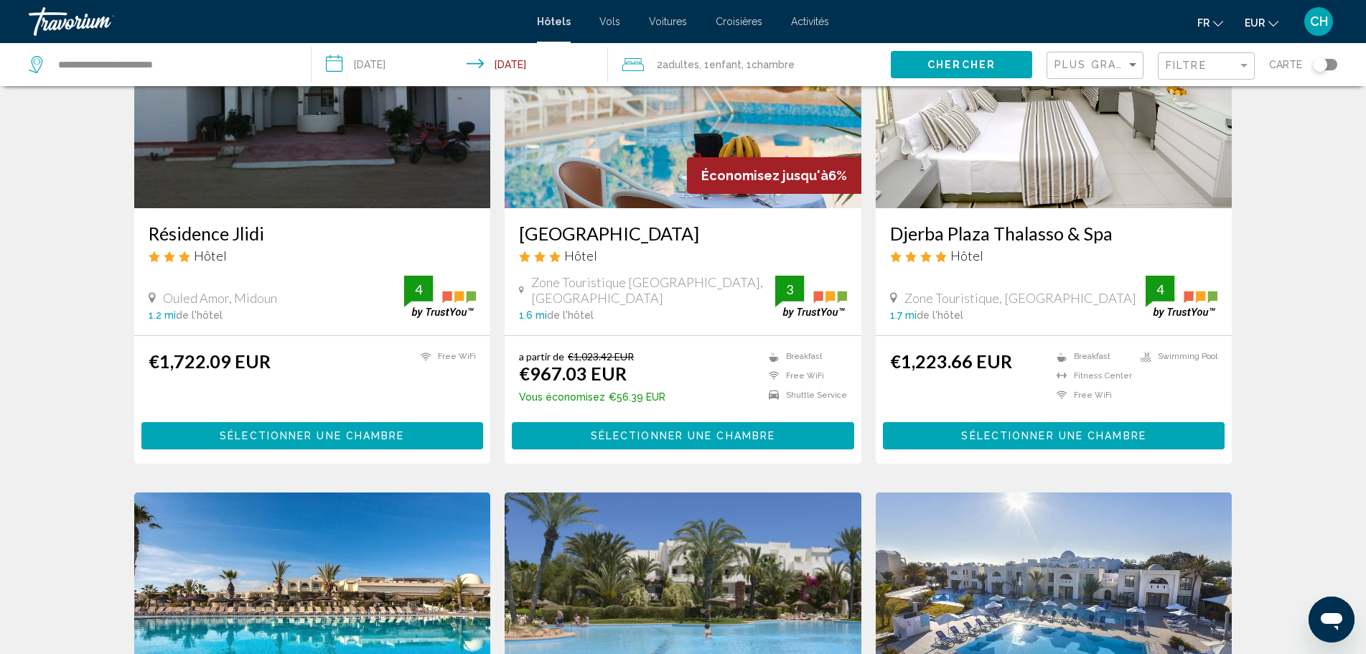
scroll to position [718, 0]
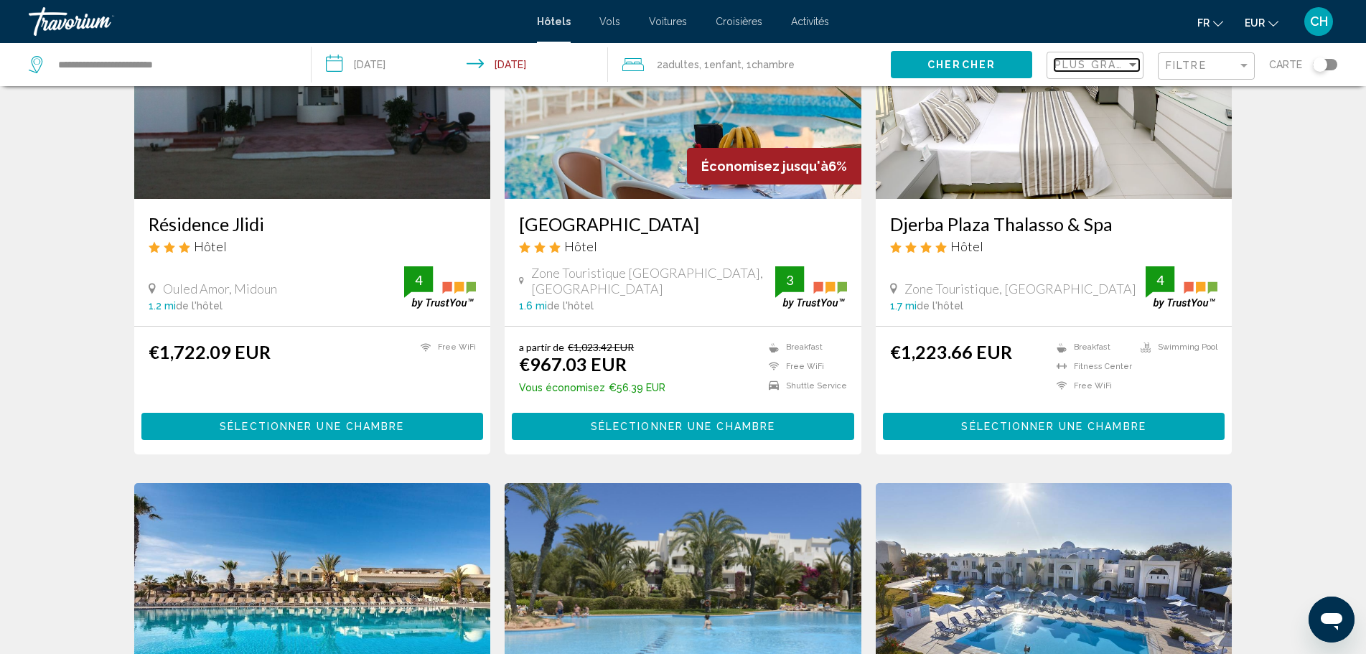
click at [1134, 63] on div "Sort by" at bounding box center [1132, 65] width 7 height 4
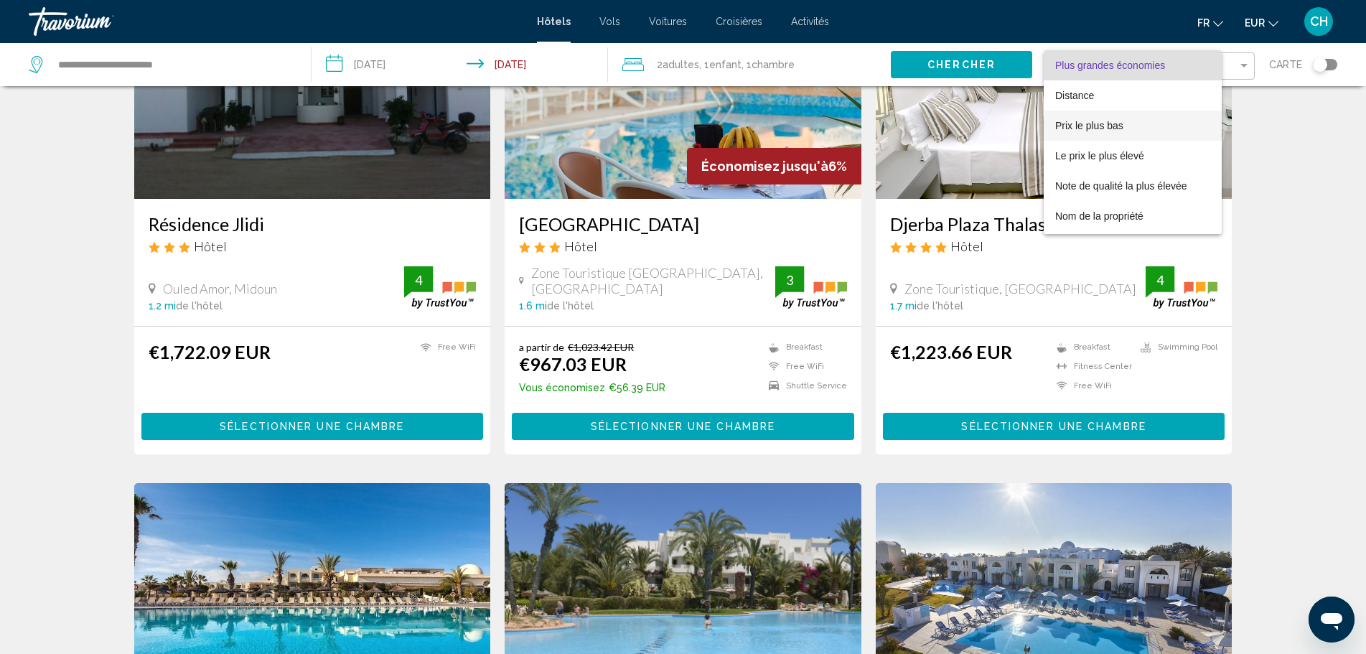
click at [1097, 126] on span "Prix le plus bas" at bounding box center [1090, 125] width 68 height 11
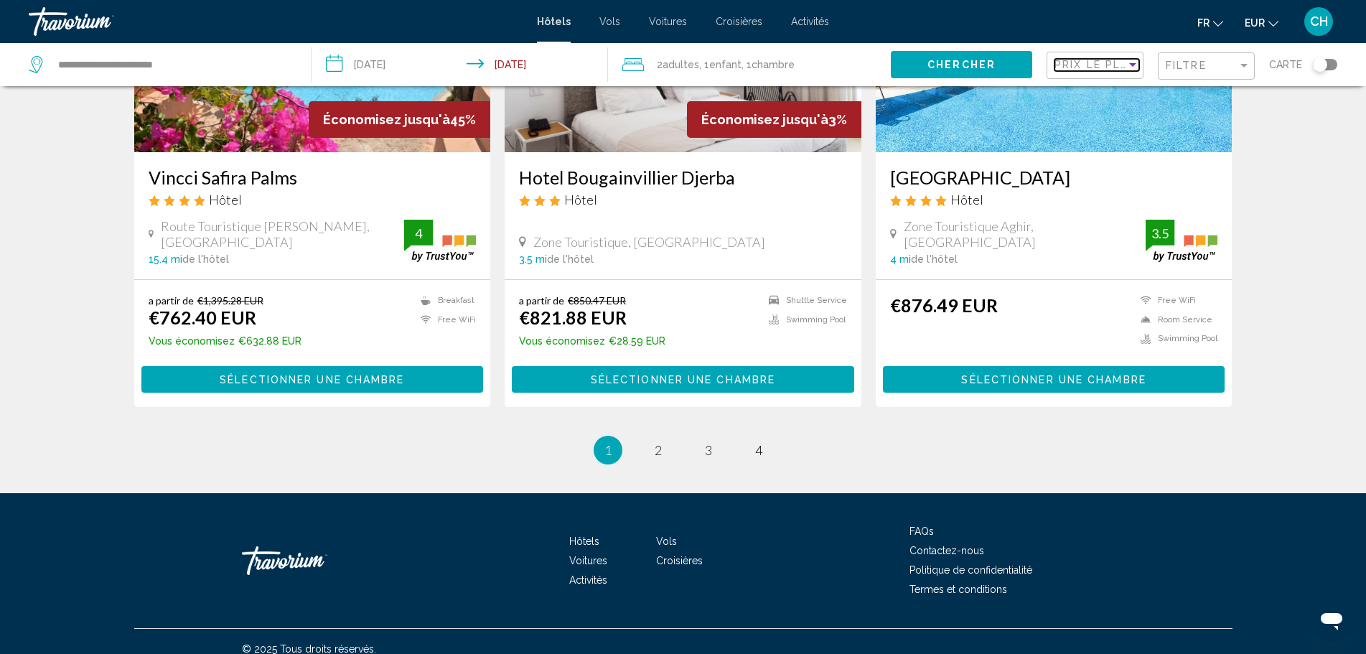
scroll to position [1768, 0]
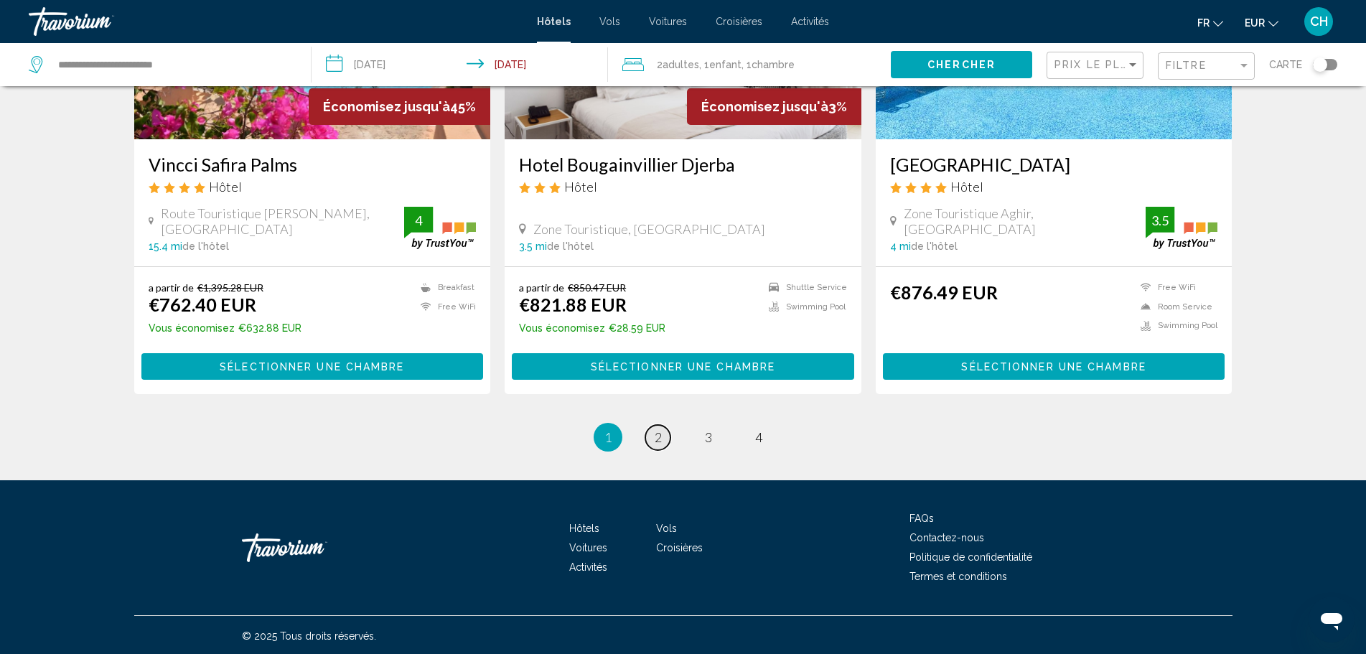
click at [655, 434] on span "2" at bounding box center [658, 437] width 7 height 16
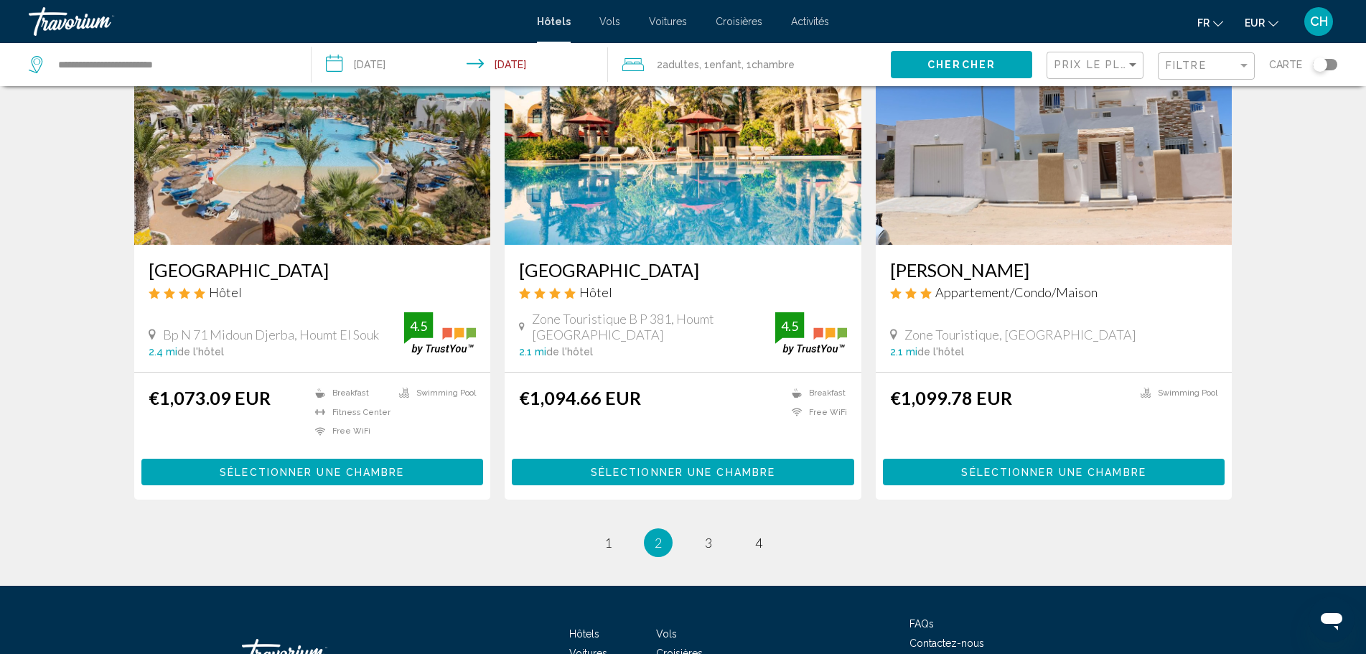
scroll to position [1723, 0]
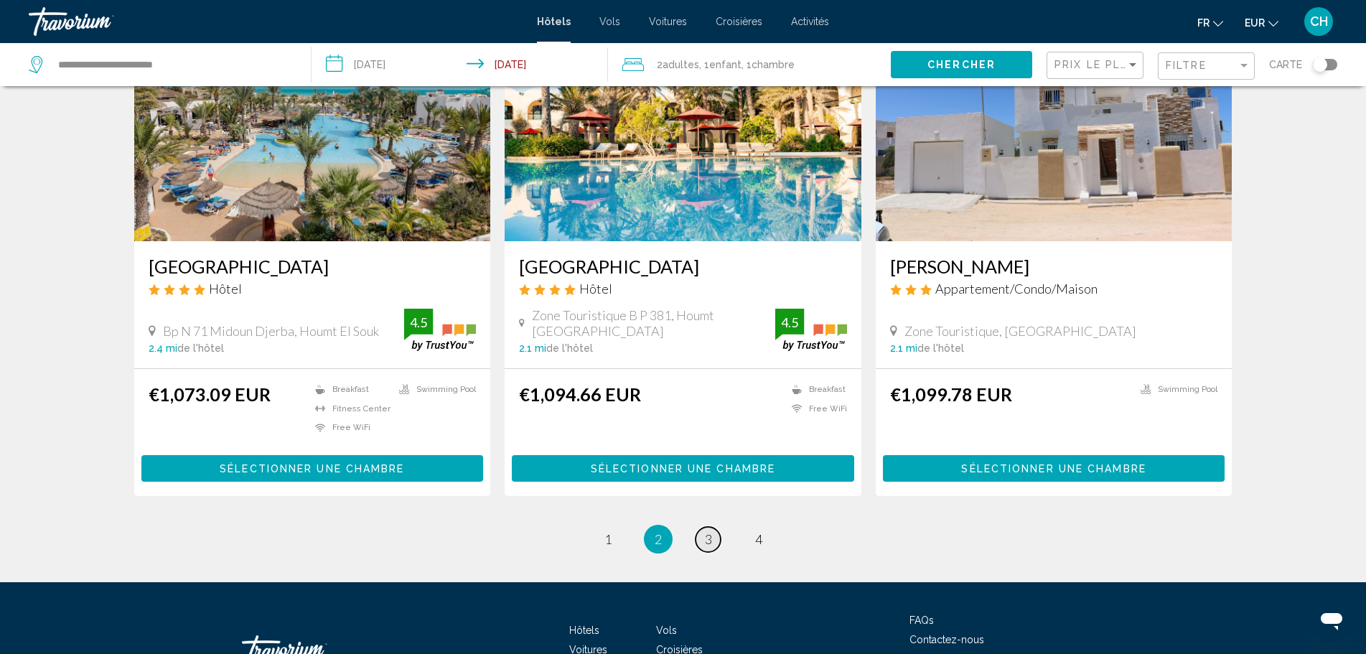
click at [712, 527] on link "page 3" at bounding box center [708, 539] width 25 height 25
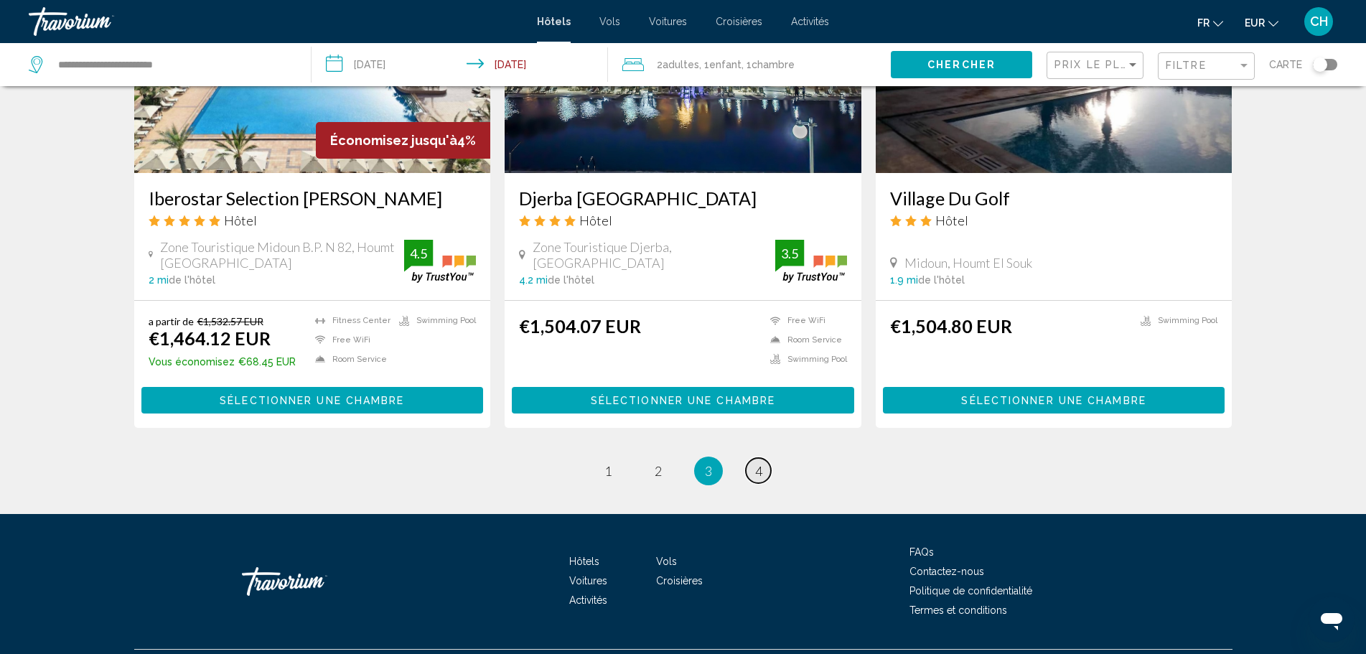
click at [762, 463] on span "4" at bounding box center [758, 471] width 7 height 16
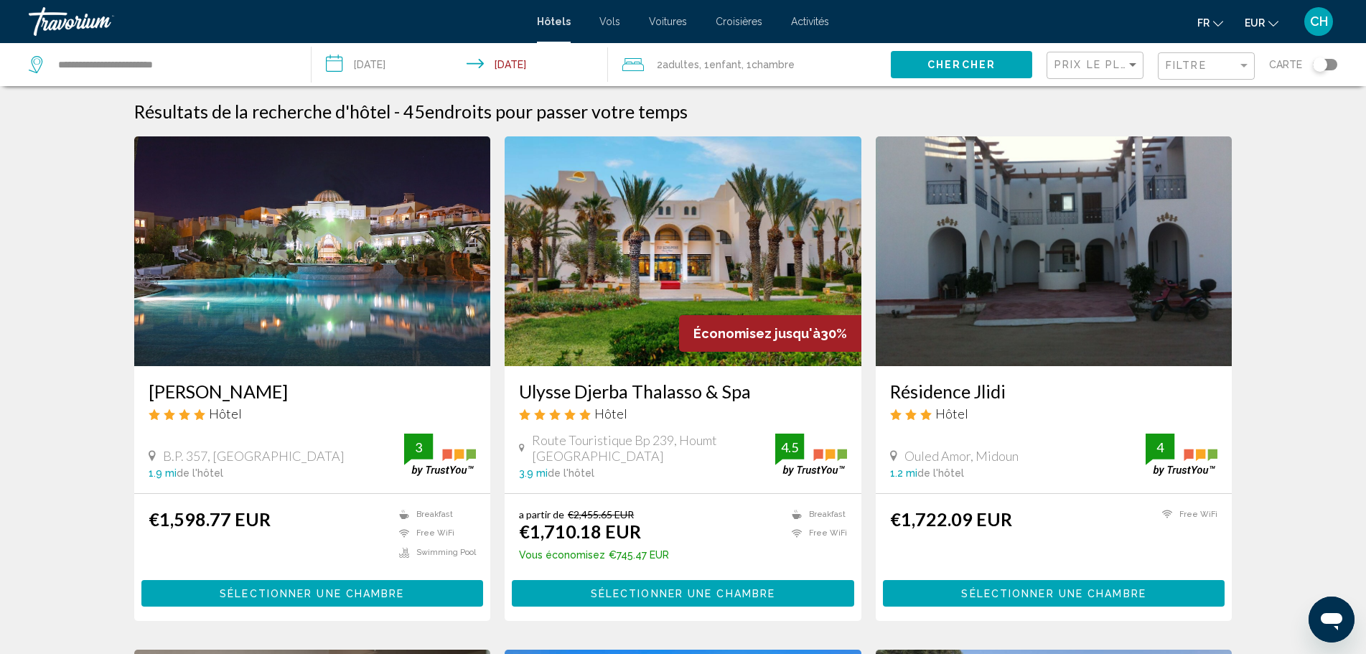
click at [372, 62] on input "**********" at bounding box center [463, 66] width 303 height 47
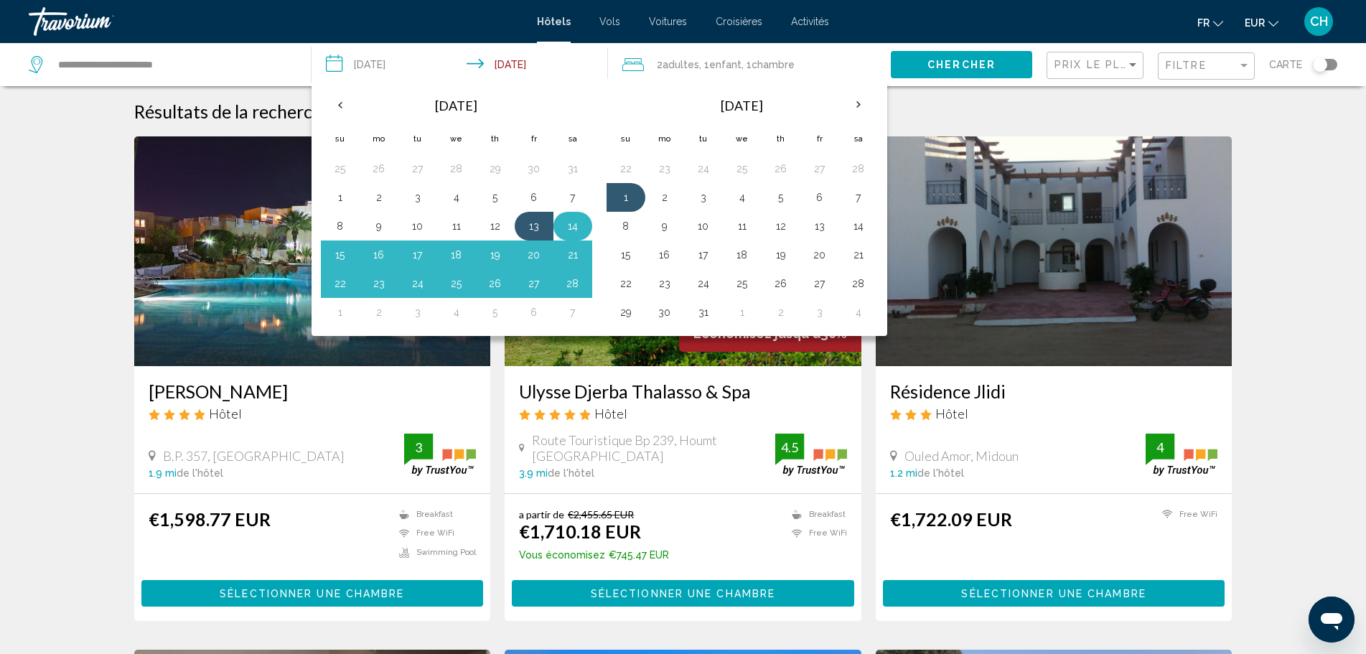
click at [577, 222] on button "14" at bounding box center [572, 226] width 23 height 20
click at [573, 286] on button "28" at bounding box center [572, 284] width 23 height 20
type input "**********"
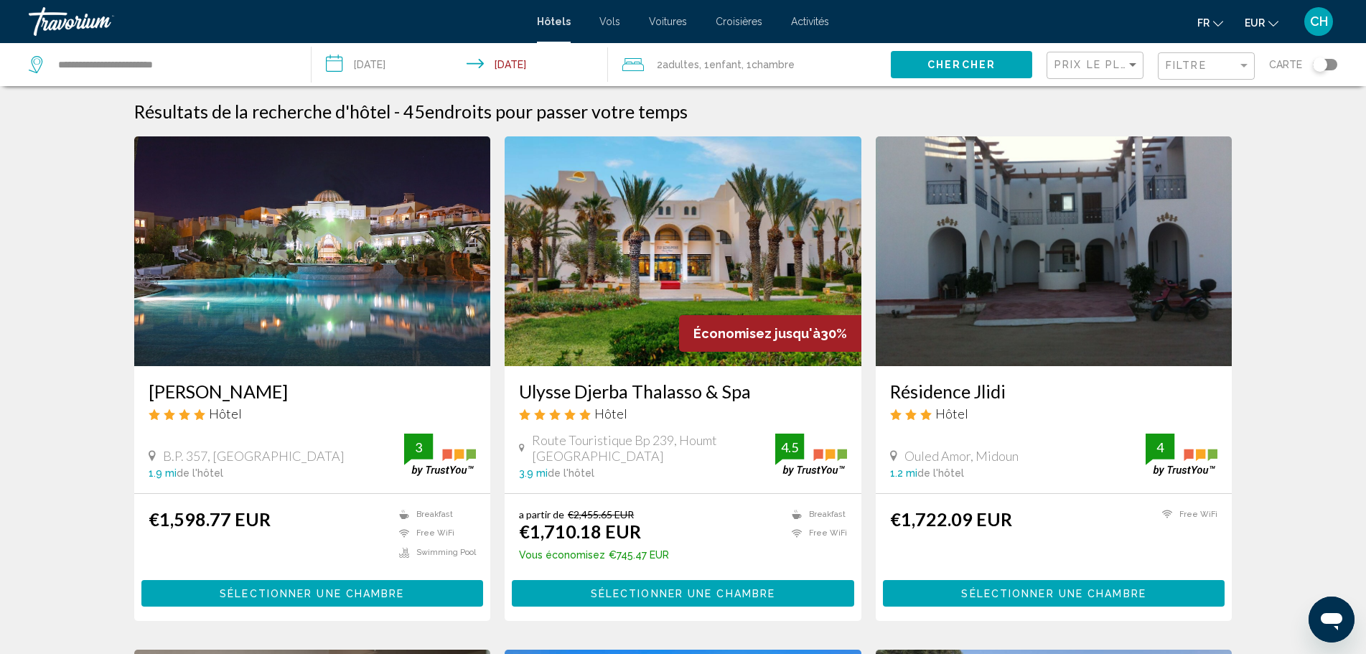
click at [941, 57] on button "Chercher" at bounding box center [961, 64] width 141 height 27
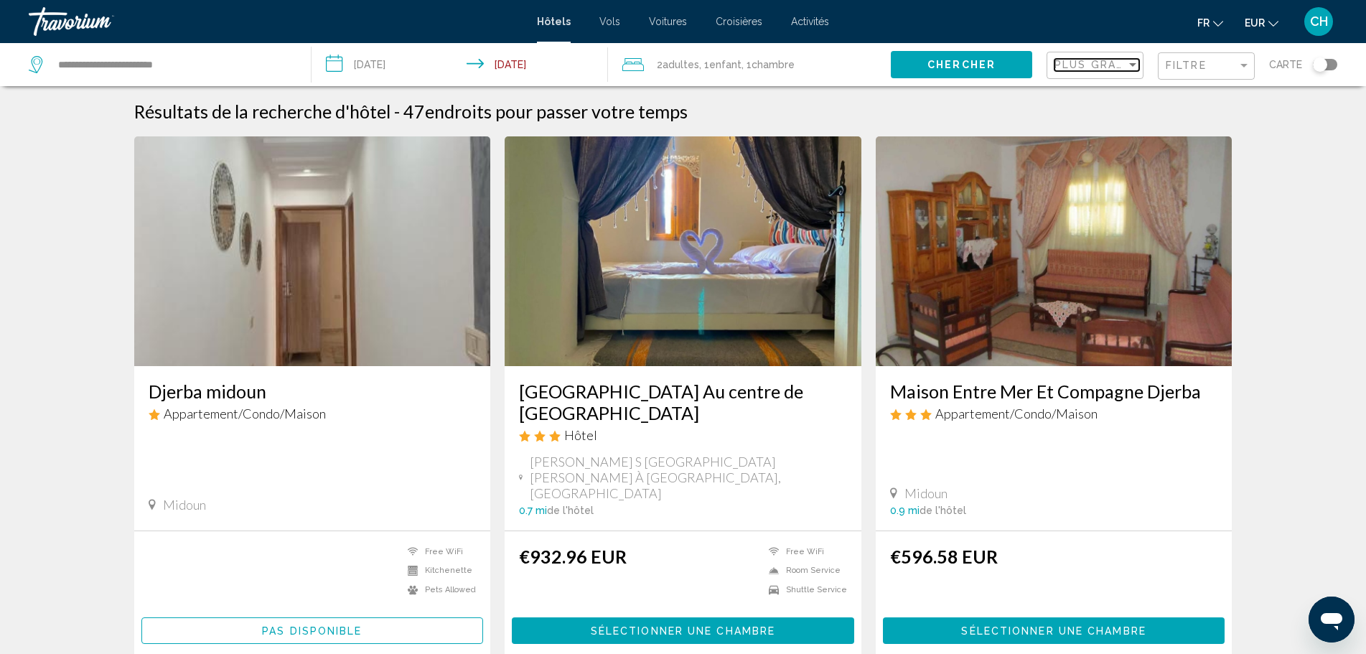
click at [1130, 70] on div "Sort by" at bounding box center [1133, 64] width 13 height 11
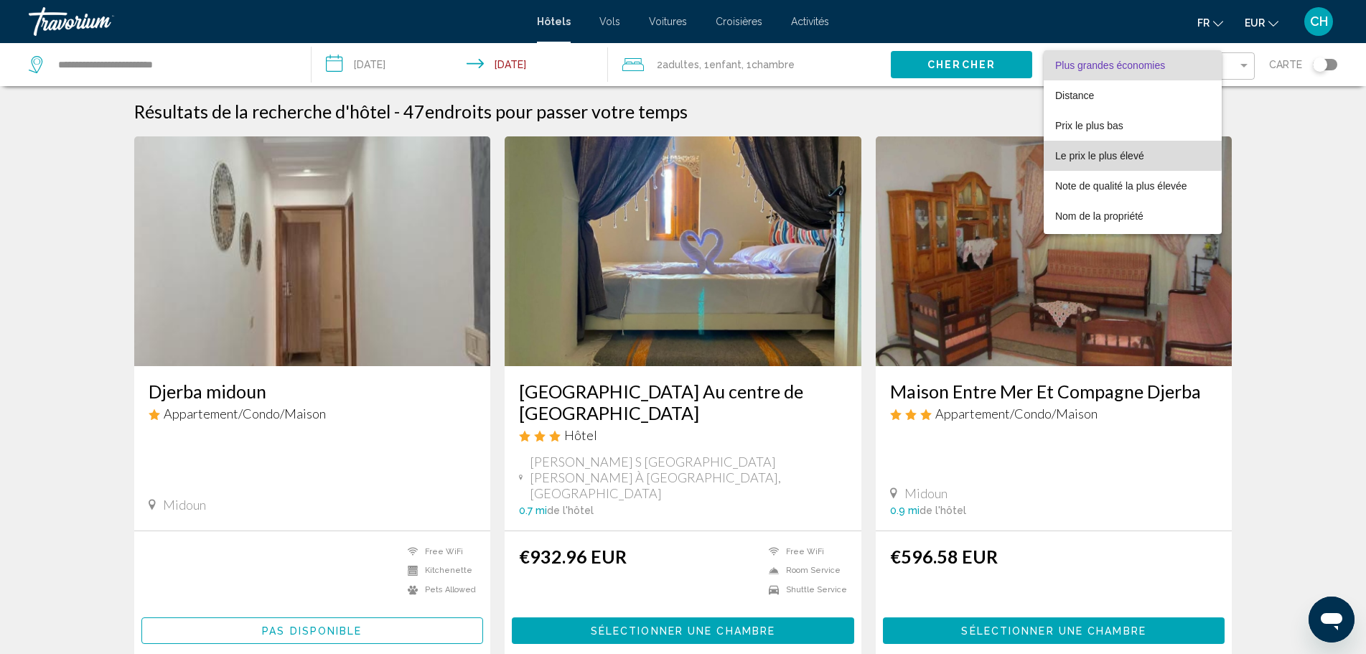
click at [1100, 150] on span "Le prix le plus élevé" at bounding box center [1100, 155] width 89 height 11
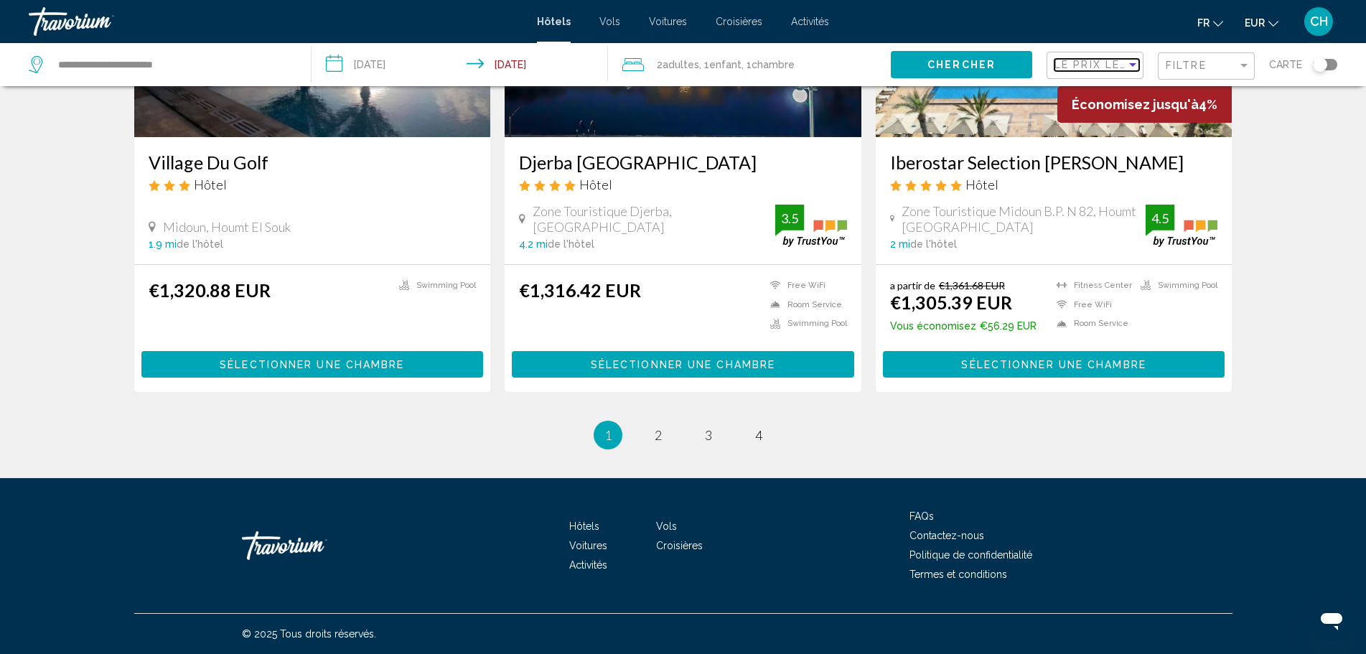
scroll to position [1789, 0]
click at [663, 440] on link "page 2" at bounding box center [658, 435] width 25 height 25
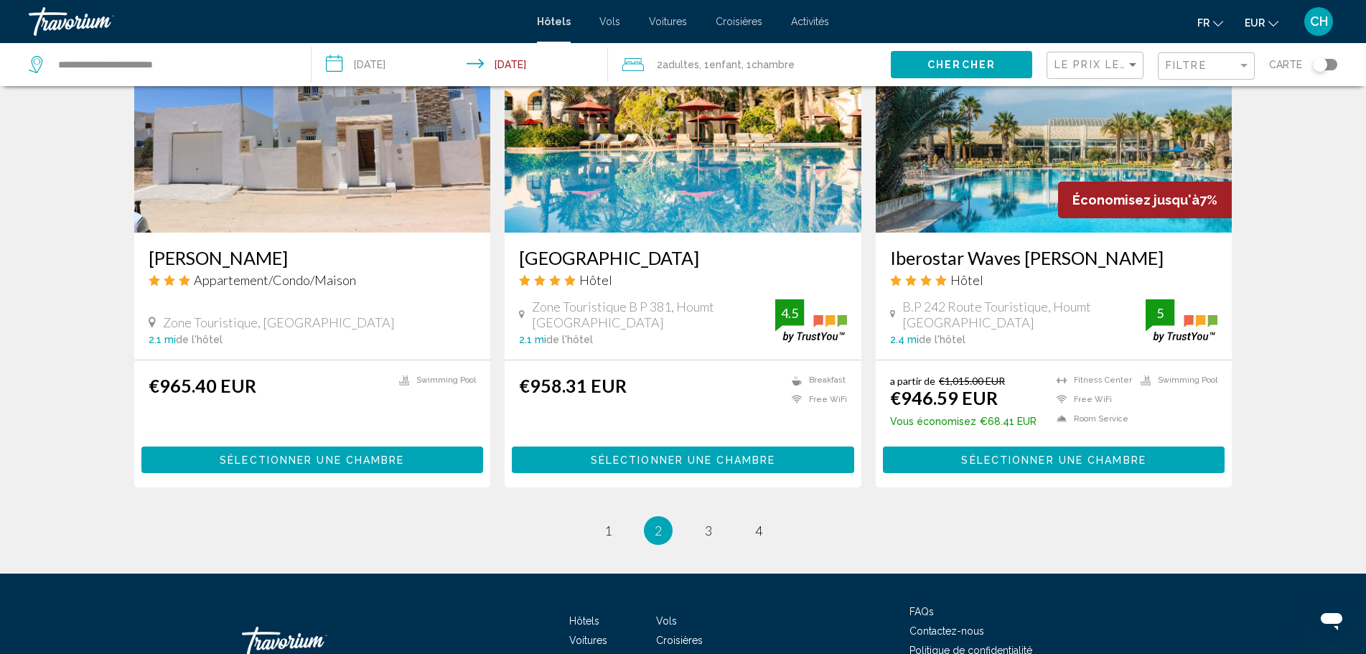
scroll to position [1768, 0]
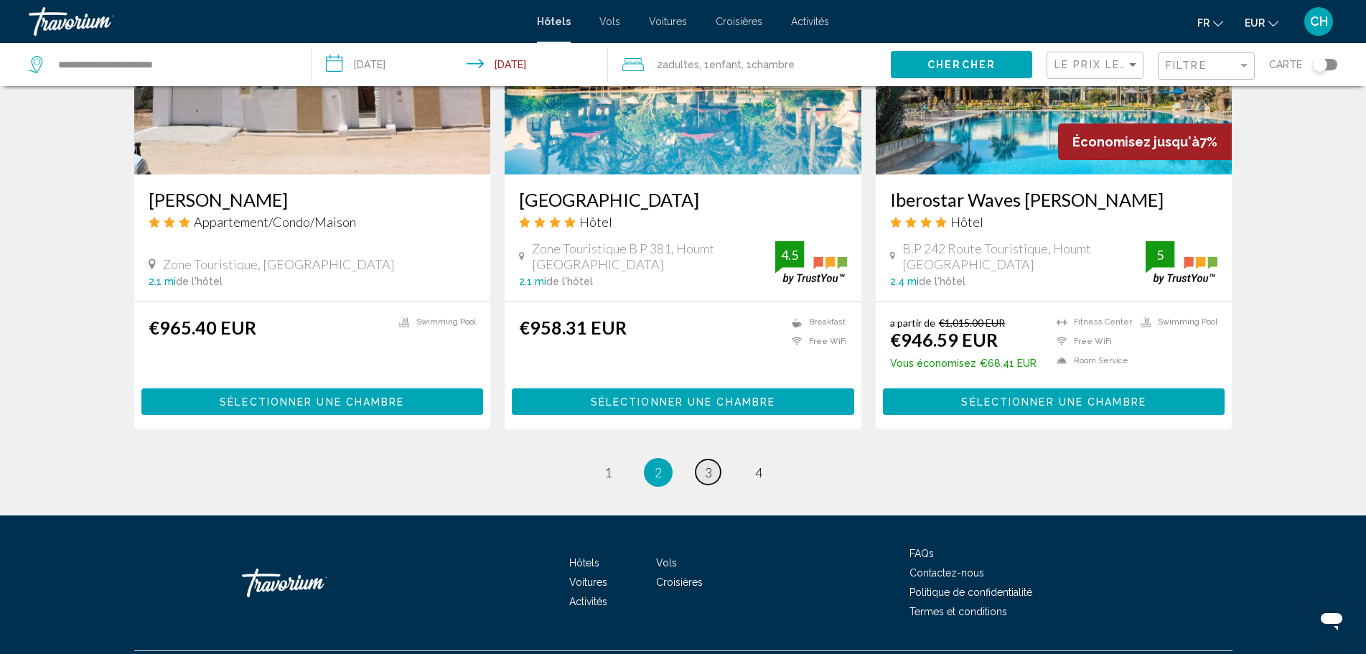
click at [713, 460] on link "page 3" at bounding box center [708, 472] width 25 height 25
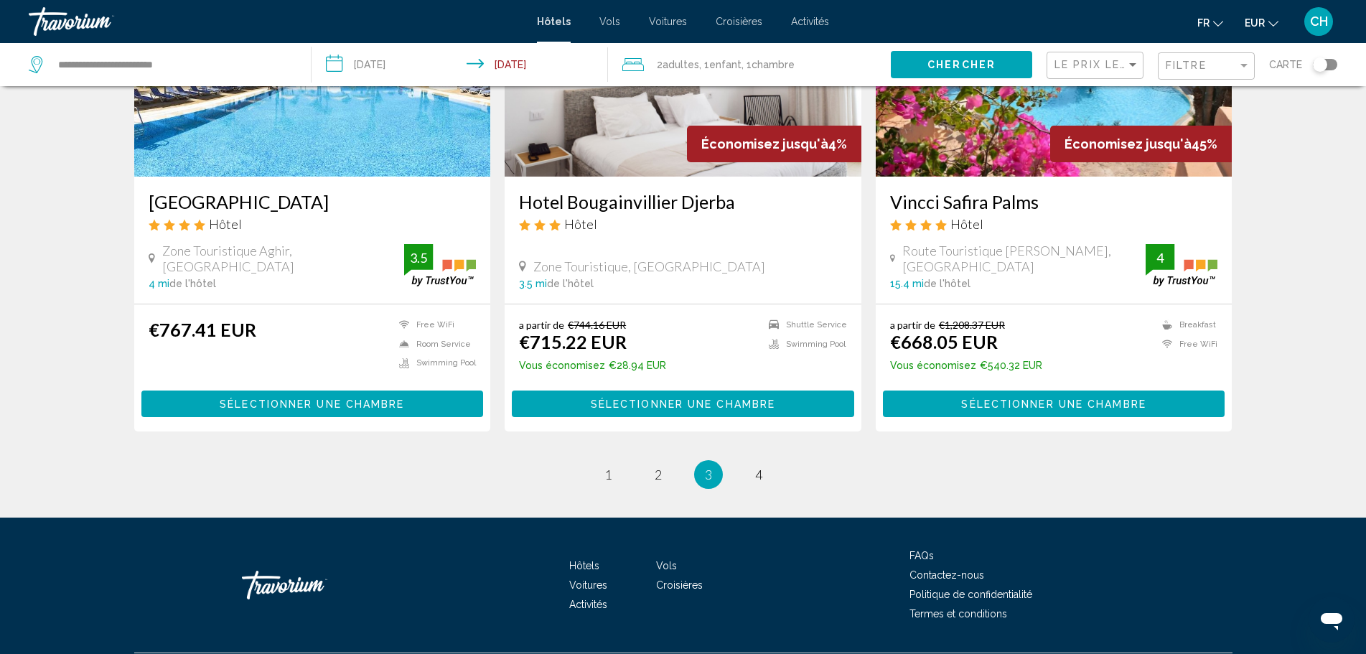
scroll to position [1791, 0]
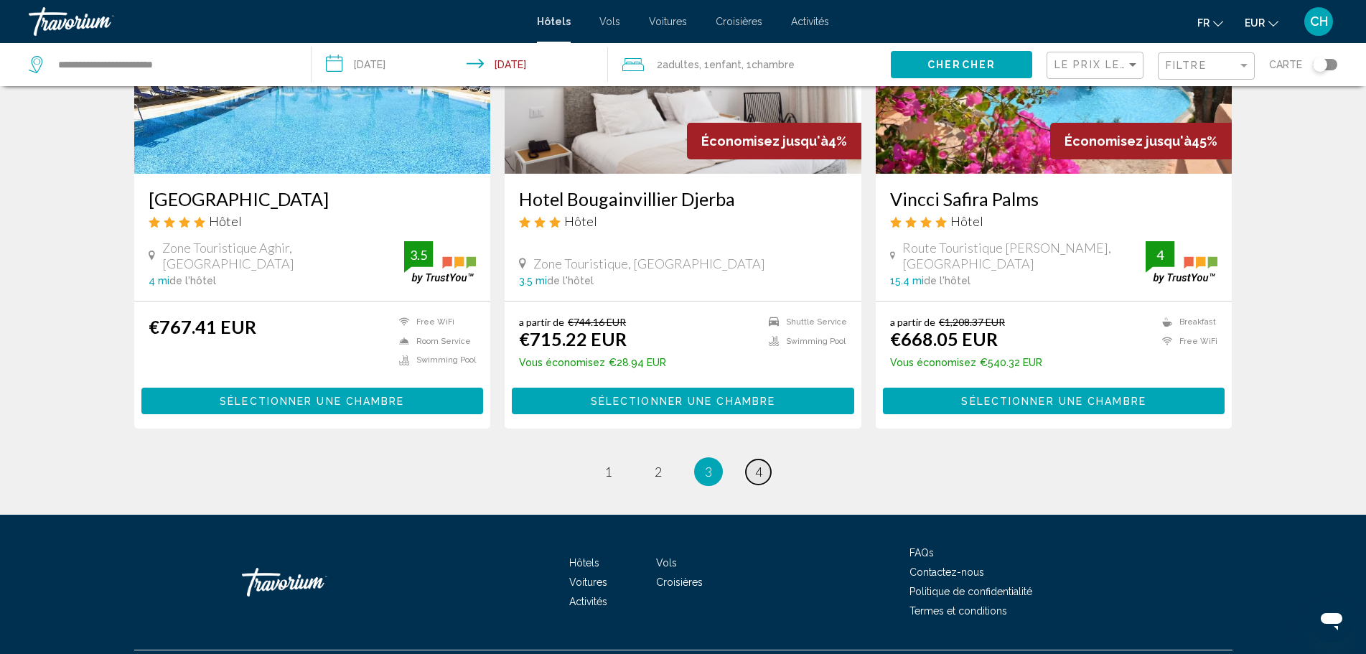
click at [763, 460] on link "page 4" at bounding box center [758, 472] width 25 height 25
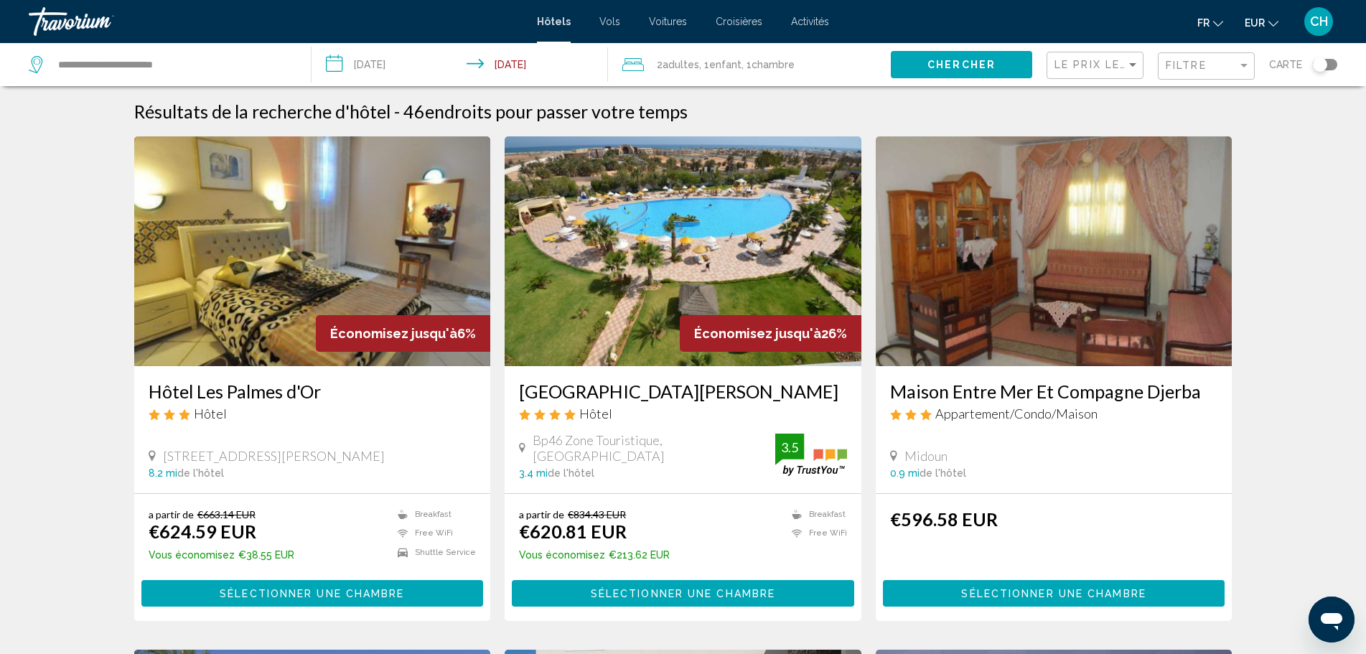
click at [953, 66] on span "Chercher" at bounding box center [962, 65] width 68 height 11
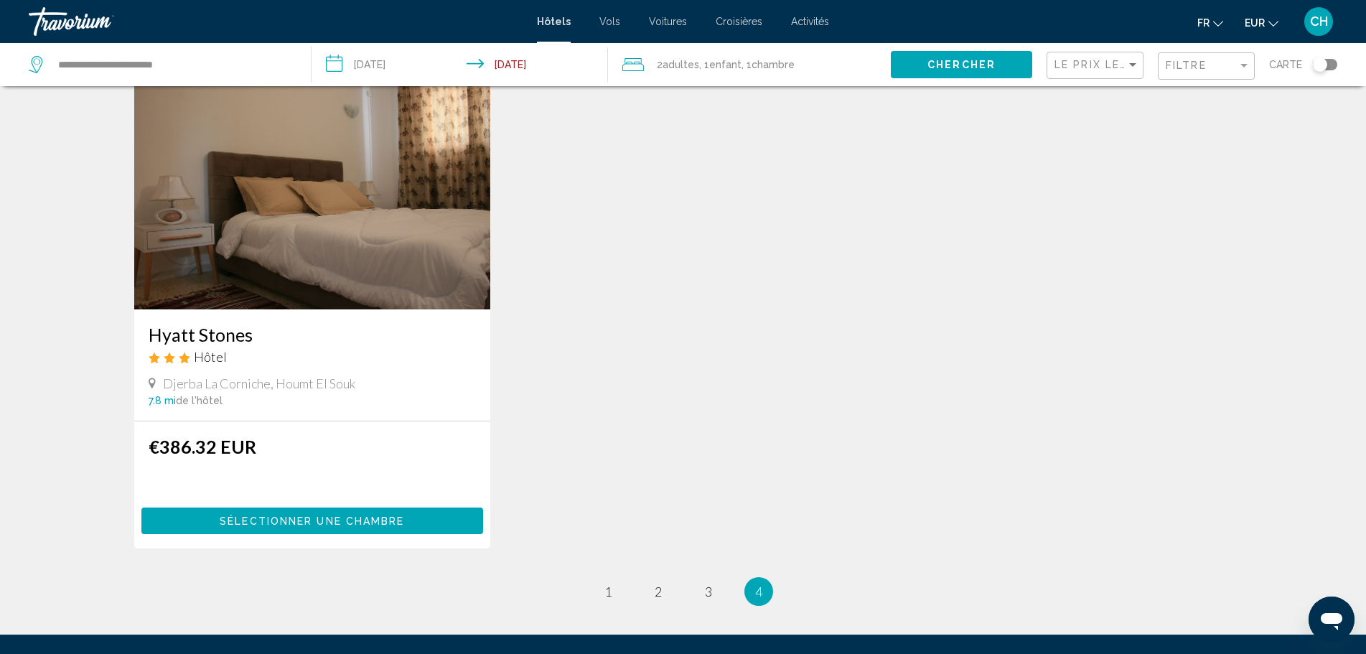
scroll to position [1753, 0]
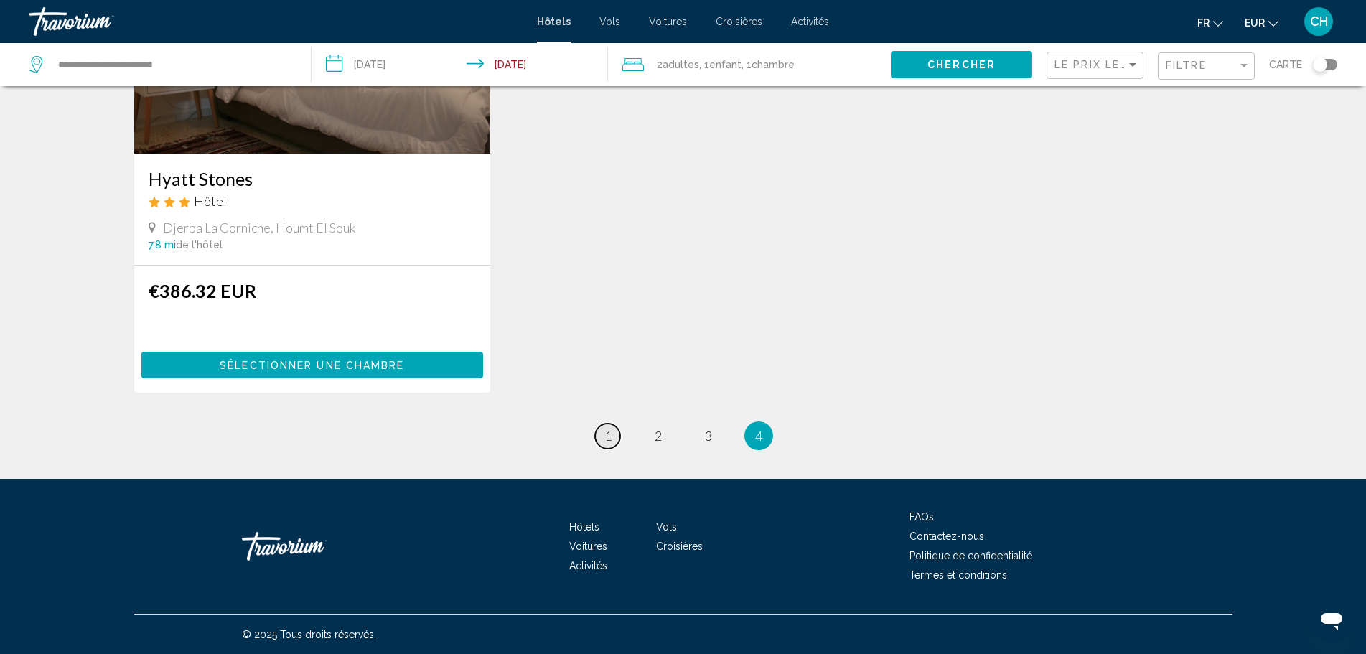
click at [606, 439] on span "1" at bounding box center [608, 436] width 7 height 16
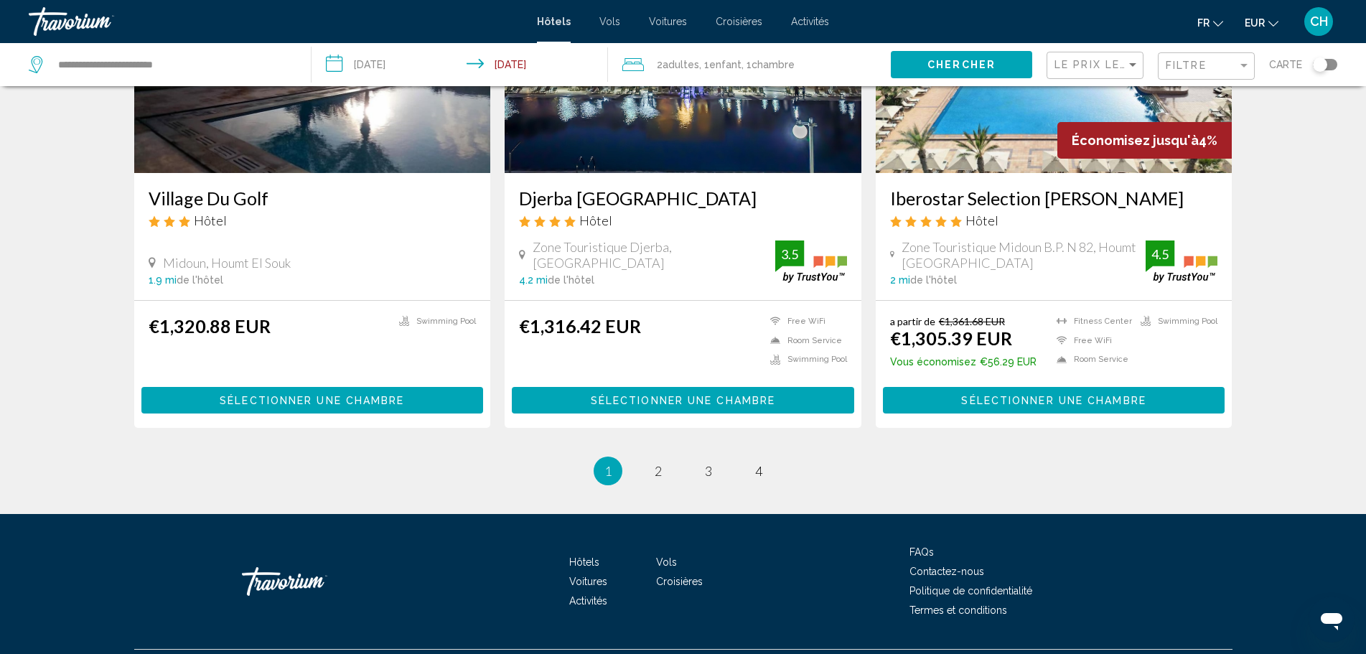
scroll to position [1789, 0]
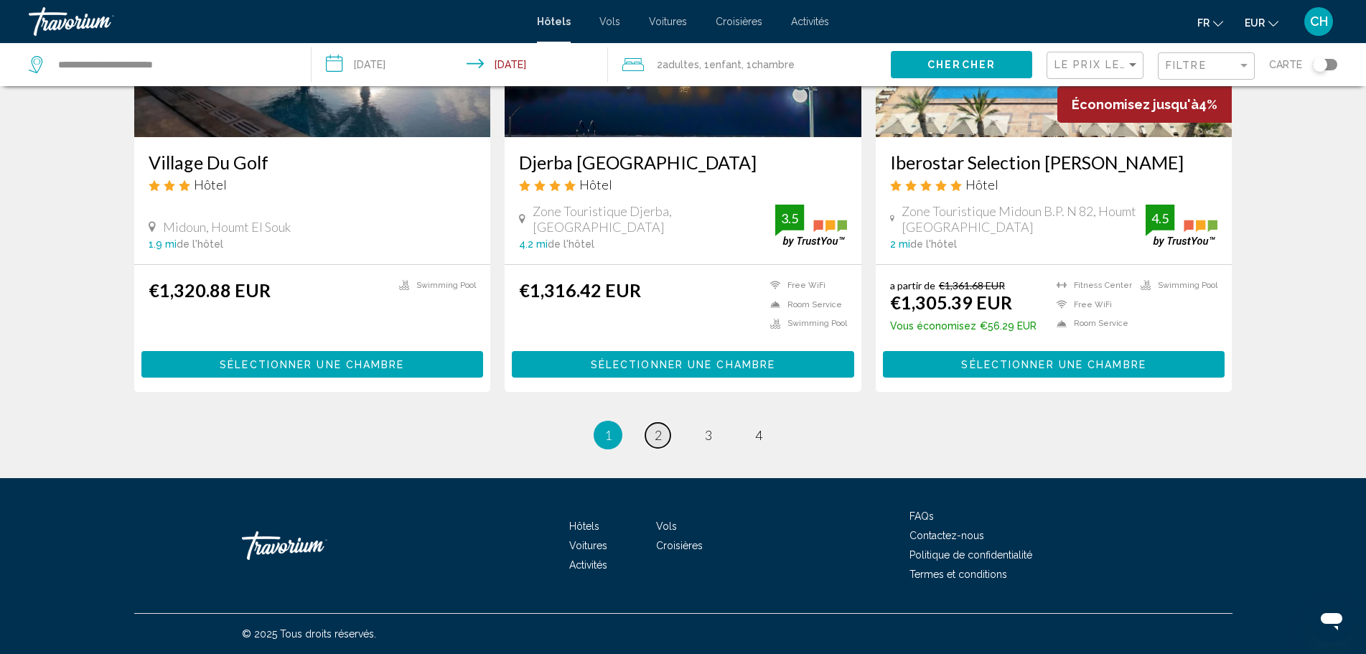
click at [653, 442] on link "page 2" at bounding box center [658, 435] width 25 height 25
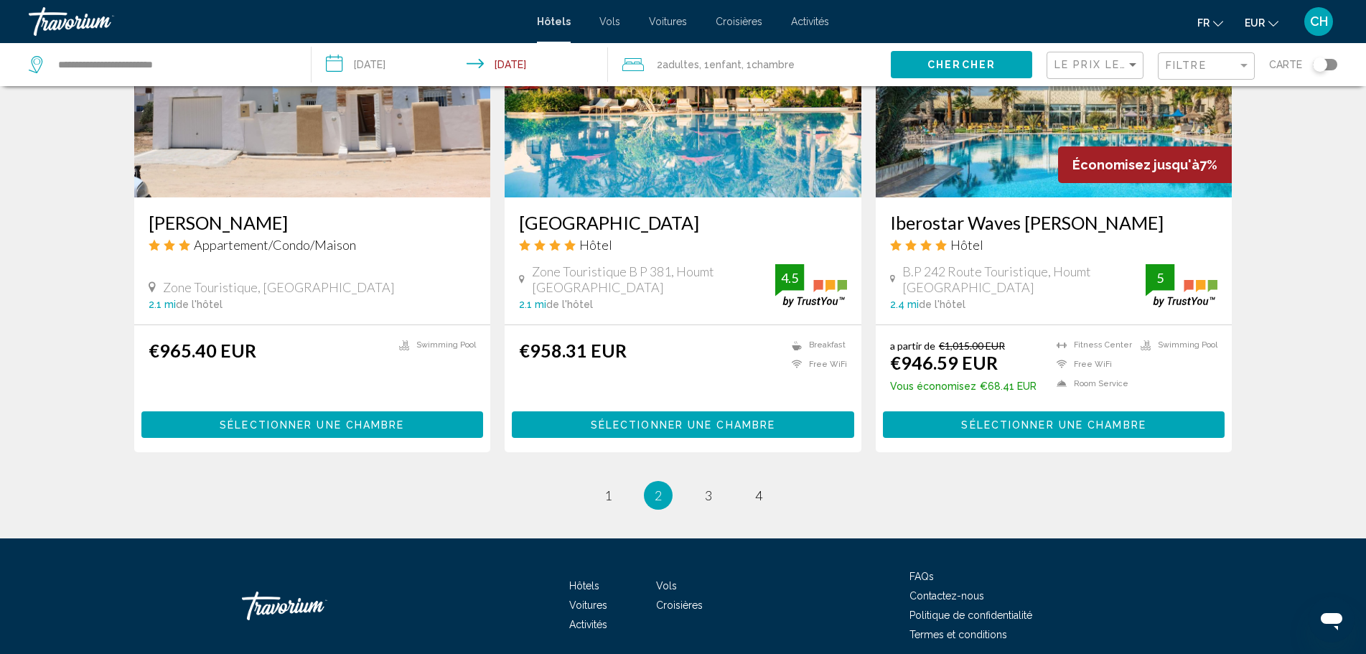
scroll to position [1768, 0]
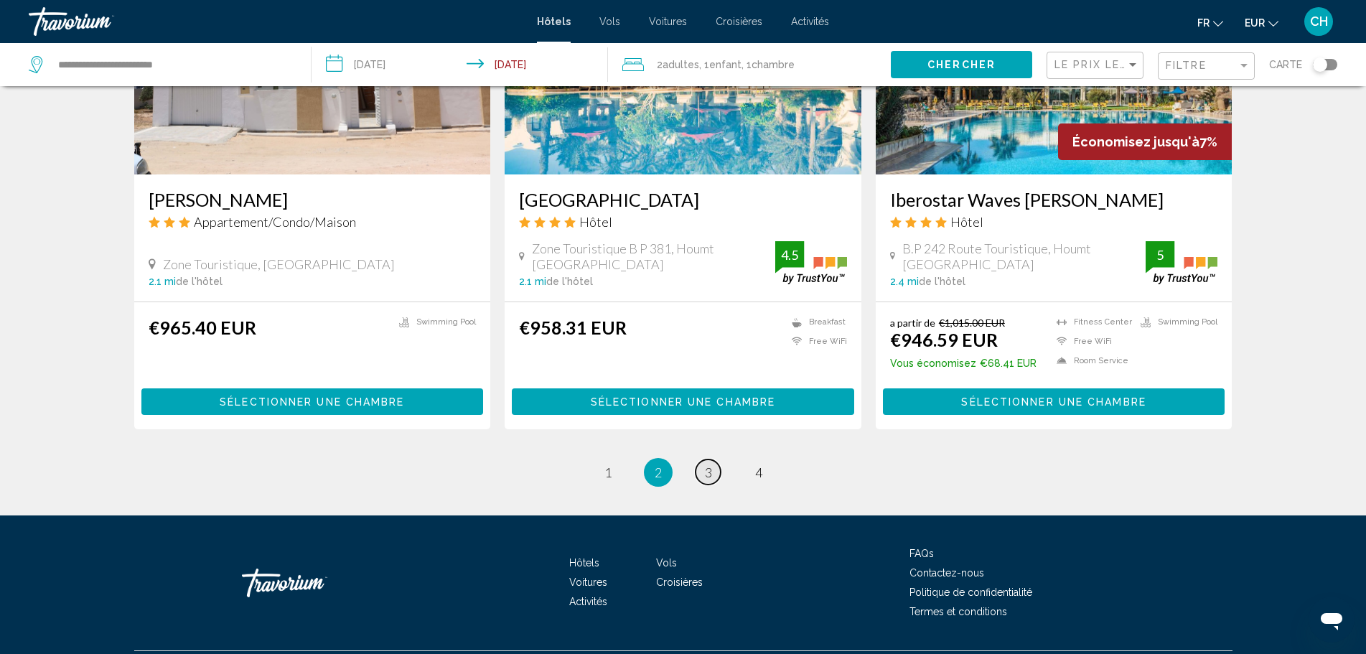
click at [710, 460] on link "page 3" at bounding box center [708, 472] width 25 height 25
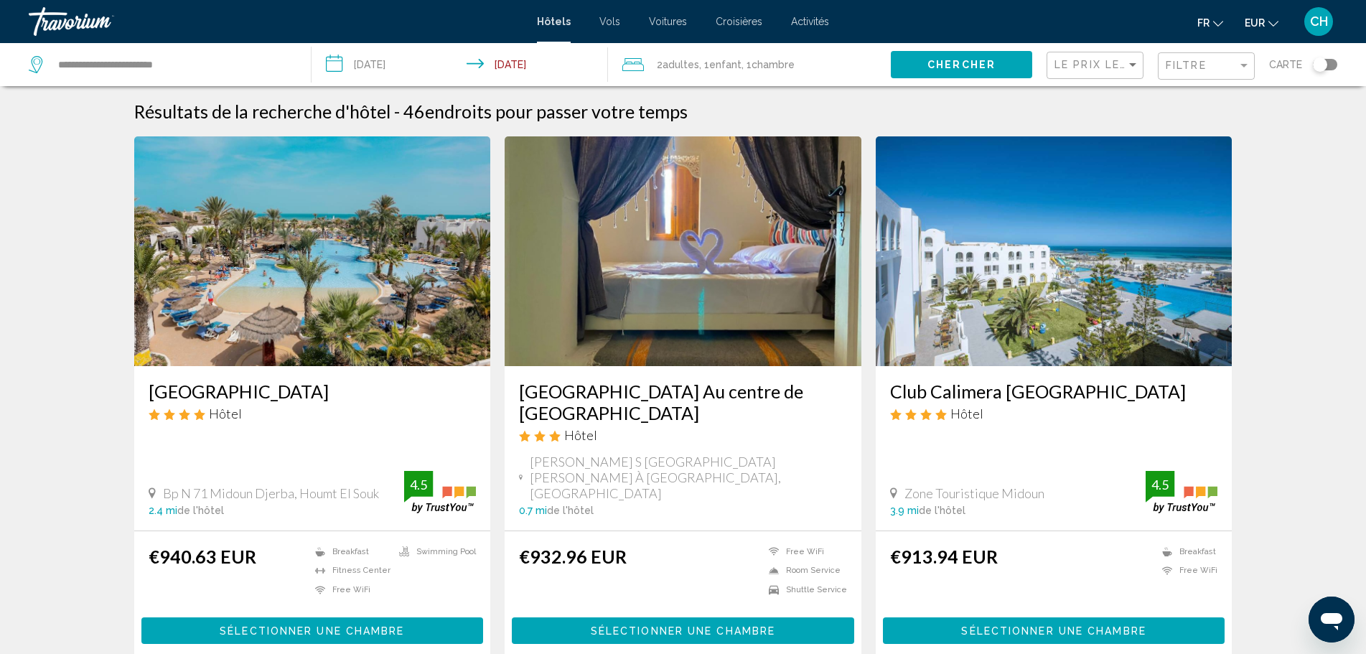
click at [1023, 625] on span "Sélectionner une chambre" at bounding box center [1053, 630] width 185 height 11
